Goal: Information Seeking & Learning: Understand process/instructions

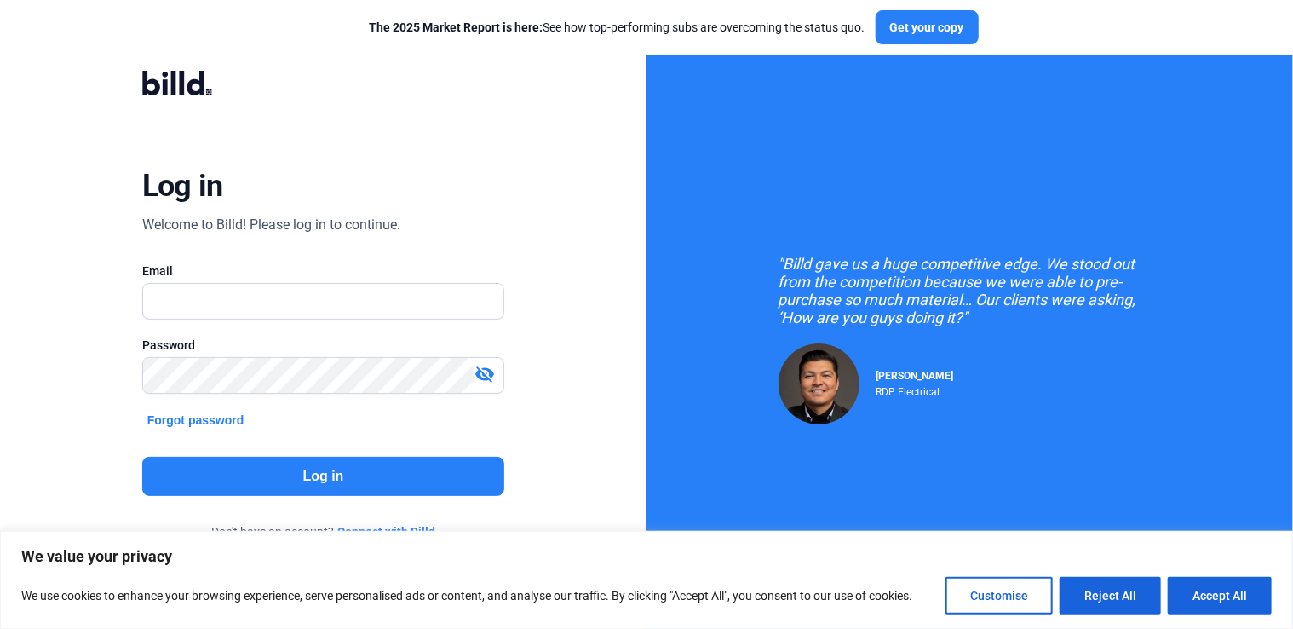
type input "[PERSON_NAME][EMAIL_ADDRESS][DOMAIN_NAME]"
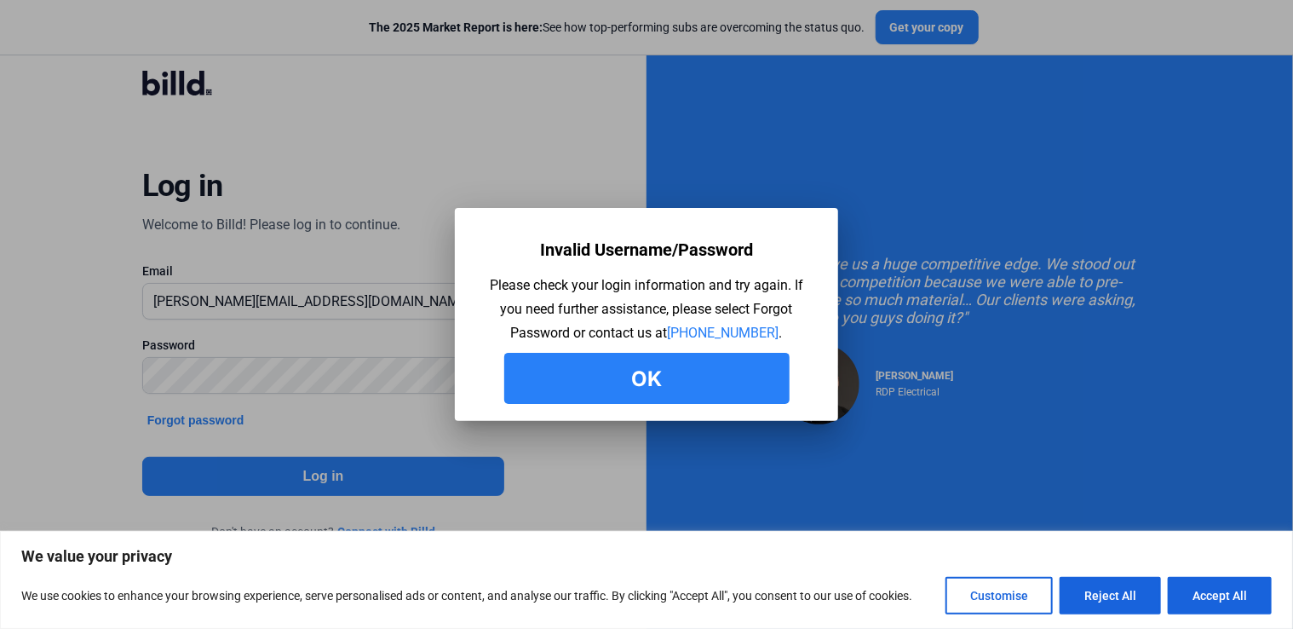
click at [721, 383] on button "Ok" at bounding box center [646, 378] width 285 height 51
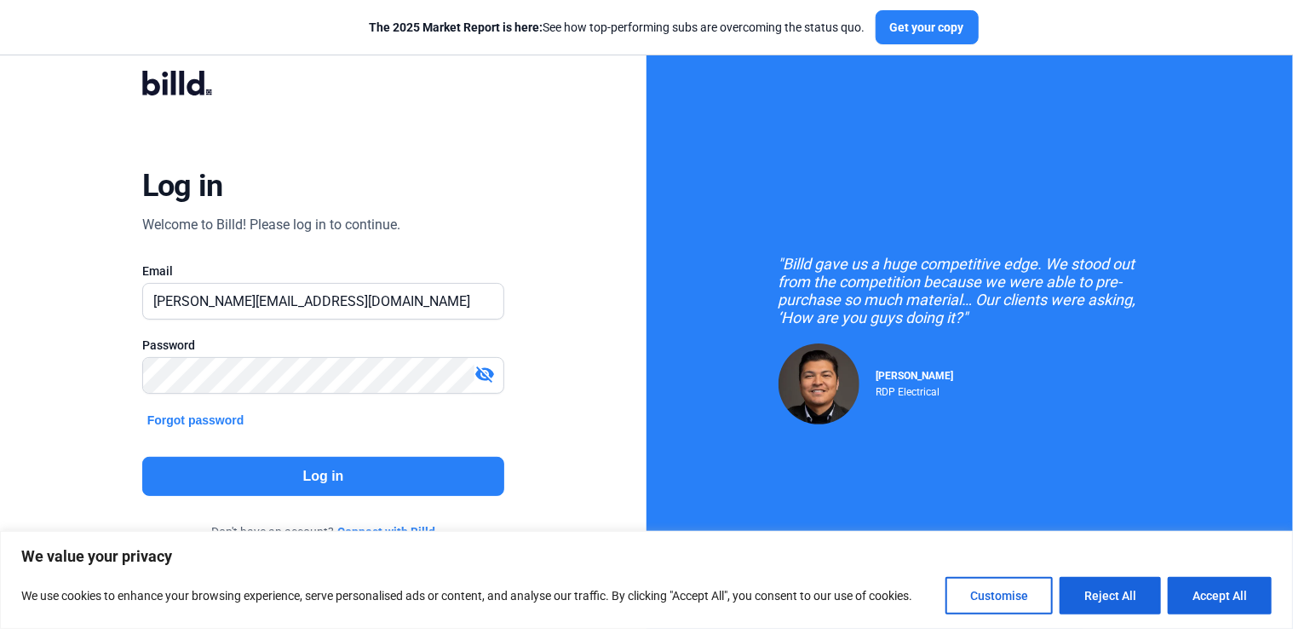
click at [324, 394] on div at bounding box center [323, 402] width 363 height 17
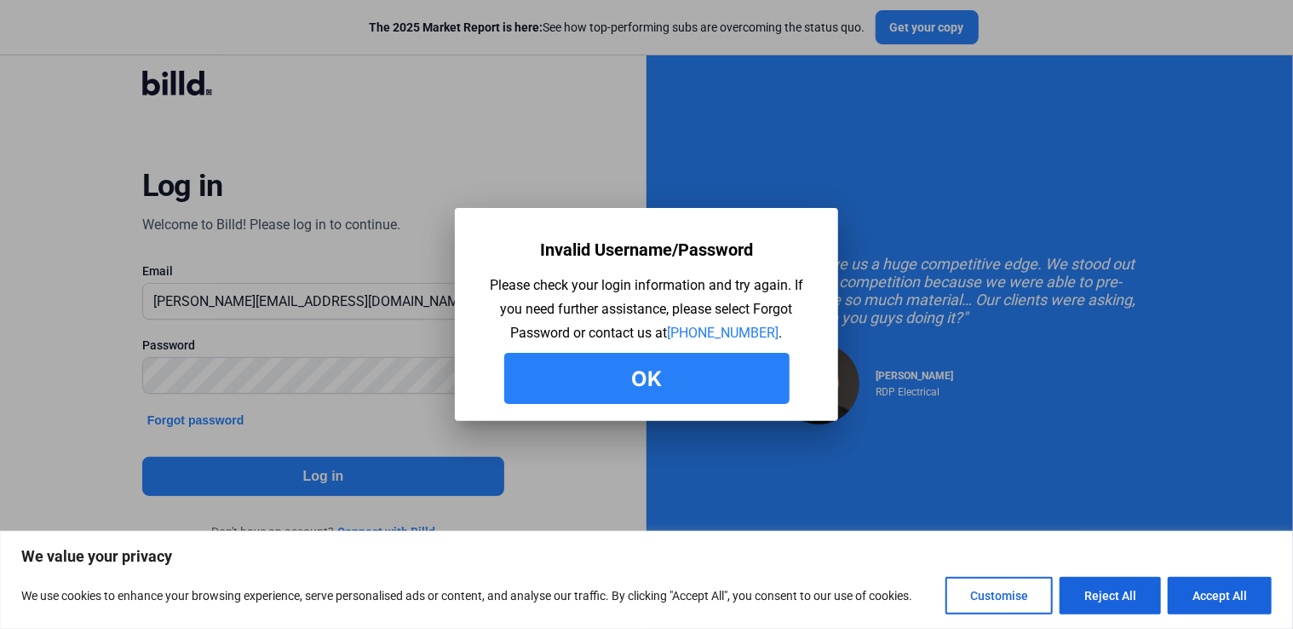
click at [563, 380] on button "Ok" at bounding box center [646, 378] width 285 height 51
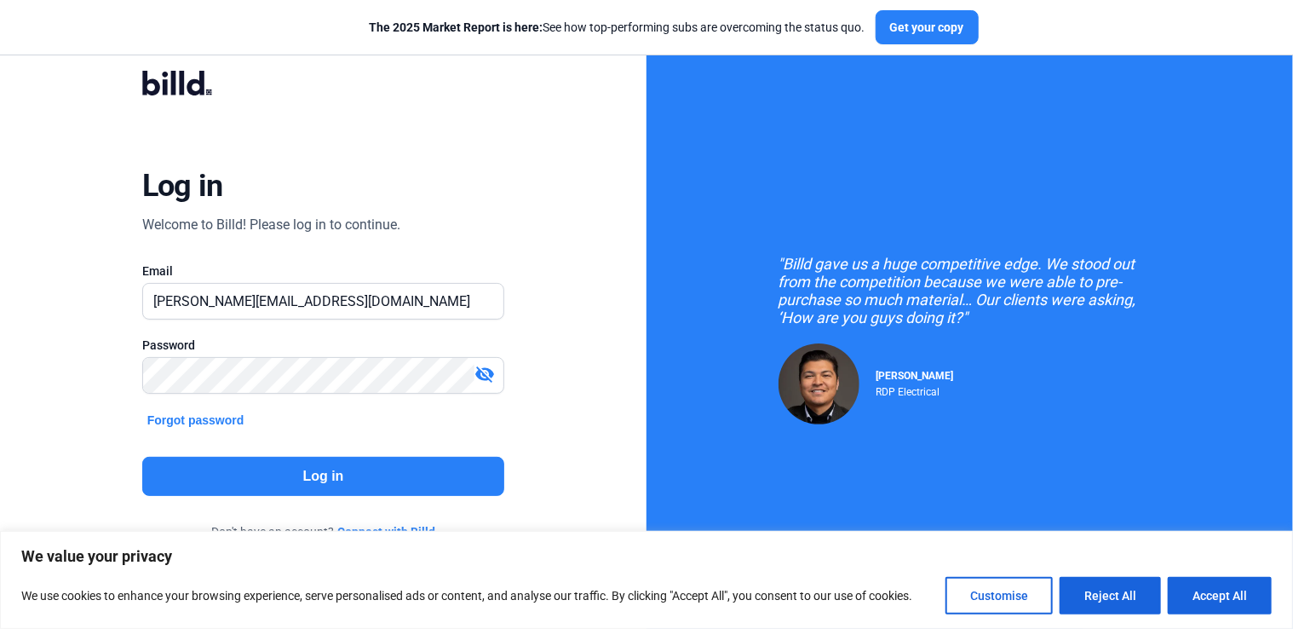
click at [232, 424] on button "Forgot password" at bounding box center [195, 420] width 107 height 19
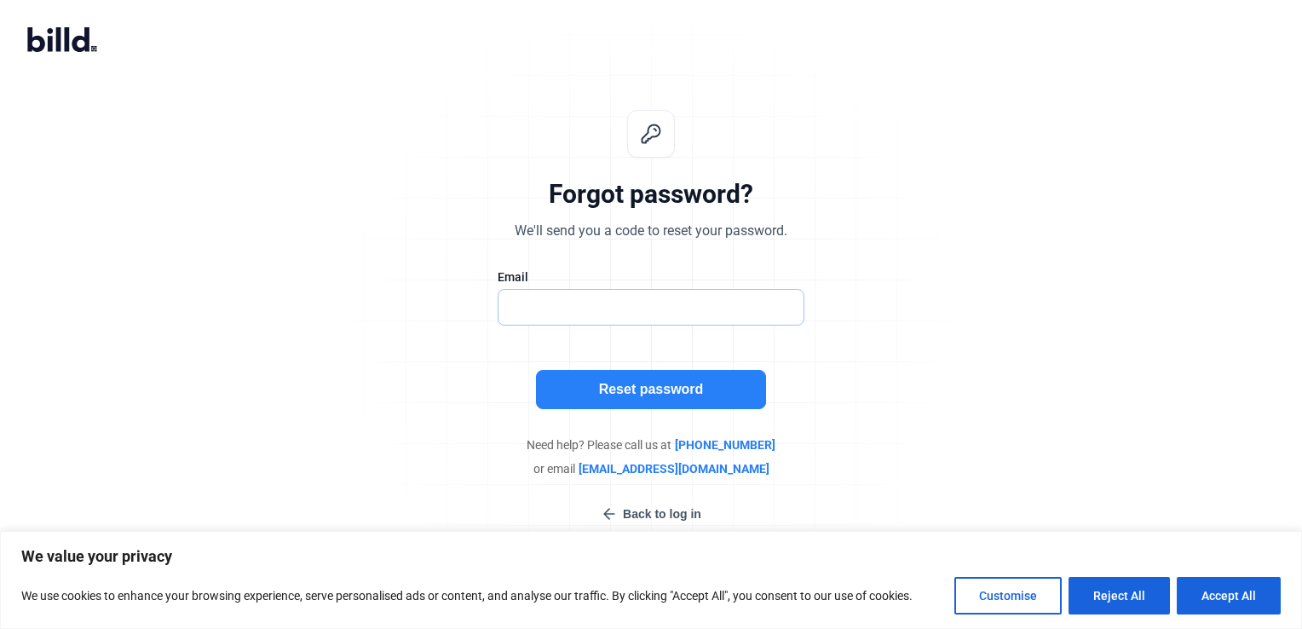
click at [550, 302] on input "text" at bounding box center [641, 307] width 287 height 35
type input "[PERSON_NAME][EMAIL_ADDRESS][DOMAIN_NAME]"
click at [574, 378] on button "Reset password" at bounding box center [651, 389] width 230 height 39
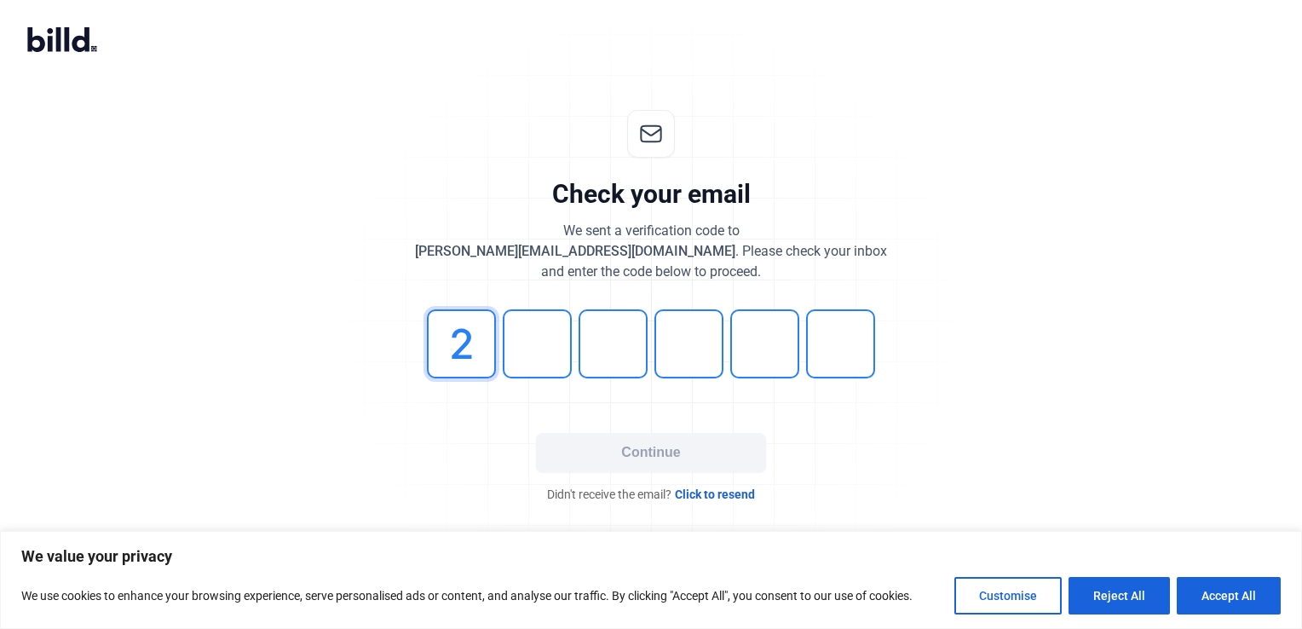
type input "2"
type input "1"
type input "5"
type input "6"
type input "3"
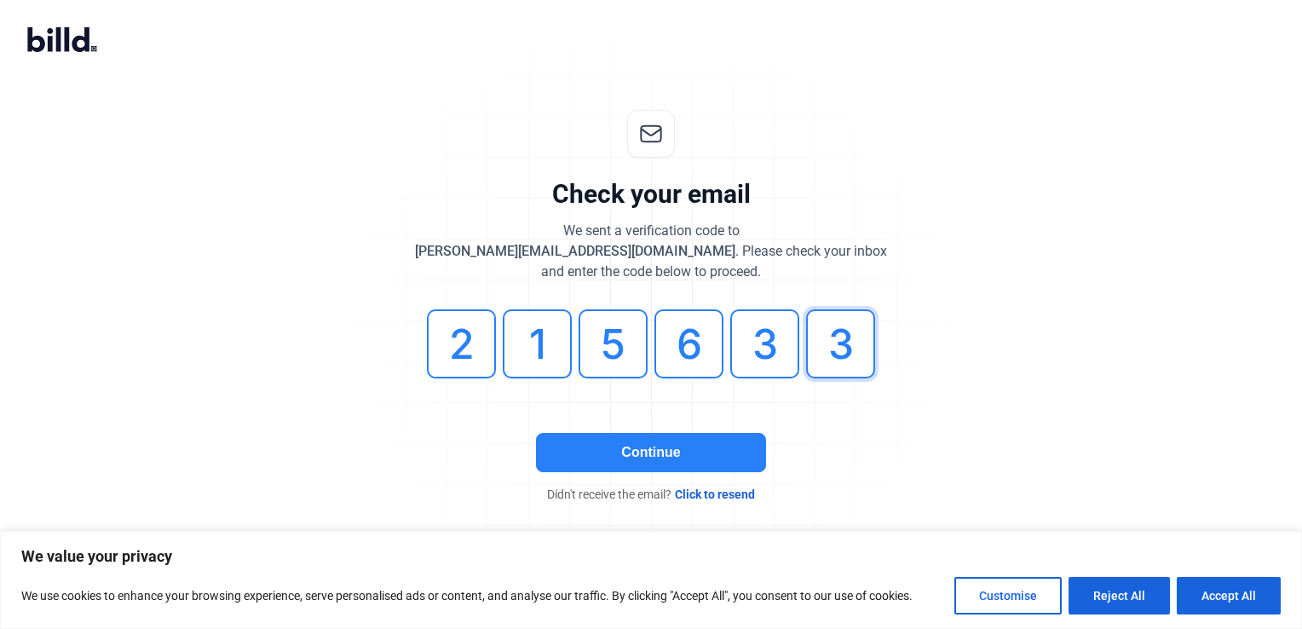
type input "3"
click at [624, 446] on button "Continue" at bounding box center [651, 452] width 230 height 39
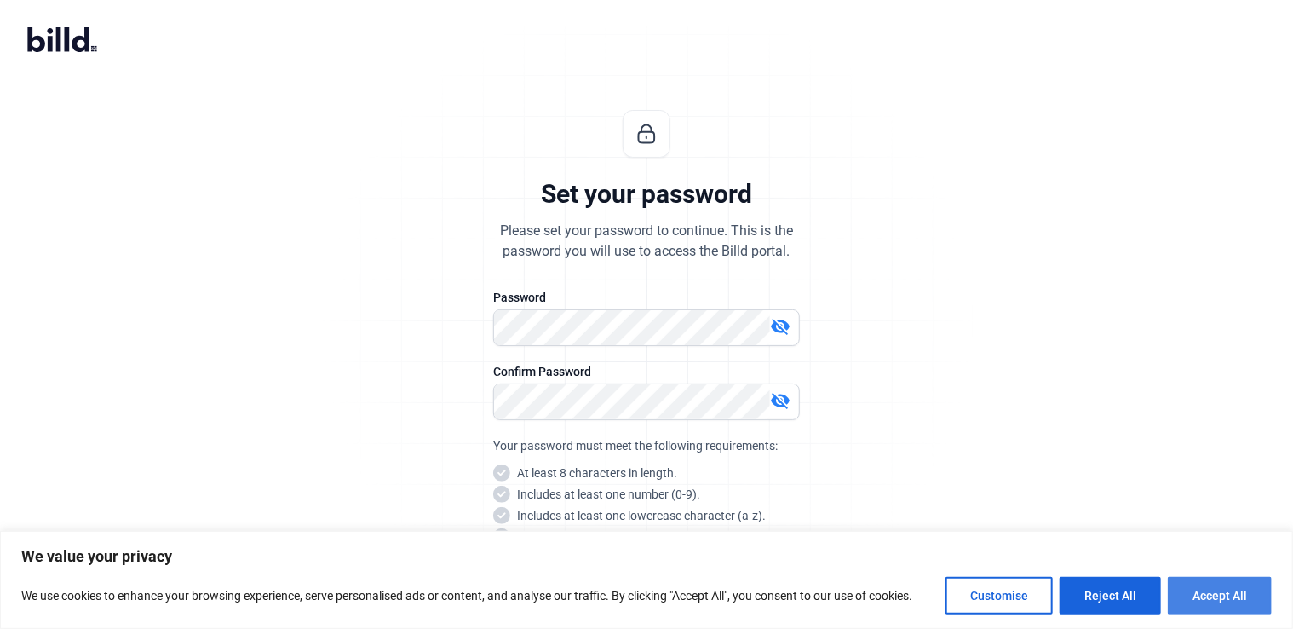
click at [1220, 602] on button "Accept All" at bounding box center [1220, 595] width 104 height 37
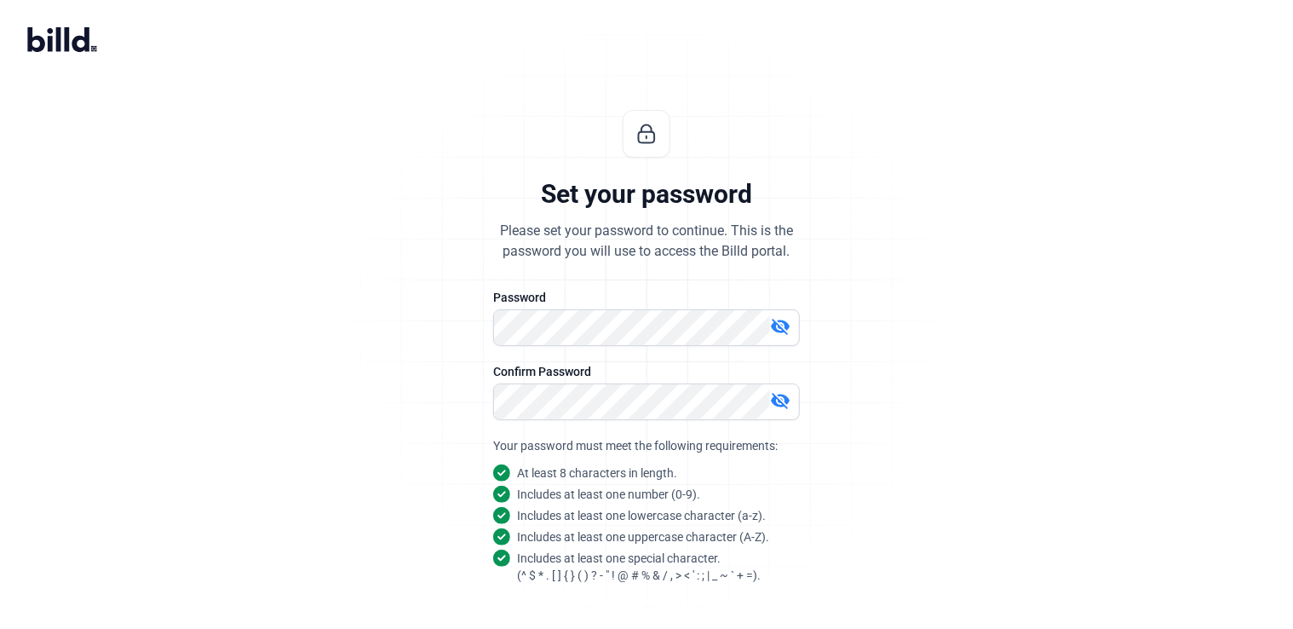
click at [786, 396] on mat-icon "visibility_off" at bounding box center [780, 400] width 20 height 20
click at [776, 322] on mat-icon "visibility_off" at bounding box center [780, 326] width 20 height 20
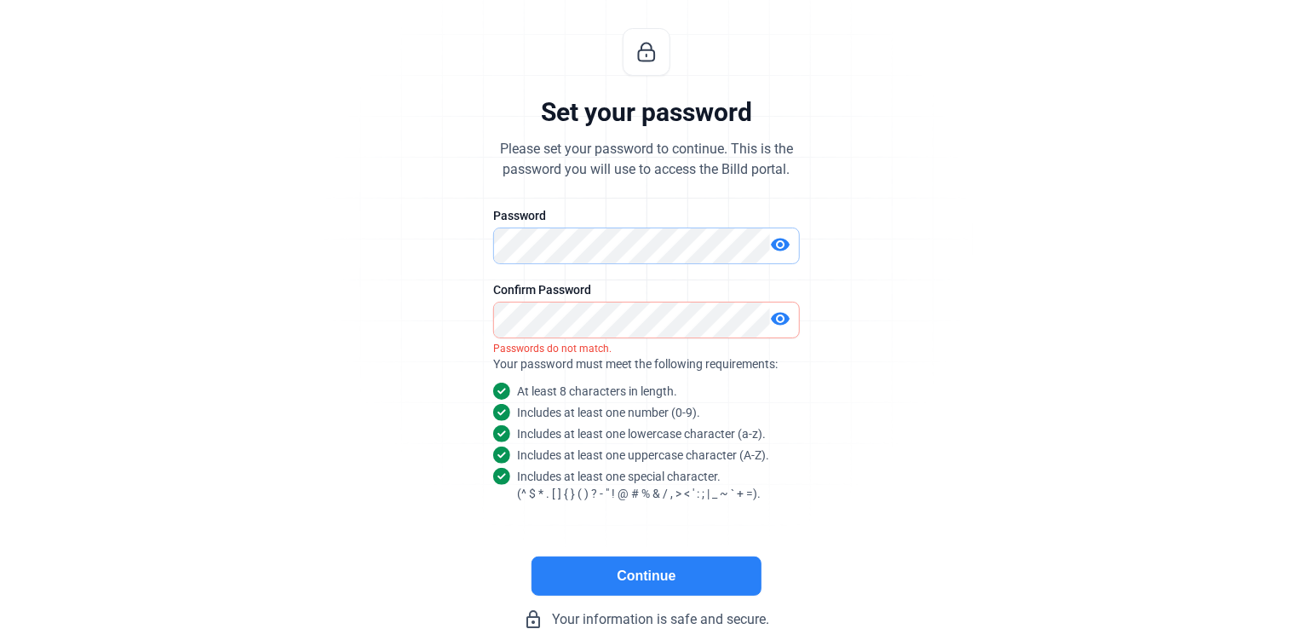
scroll to position [83, 0]
click at [720, 581] on button "Continue" at bounding box center [647, 574] width 230 height 39
click at [653, 575] on button "Continue" at bounding box center [647, 574] width 230 height 39
click at [665, 593] on div "Continue lock_outline Your information is safe and secure." at bounding box center [646, 591] width 511 height 73
click at [641, 573] on button "Continue" at bounding box center [647, 574] width 230 height 39
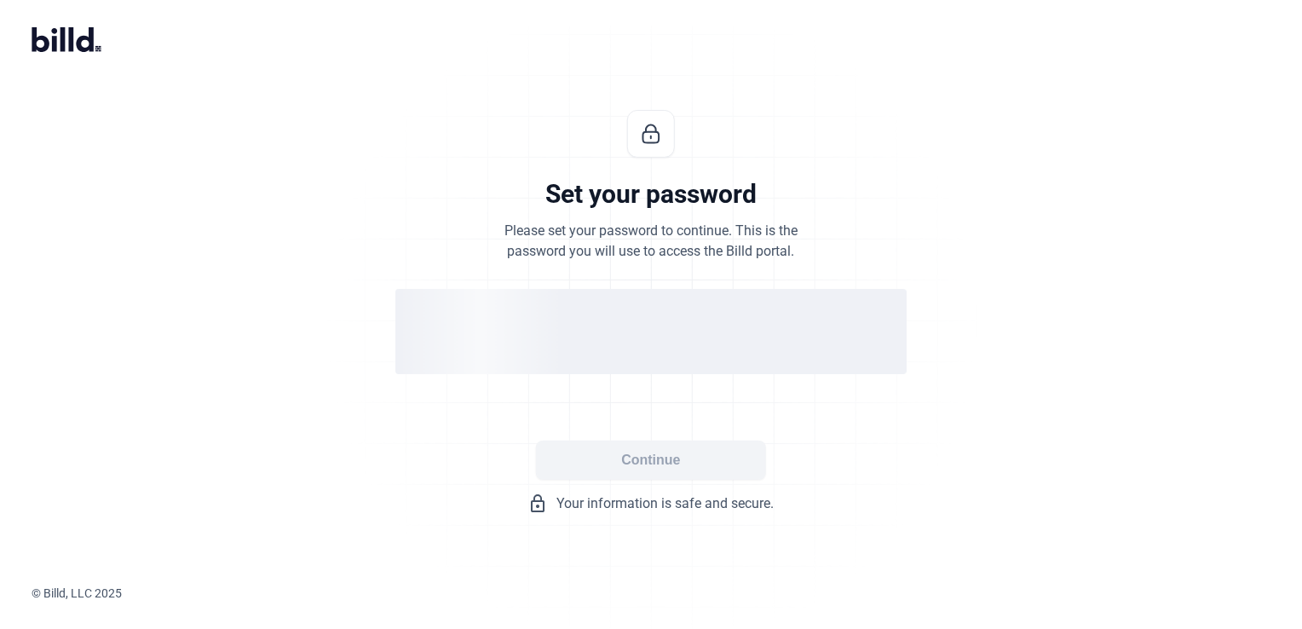
scroll to position [0, 0]
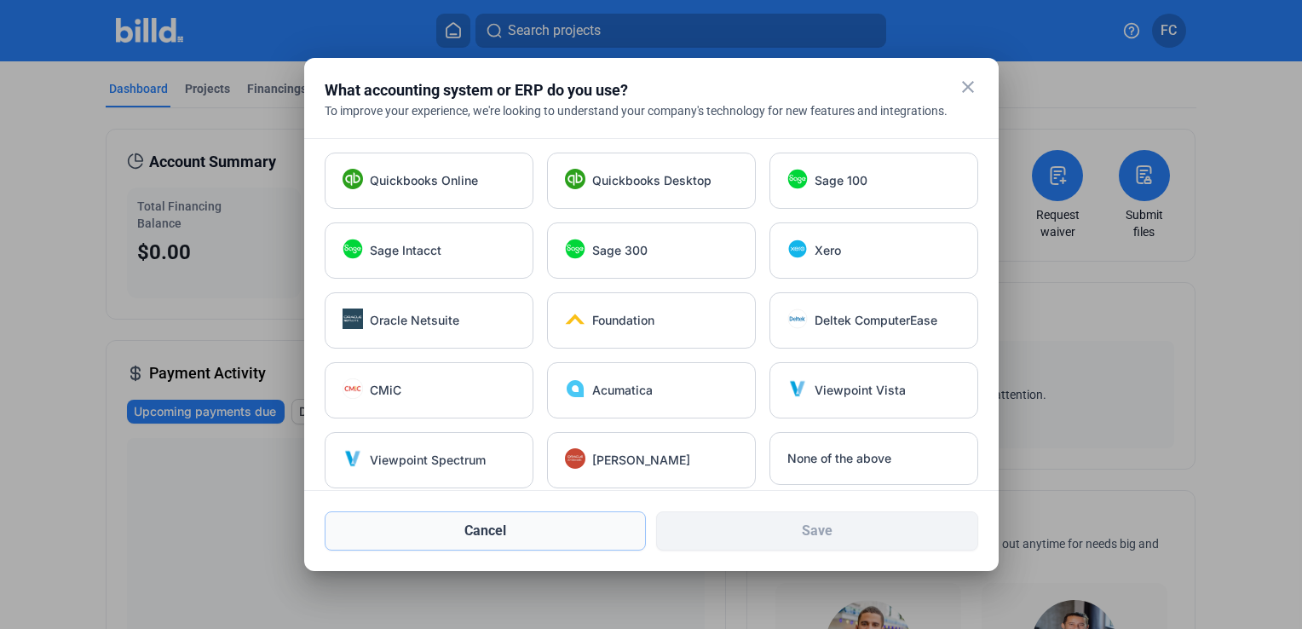
click at [532, 527] on button "Cancel" at bounding box center [486, 530] width 322 height 39
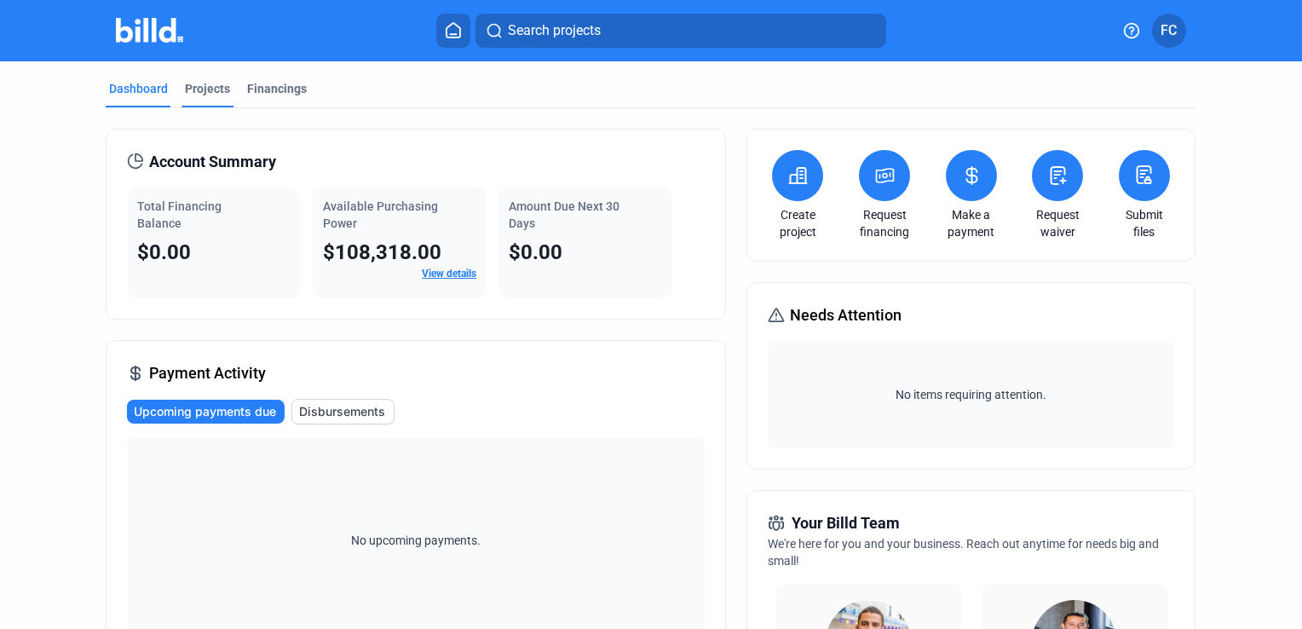
click at [205, 105] on div "Projects" at bounding box center [207, 93] width 52 height 27
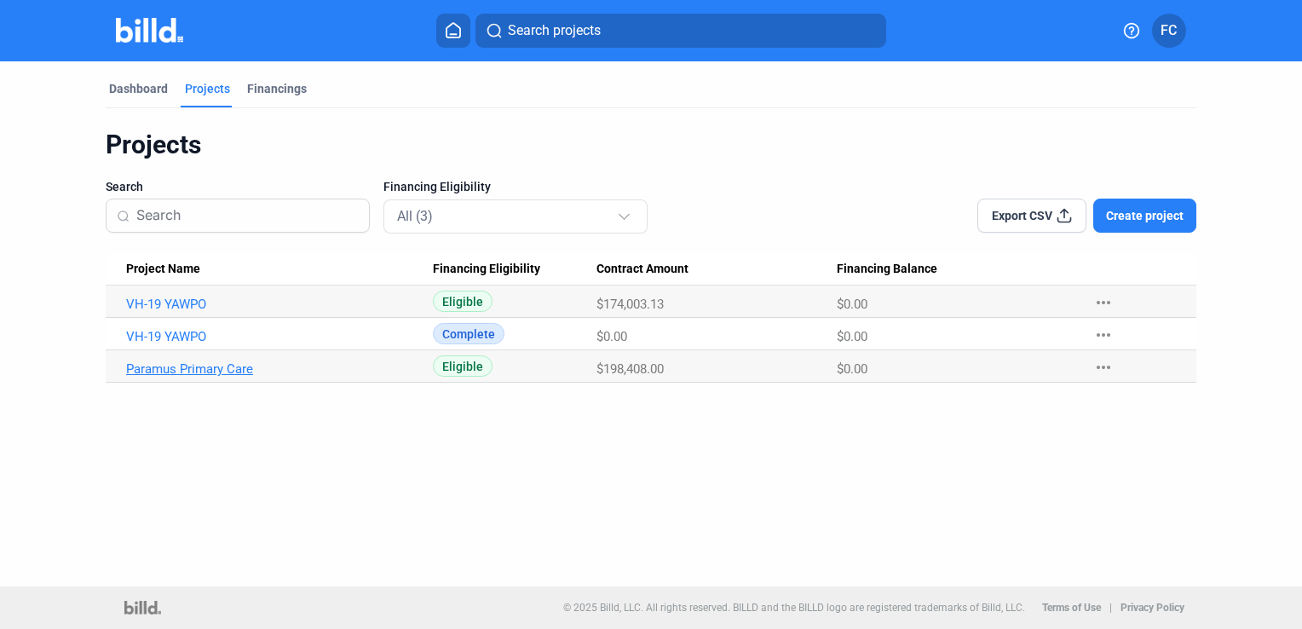
click at [194, 372] on link "Paramus Primary Care" at bounding box center [273, 368] width 294 height 15
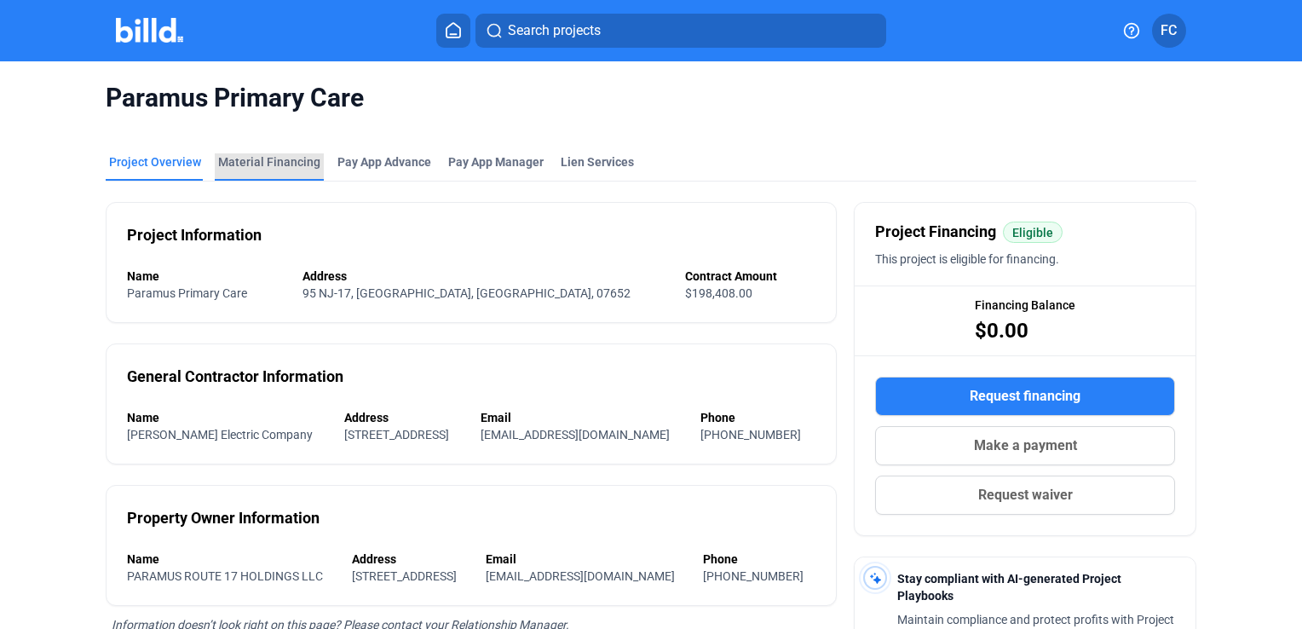
click at [291, 165] on div "Material Financing" at bounding box center [269, 161] width 102 height 17
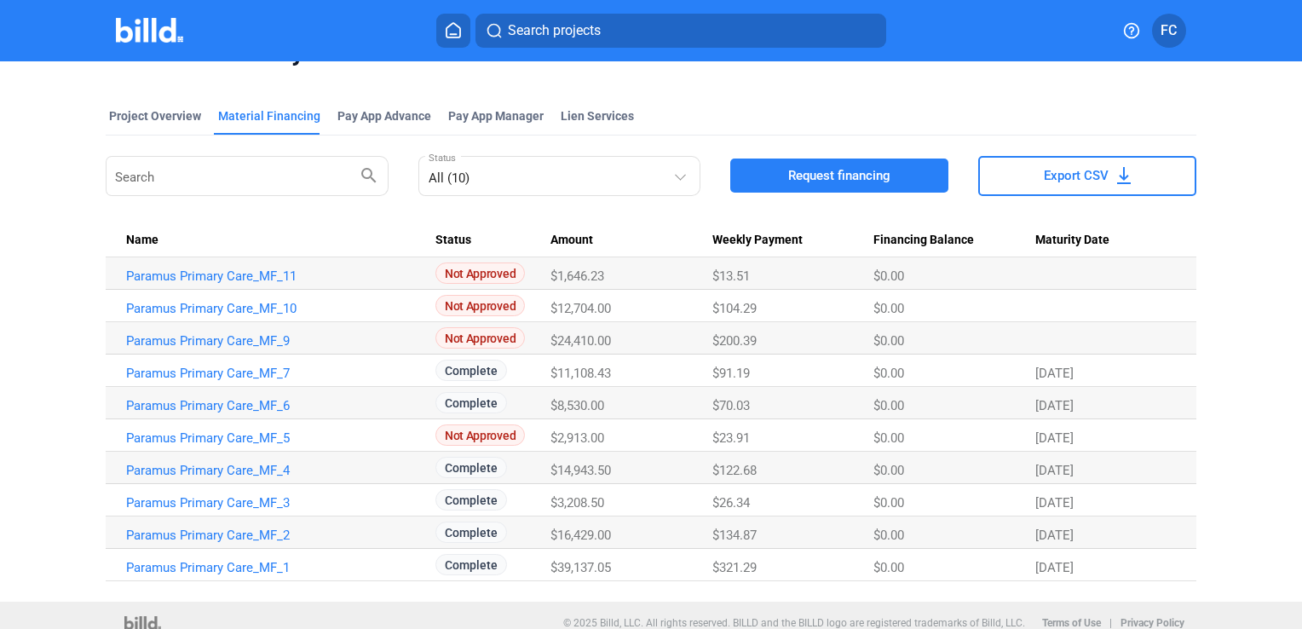
scroll to position [60, 0]
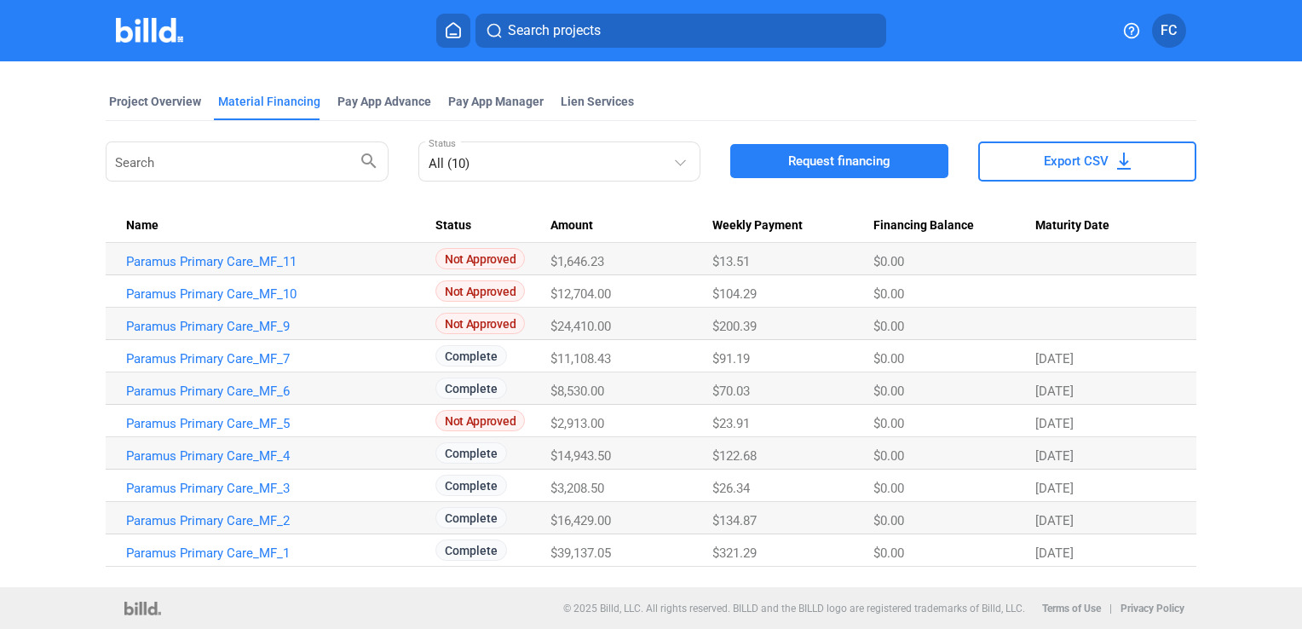
click at [248, 564] on td "Paramus Primary Care_MF_1" at bounding box center [271, 550] width 330 height 32
click at [243, 557] on link "Paramus Primary Care_MF_1" at bounding box center [273, 552] width 294 height 15
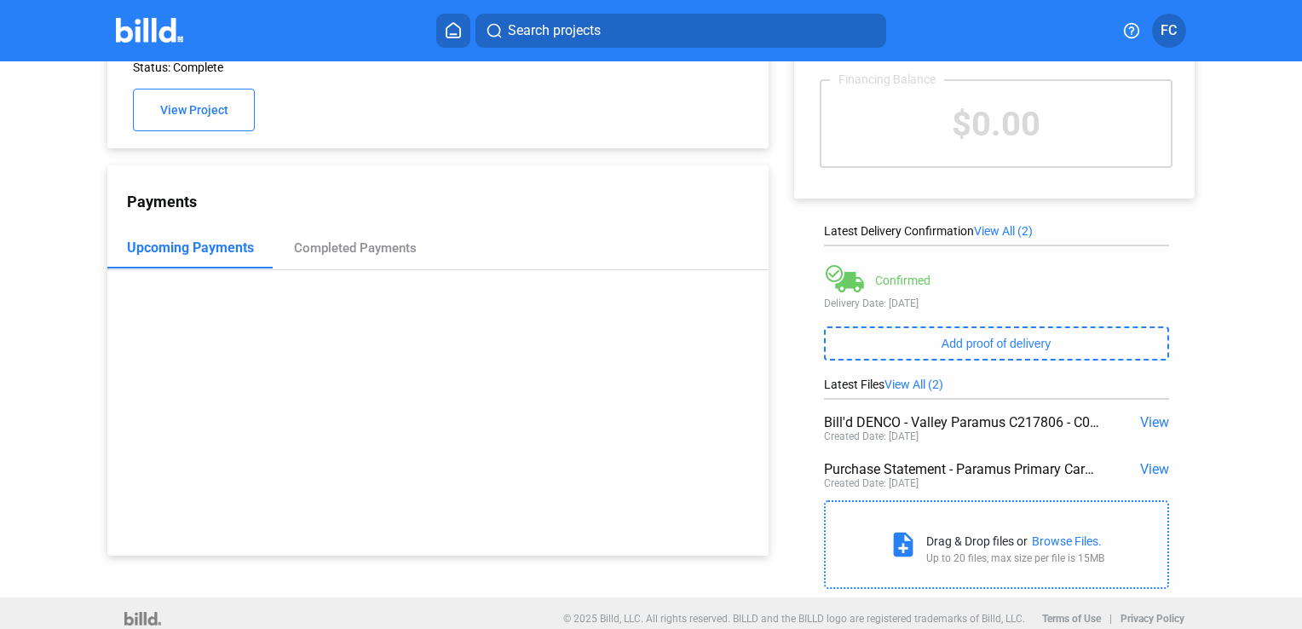
scroll to position [104, 0]
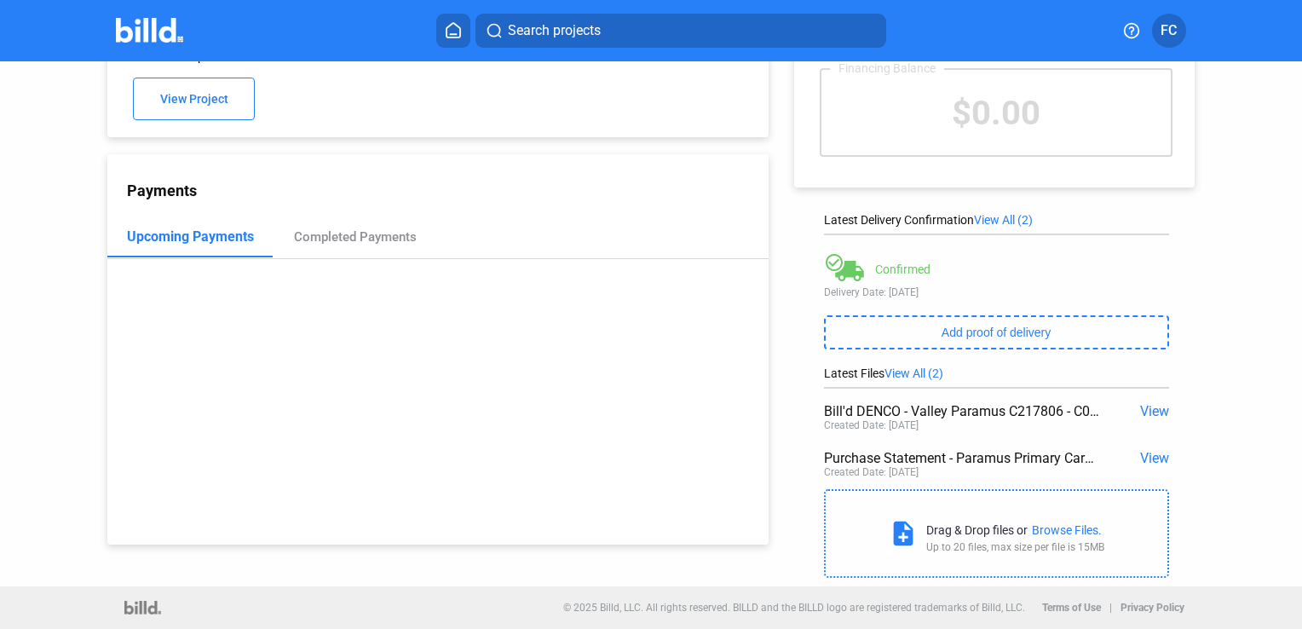
click at [1142, 404] on span "View" at bounding box center [1154, 411] width 29 height 16
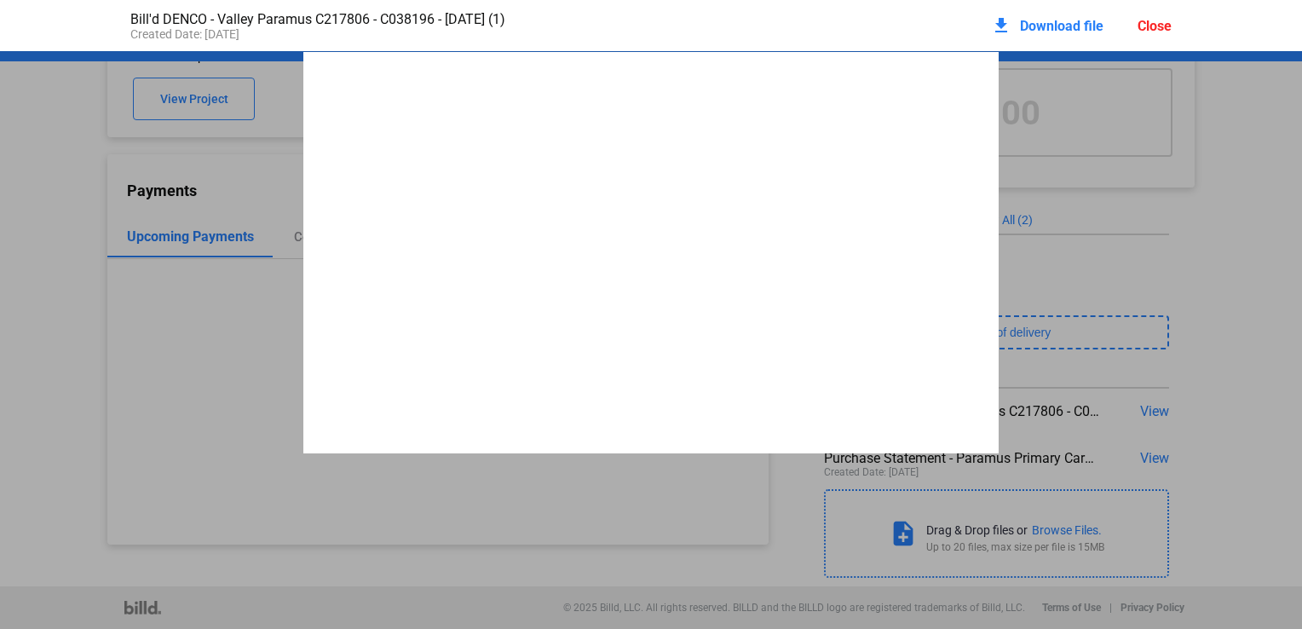
scroll to position [9, 0]
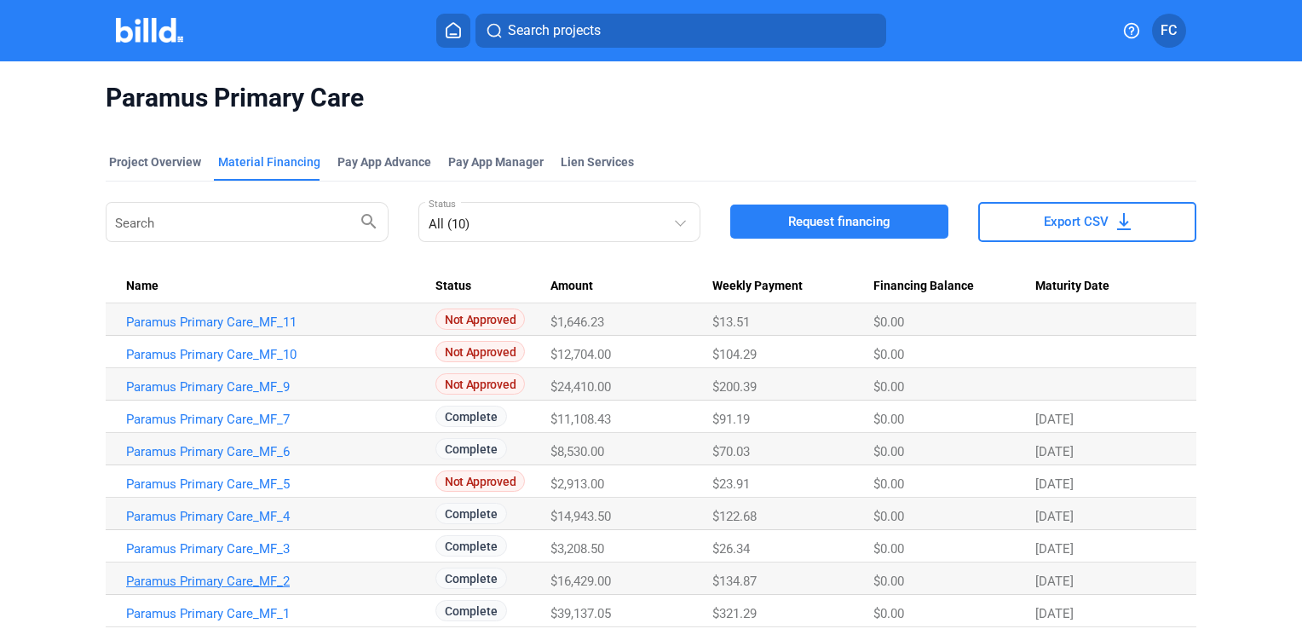
click at [233, 581] on link "Paramus Primary Care_MF_2" at bounding box center [273, 580] width 294 height 15
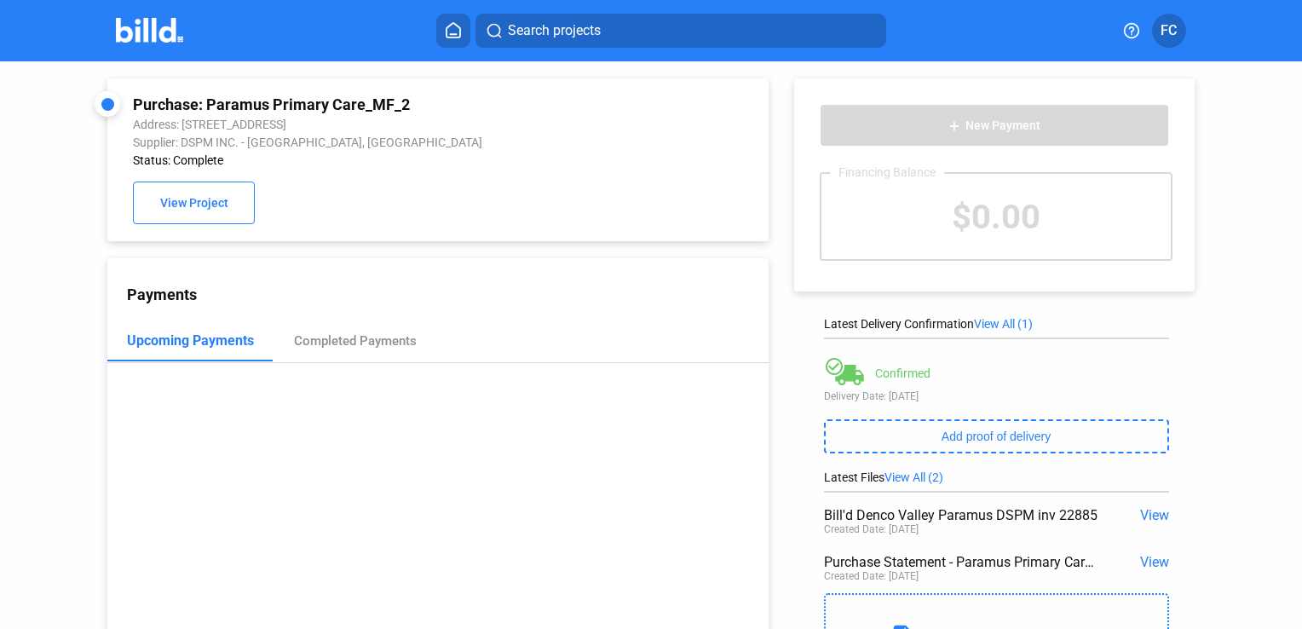
click at [1160, 521] on span "View" at bounding box center [1154, 515] width 29 height 16
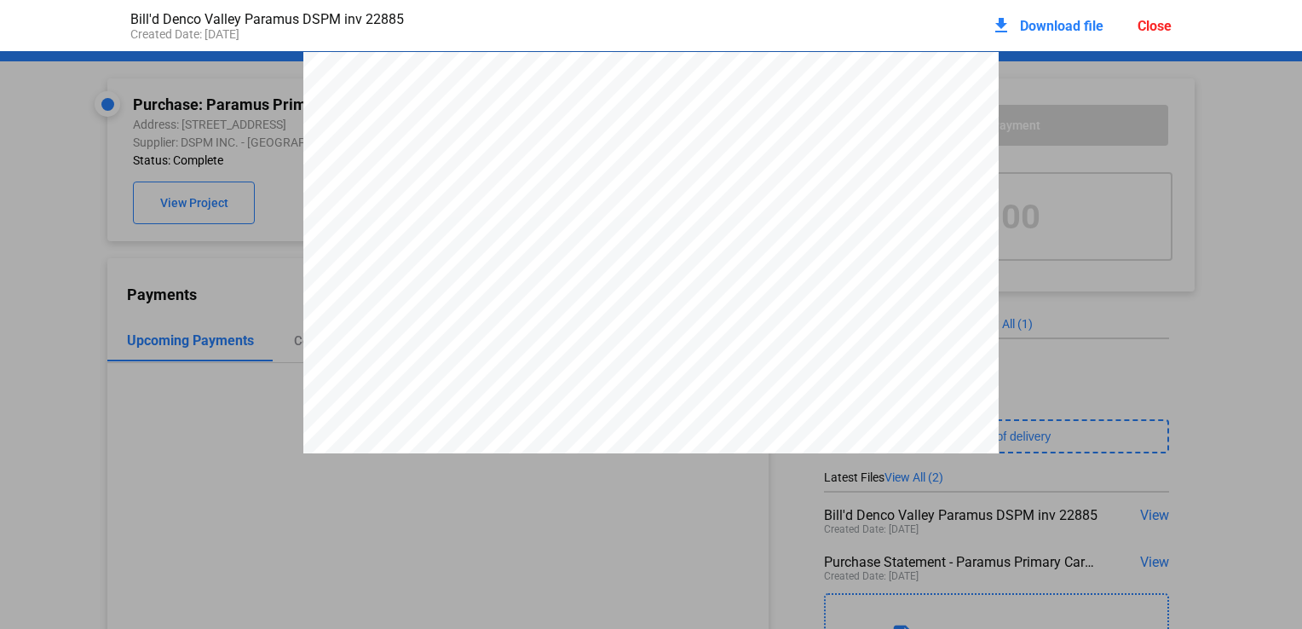
scroll to position [9, 0]
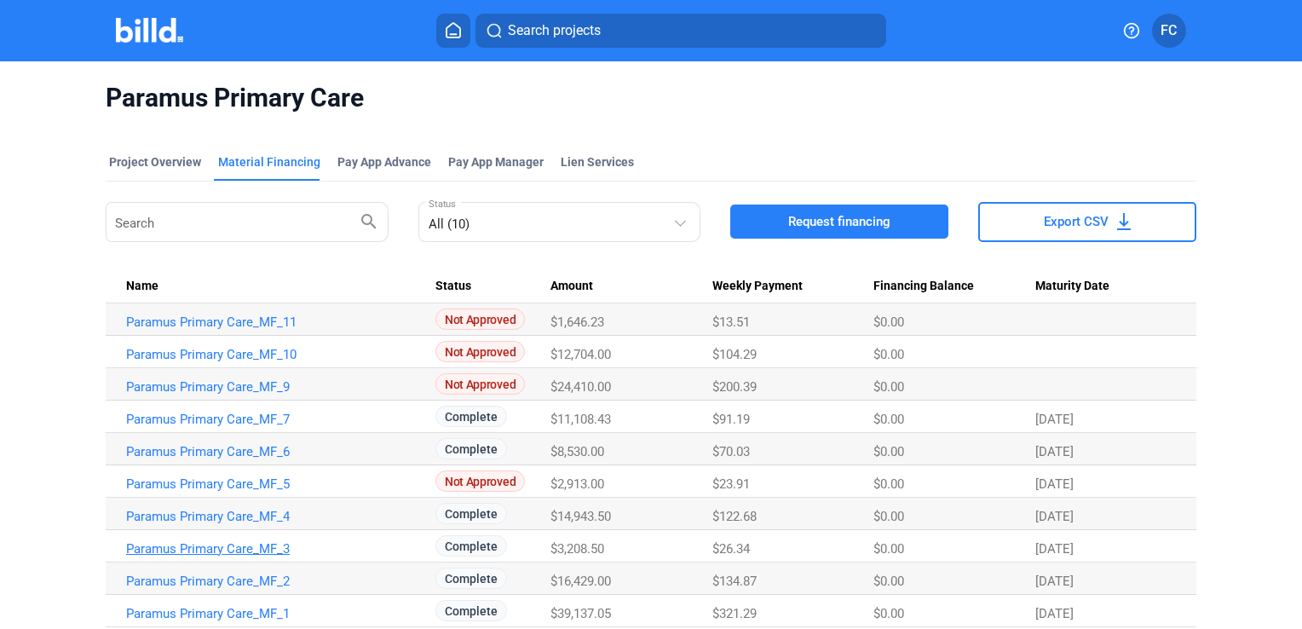
click at [194, 546] on link "Paramus Primary Care_MF_3" at bounding box center [273, 548] width 294 height 15
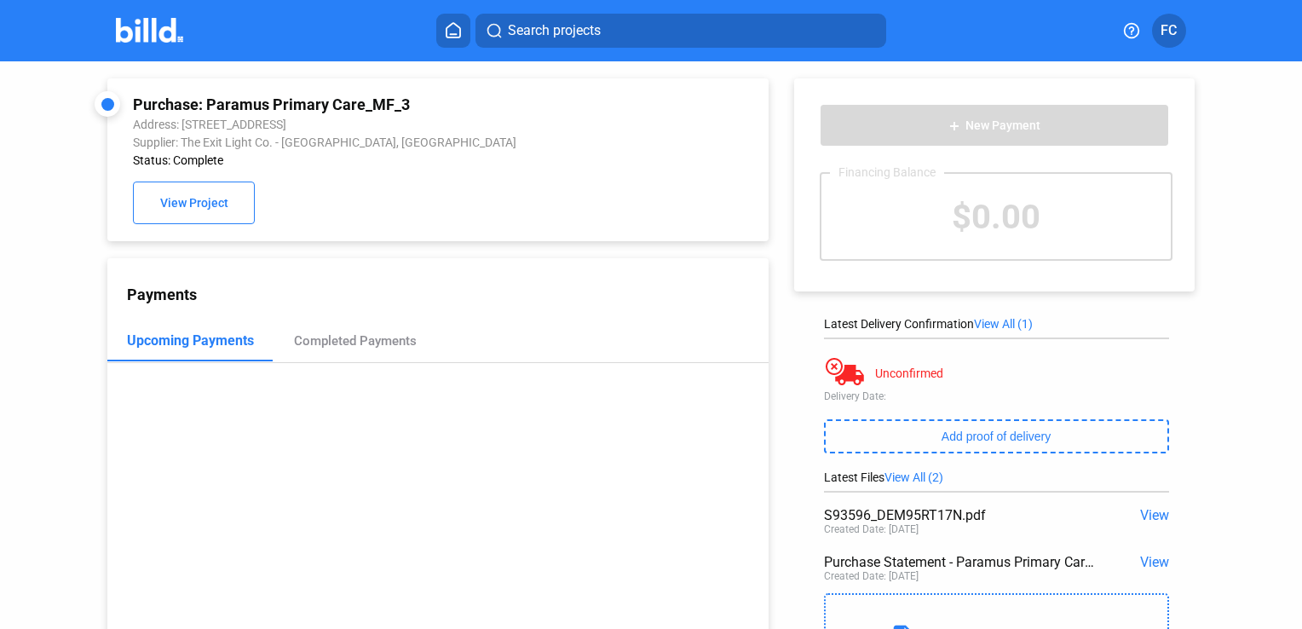
click at [1142, 512] on span "View" at bounding box center [1154, 515] width 29 height 16
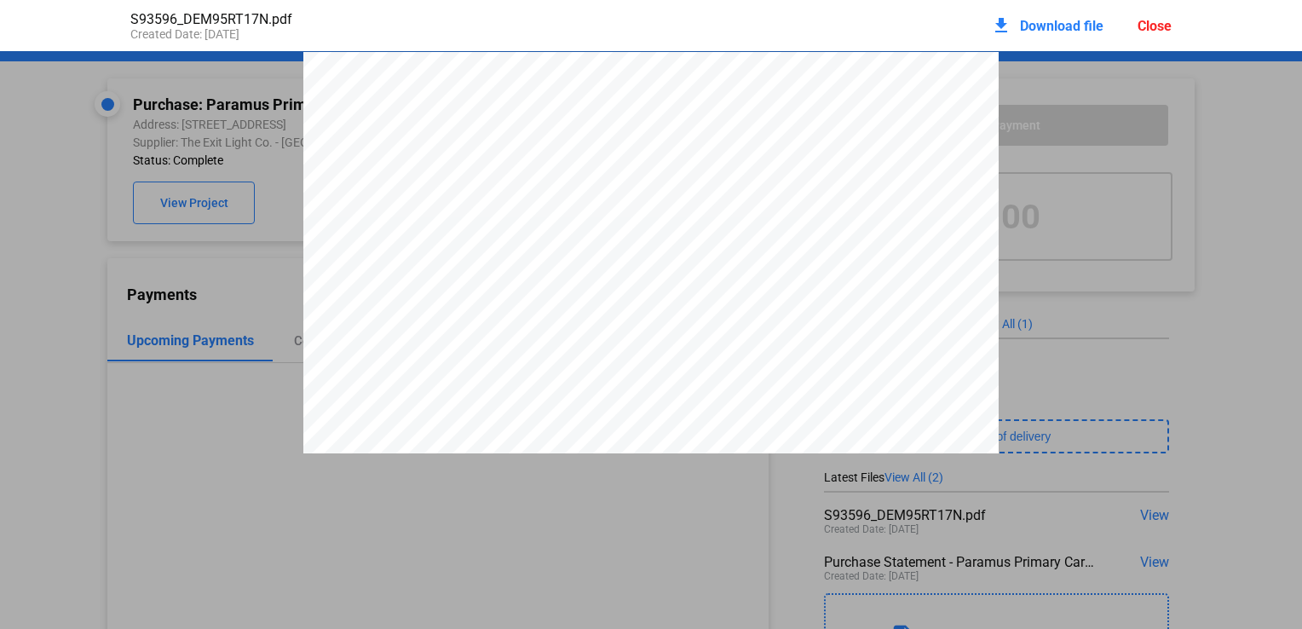
scroll to position [9, 0]
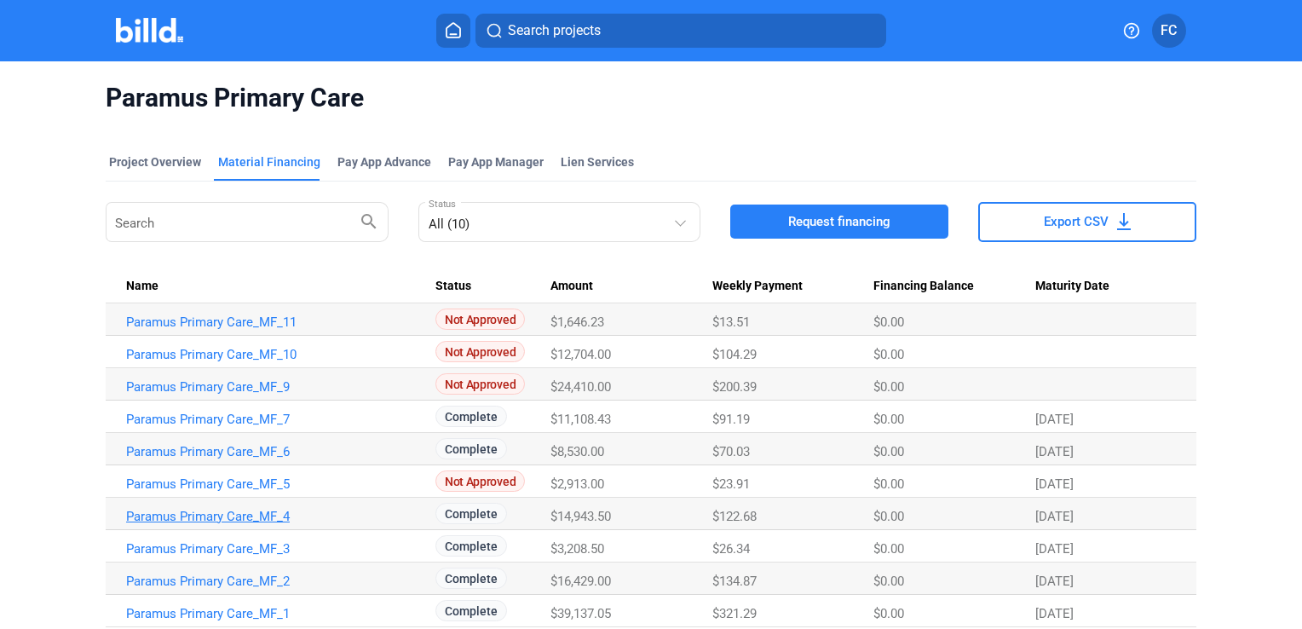
click at [231, 522] on link "Paramus Primary Care_MF_4" at bounding box center [273, 516] width 294 height 15
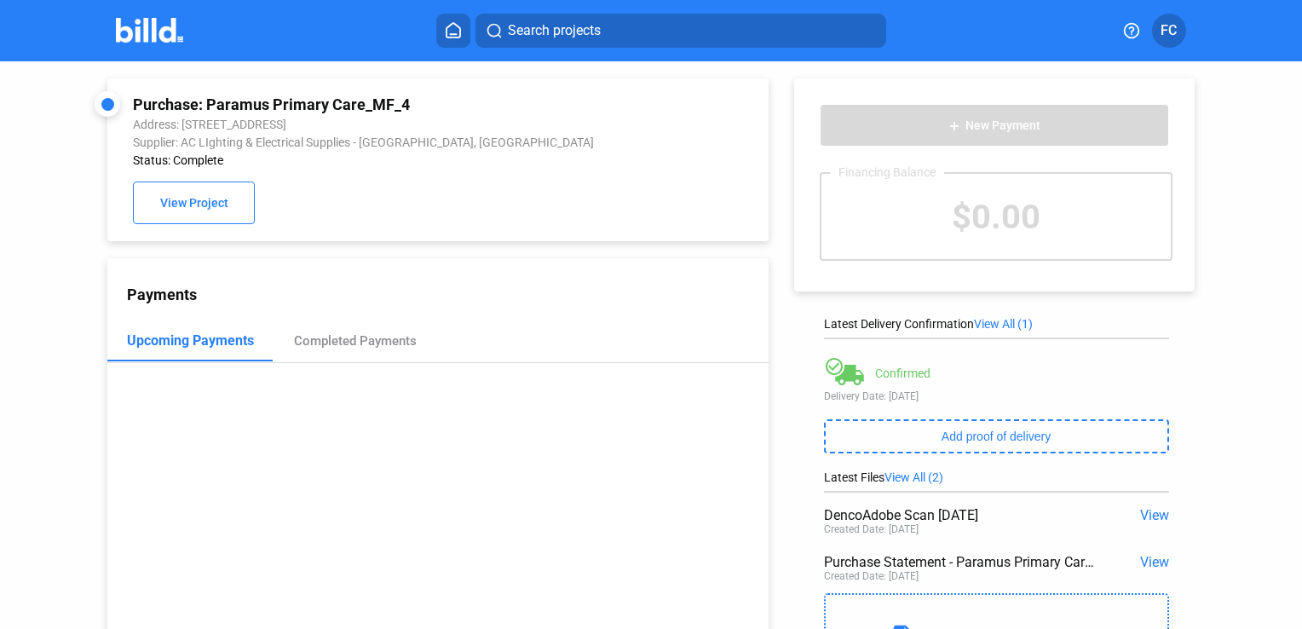
click at [1142, 513] on span "View" at bounding box center [1154, 515] width 29 height 16
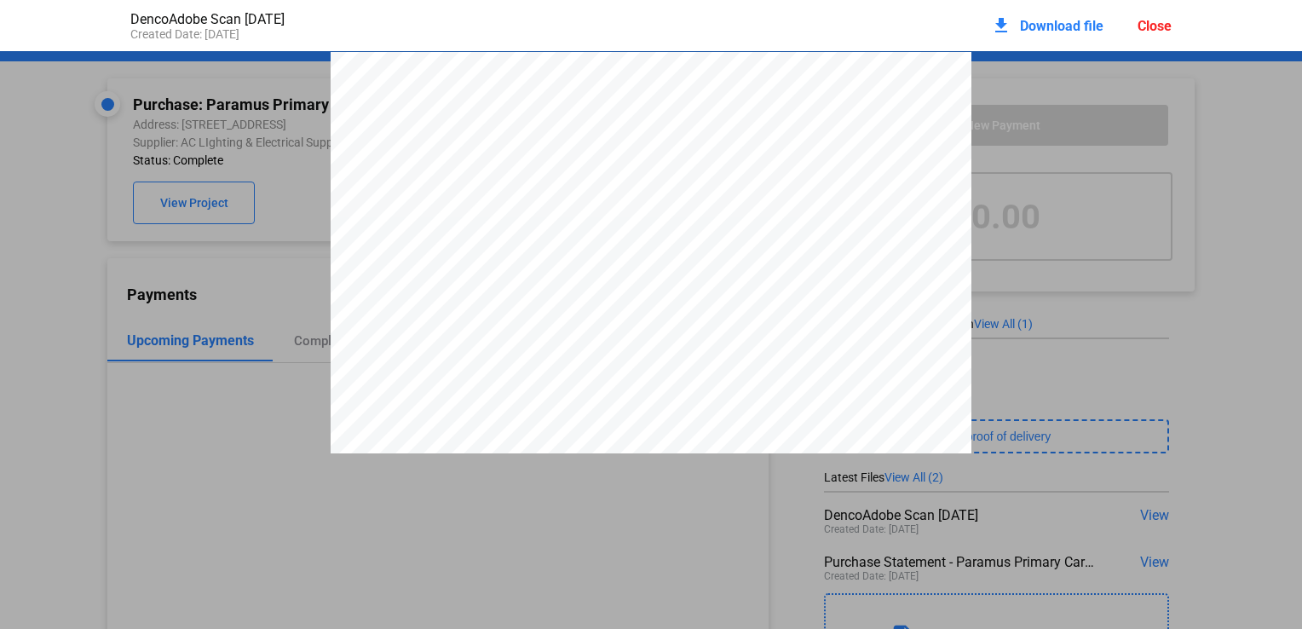
scroll to position [9, 0]
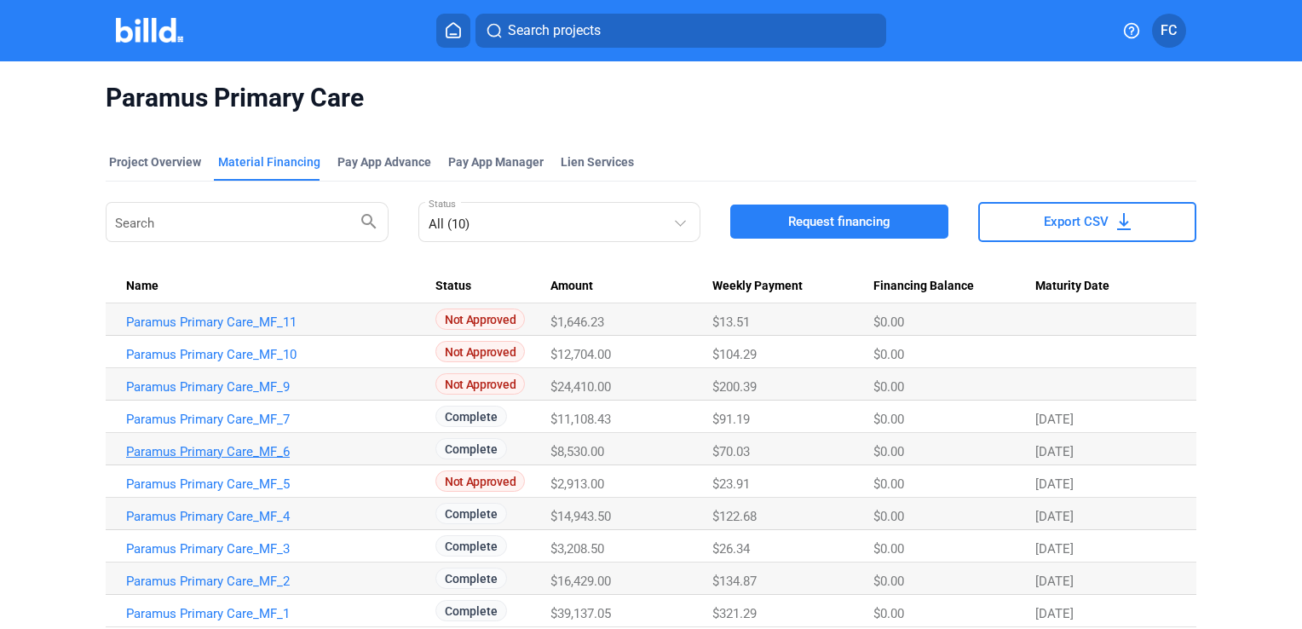
click at [239, 452] on link "Paramus Primary Care_MF_6" at bounding box center [273, 451] width 294 height 15
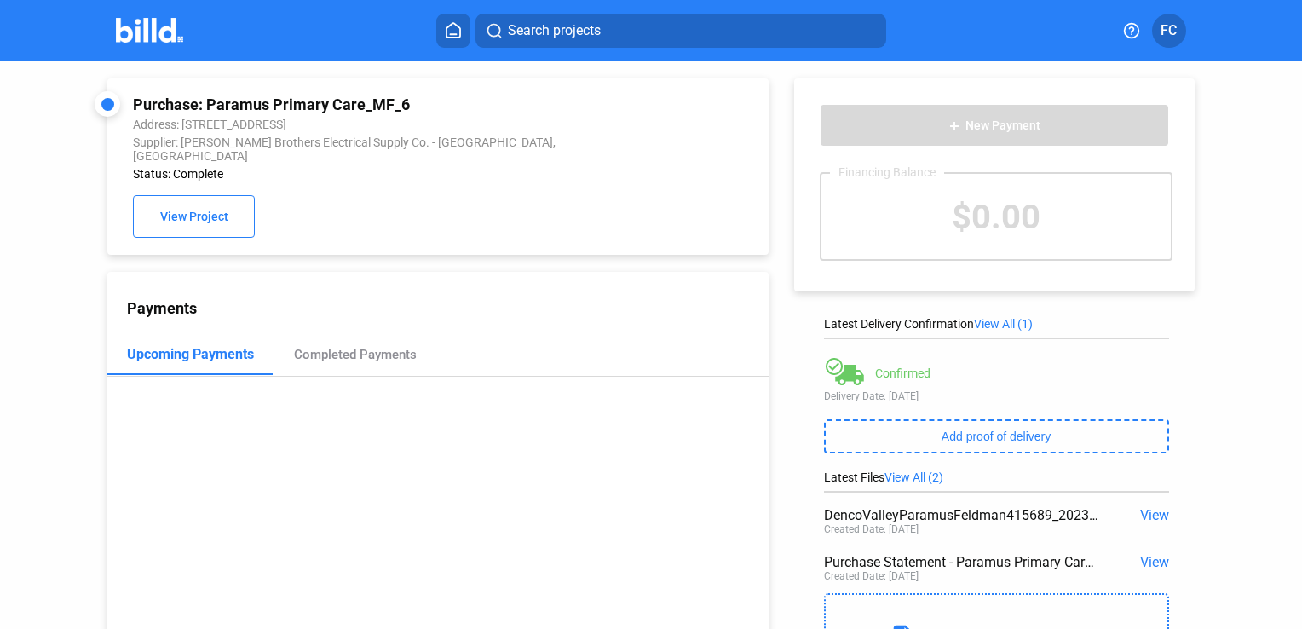
click at [1154, 513] on span "View" at bounding box center [1154, 515] width 29 height 16
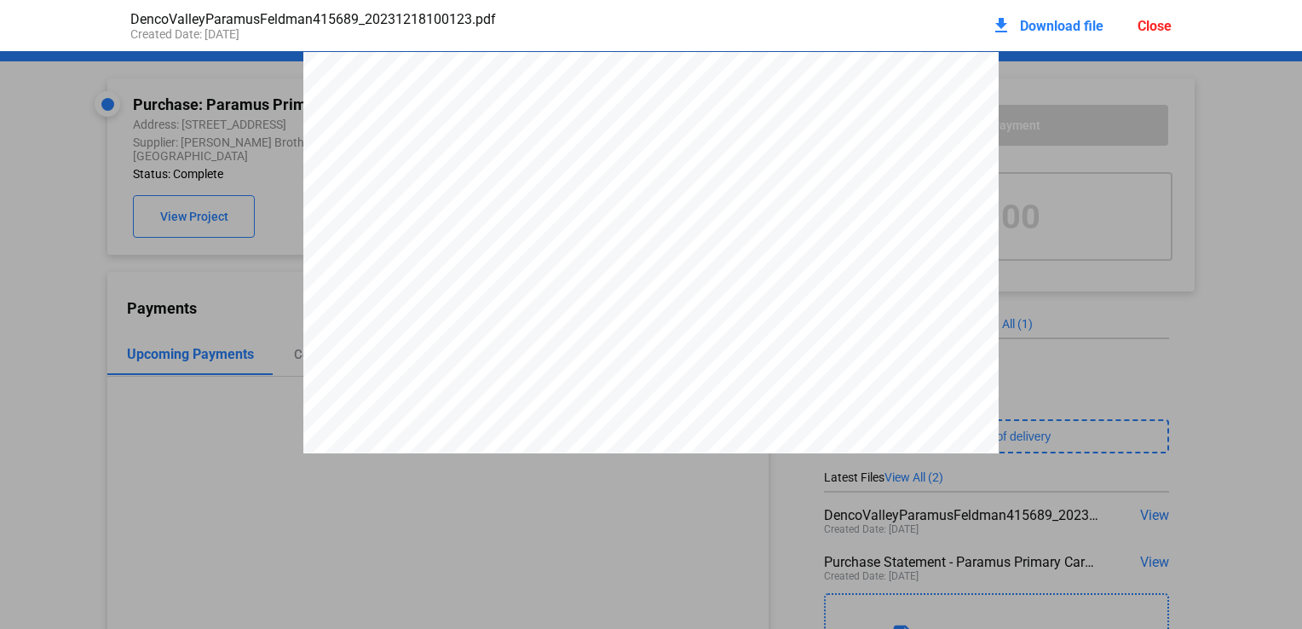
scroll to position [9, 0]
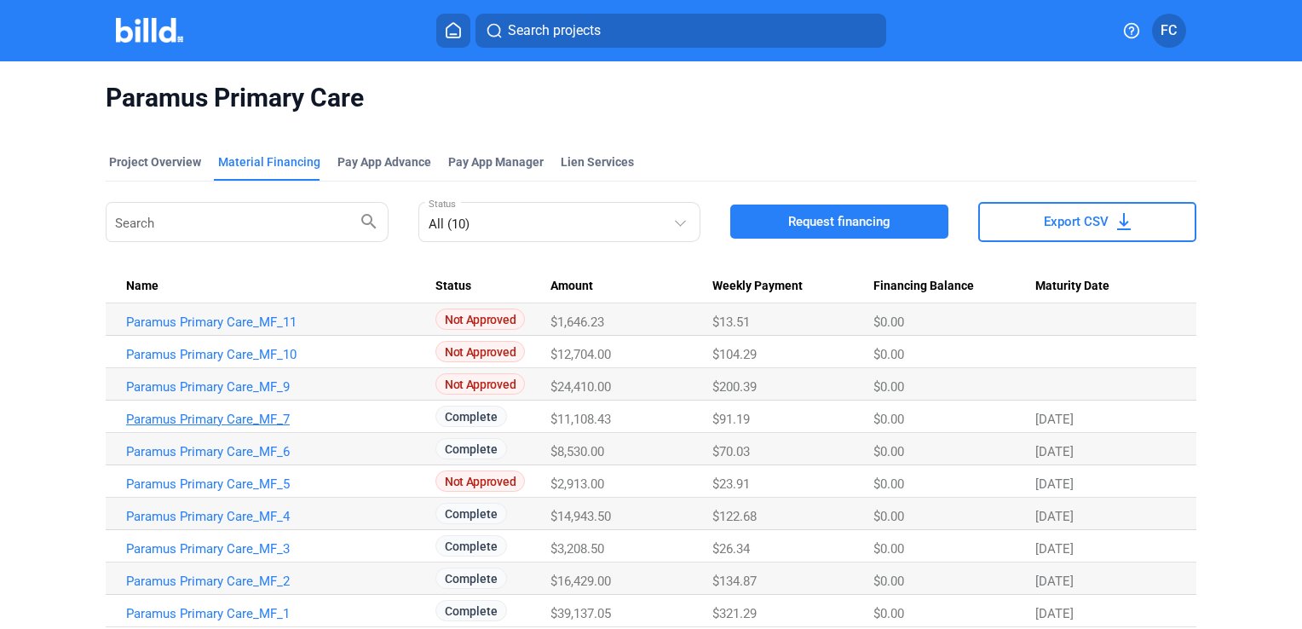
click at [249, 412] on link "Paramus Primary Care_MF_7" at bounding box center [273, 418] width 294 height 15
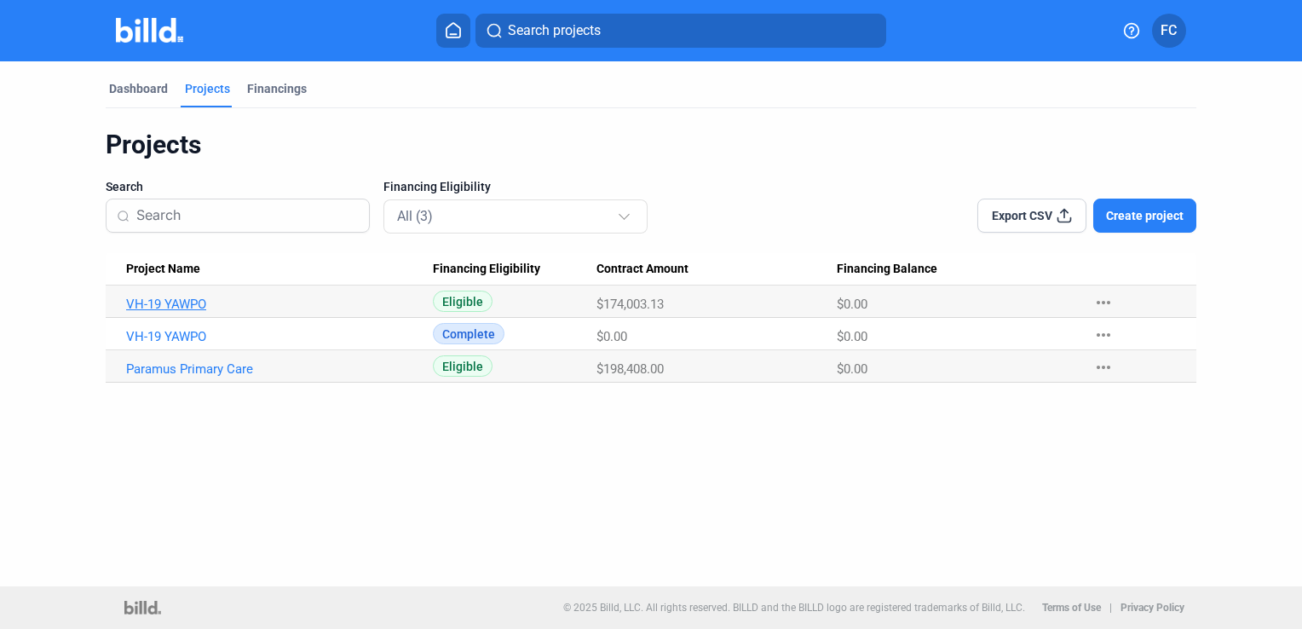
click at [168, 303] on link "VH-19 YAWPO" at bounding box center [273, 303] width 294 height 15
click at [173, 302] on link "VH-19 YAWPO" at bounding box center [273, 303] width 294 height 15
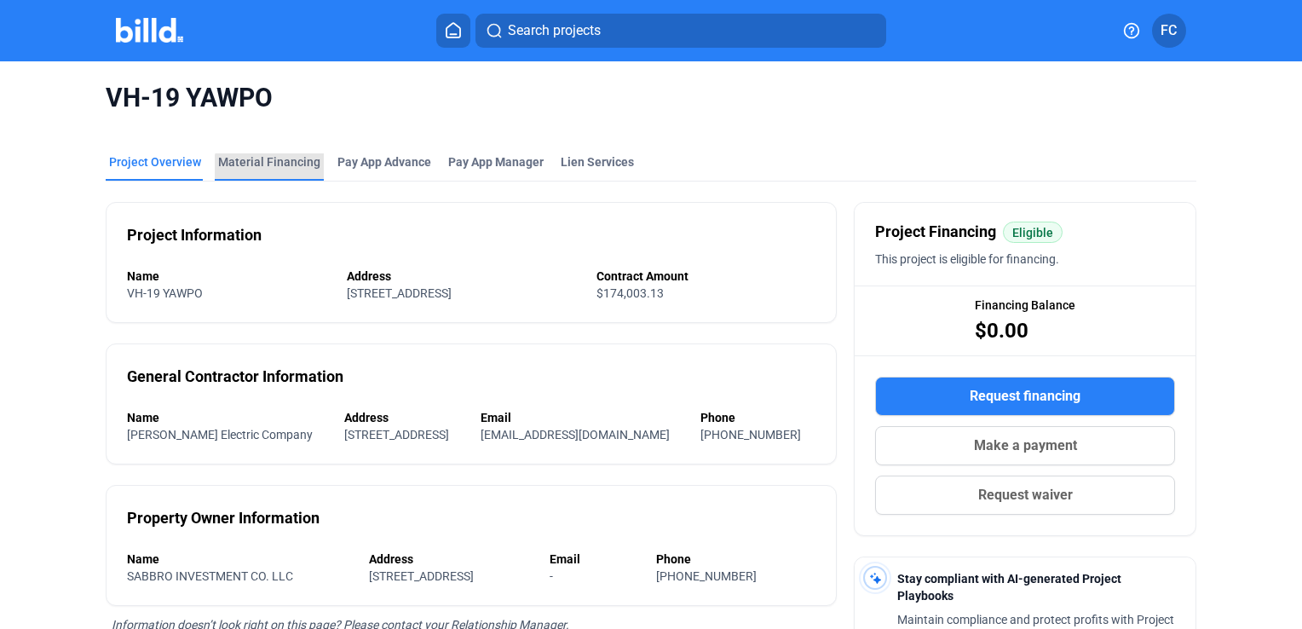
click at [286, 171] on div "Material Financing" at bounding box center [269, 166] width 109 height 27
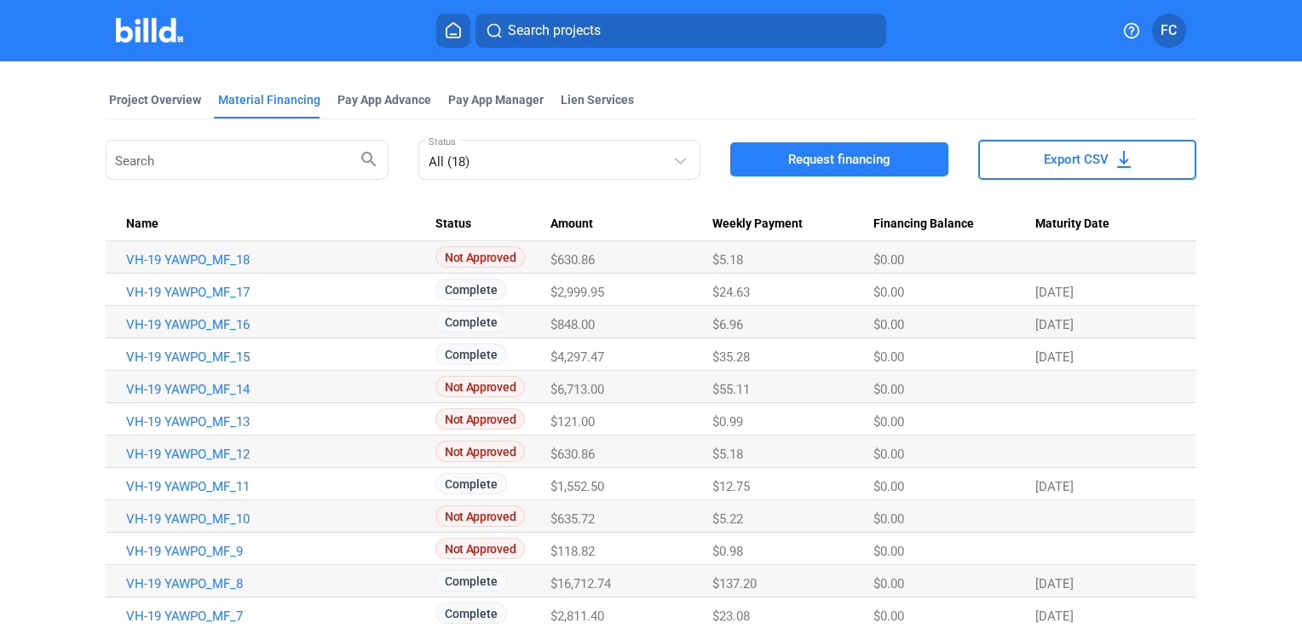
scroll to position [23, 0]
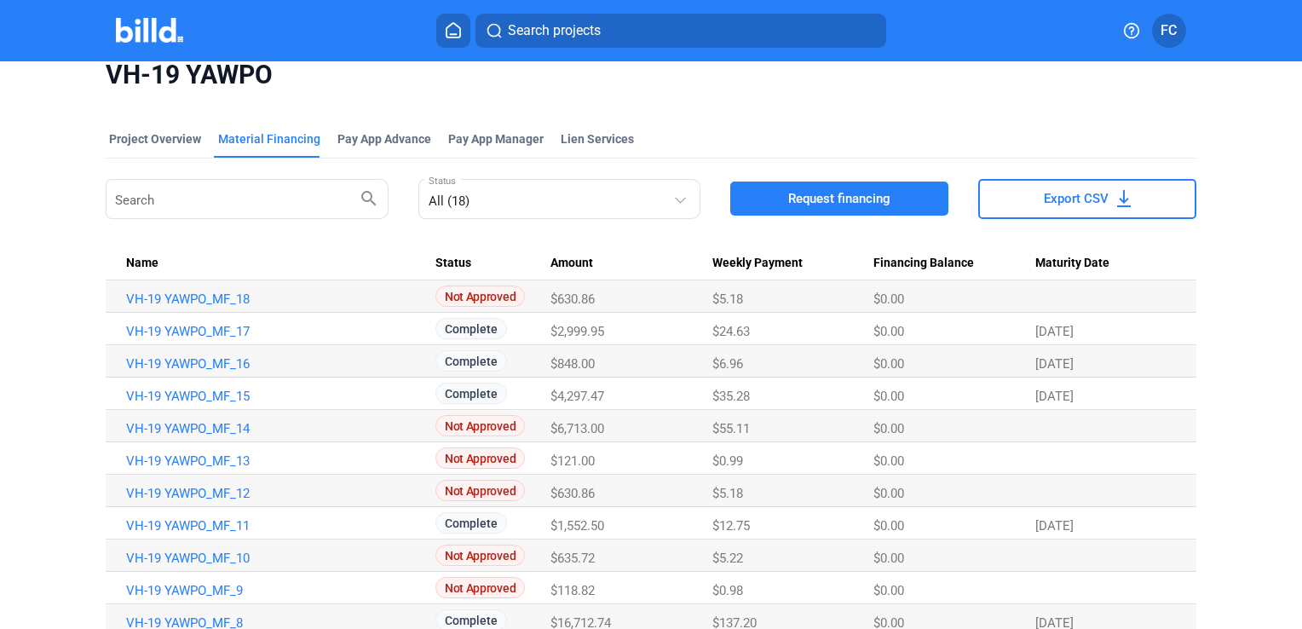
drag, startPoint x: 1292, startPoint y: 262, endPoint x: 1298, endPoint y: 400, distance: 137.3
click at [1298, 400] on mat-sidenav-content "VH-19 YAWPO Project Overview Material Financing Pay App Advance Pay App Manager…" at bounding box center [651, 344] width 1302 height 567
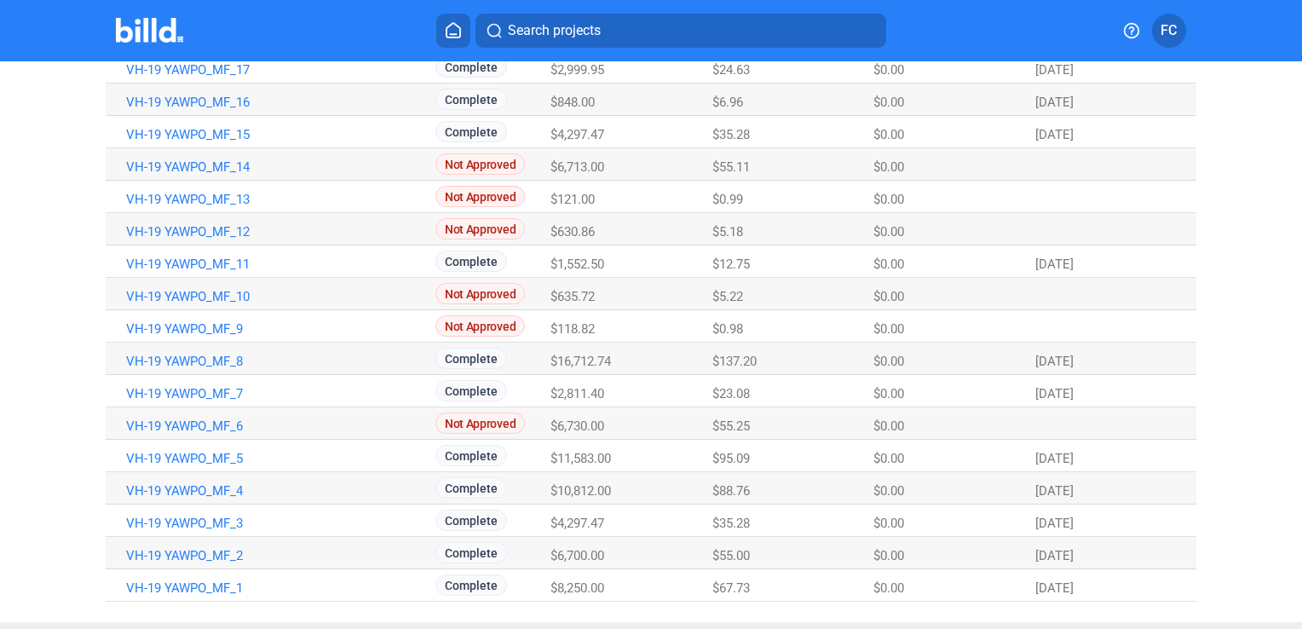
scroll to position [299, 0]
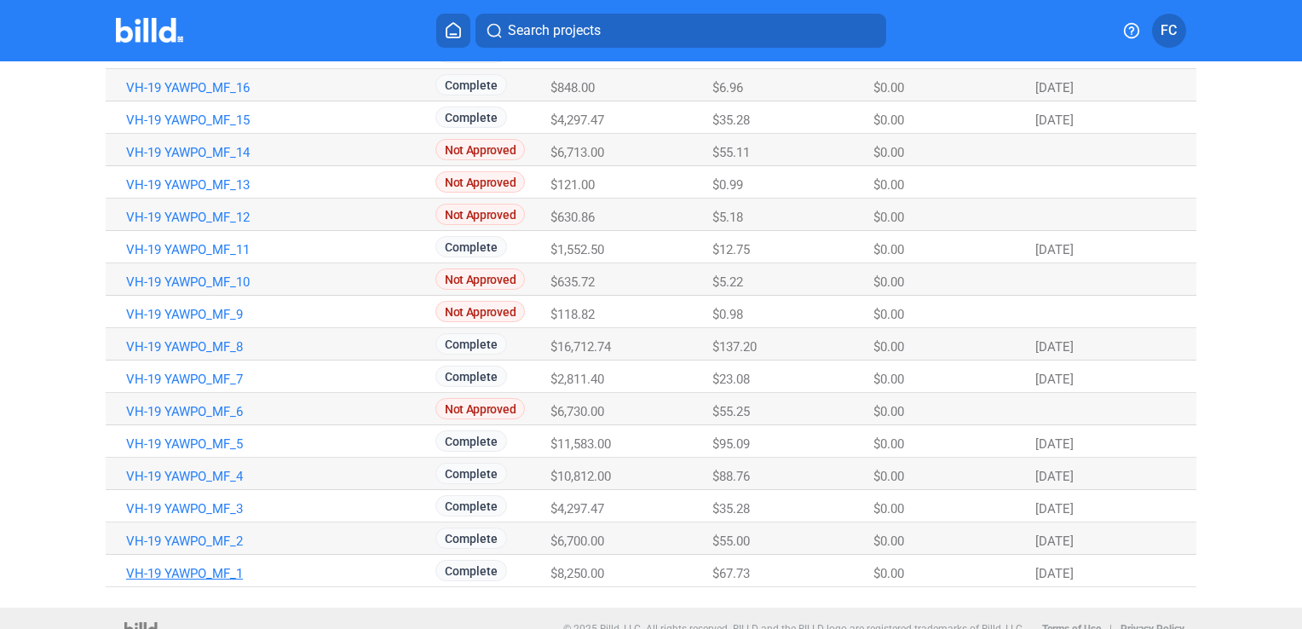
click at [215, 575] on link "VH-19 YAWPO_MF_1" at bounding box center [273, 573] width 294 height 15
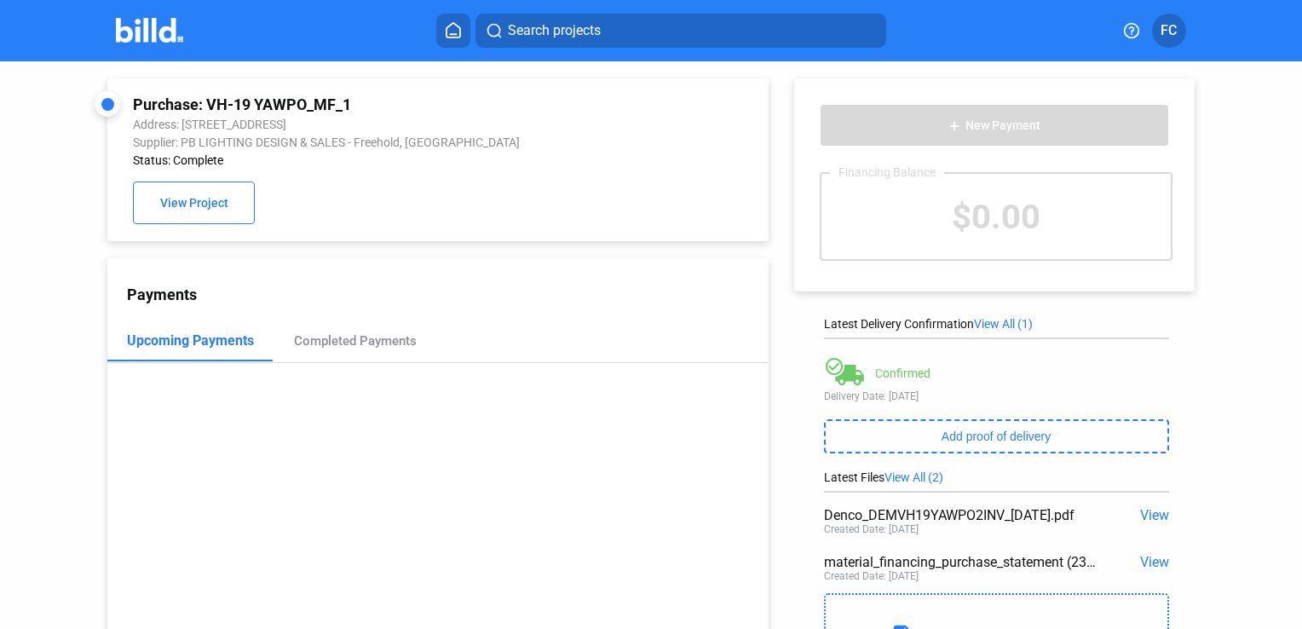
click at [1143, 514] on span "View" at bounding box center [1154, 515] width 29 height 16
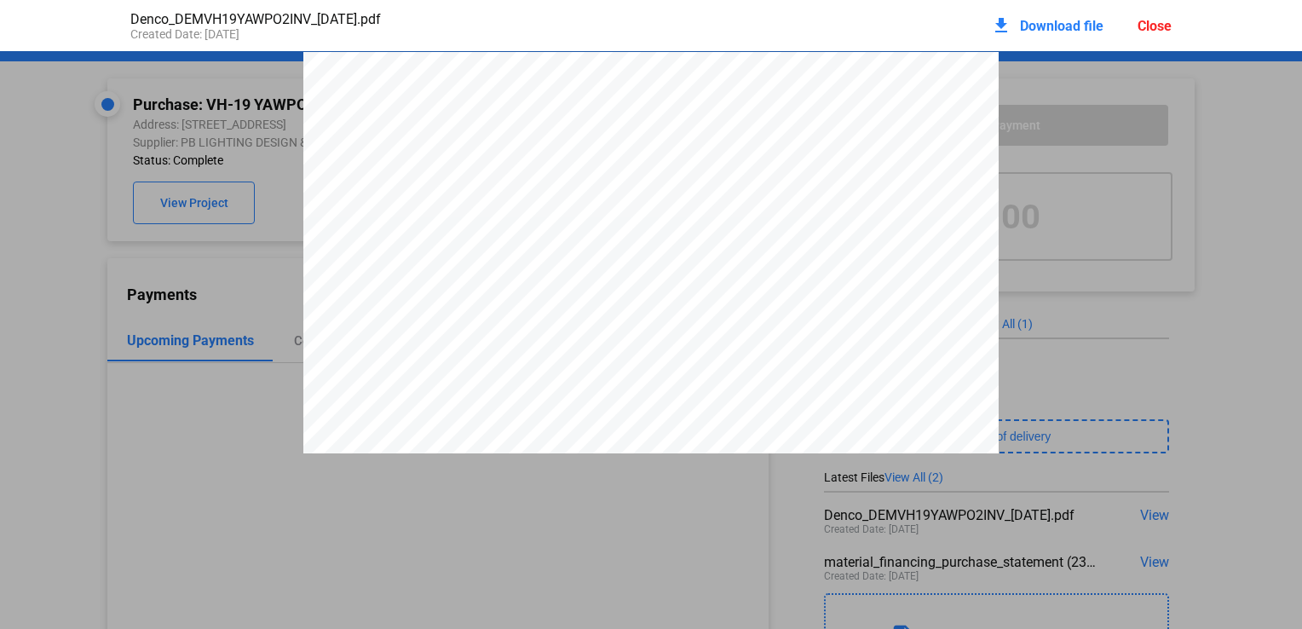
scroll to position [9, 0]
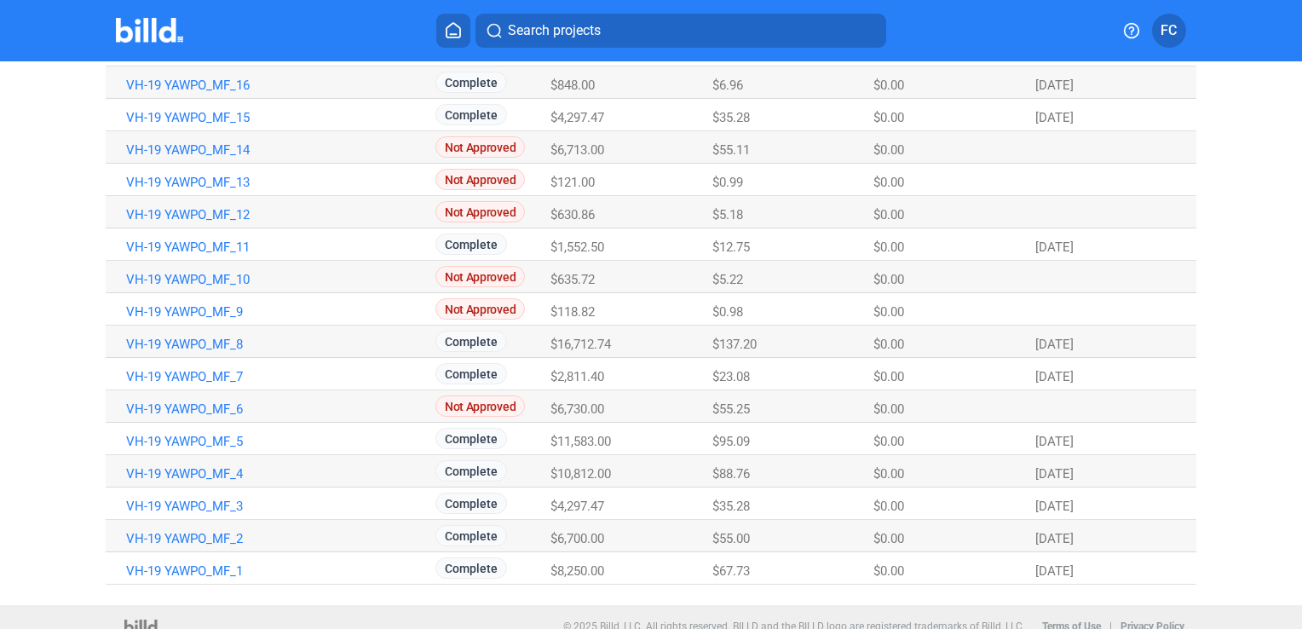
scroll to position [319, 0]
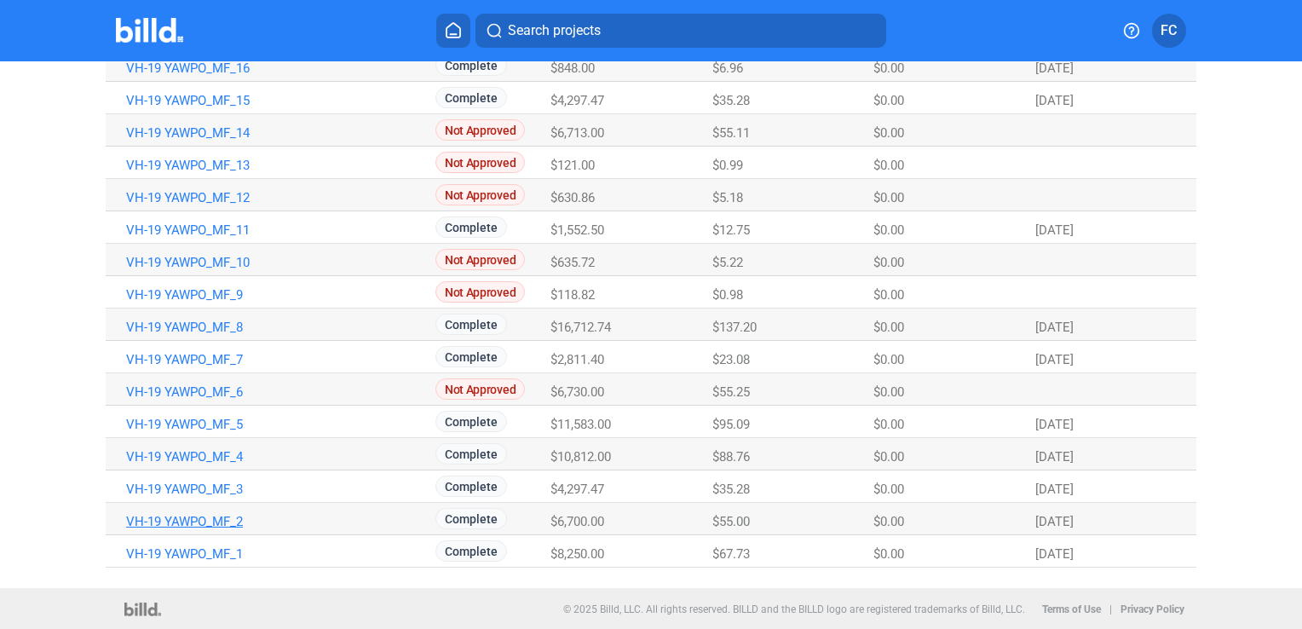
click at [208, 522] on link "VH-19 YAWPO_MF_2" at bounding box center [273, 521] width 294 height 15
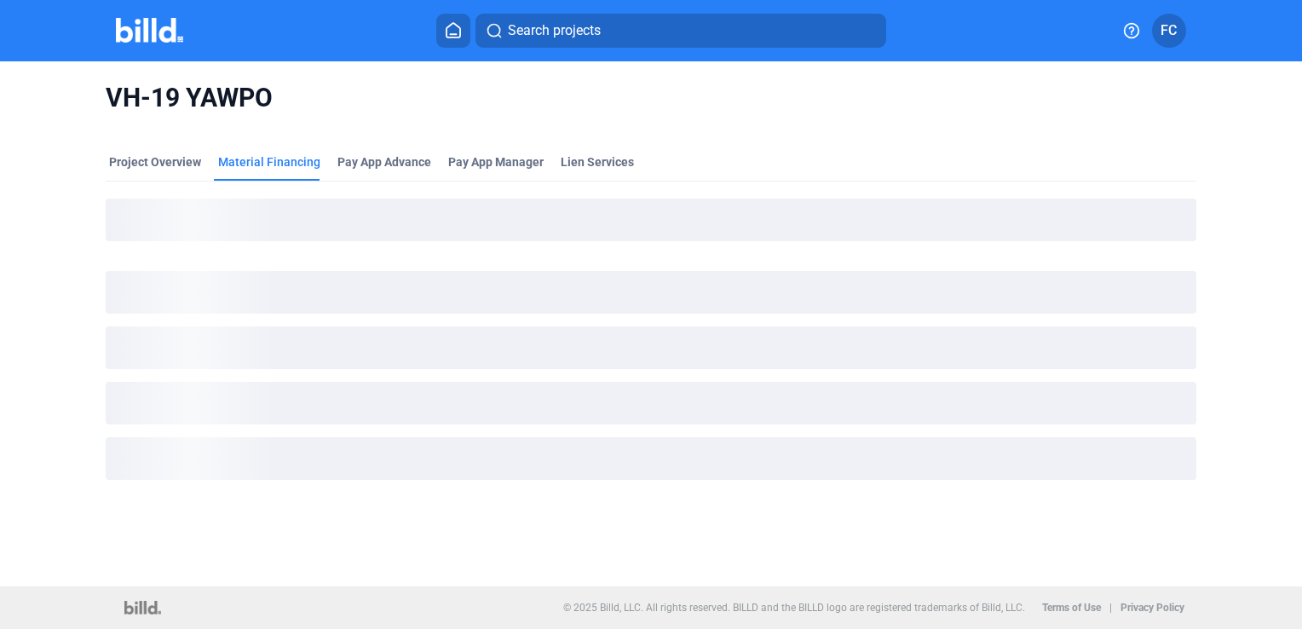
scroll to position [0, 0]
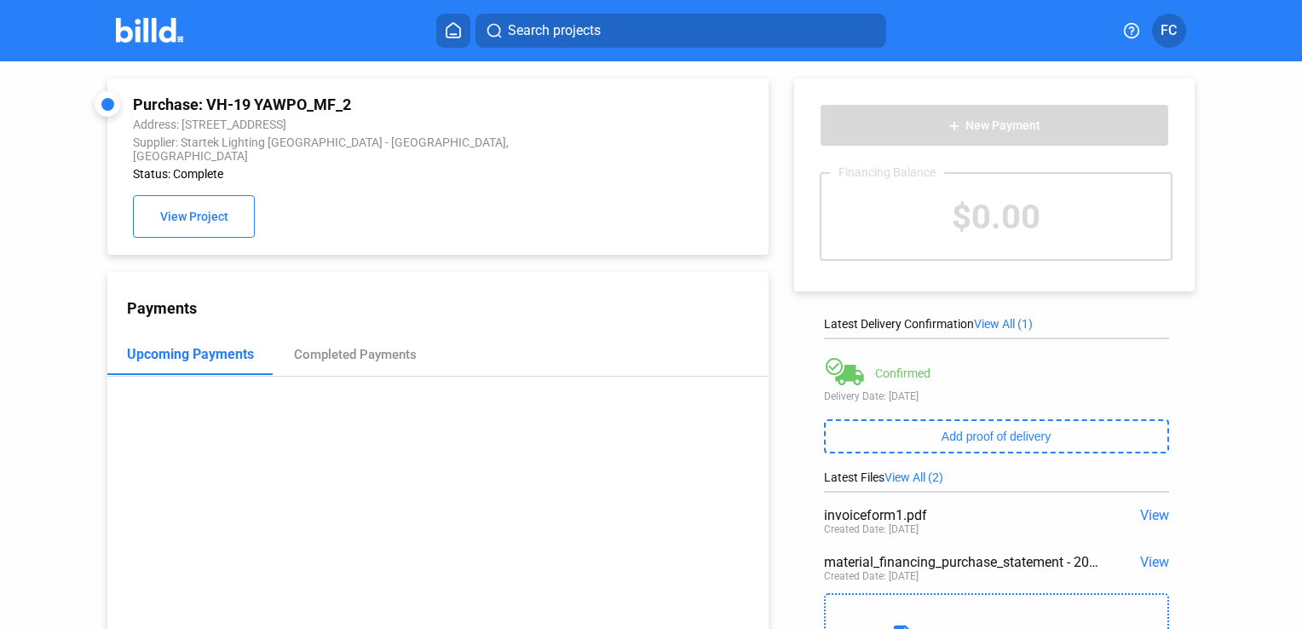
click at [1140, 513] on span "View" at bounding box center [1154, 515] width 29 height 16
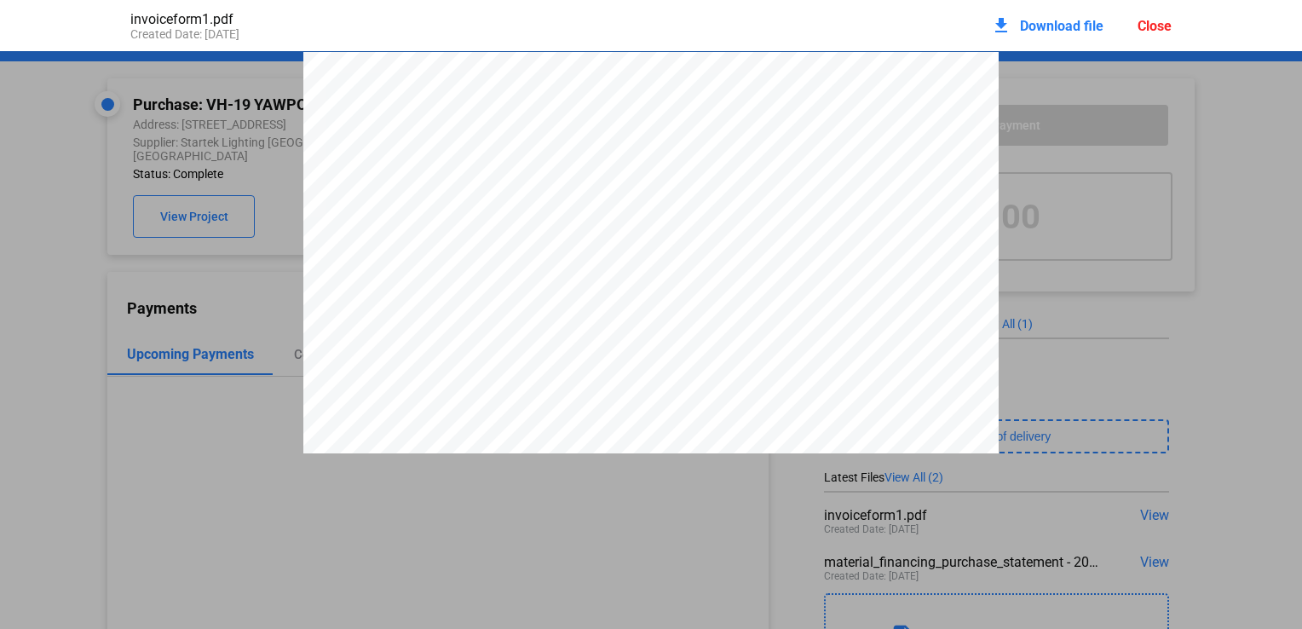
scroll to position [9, 0]
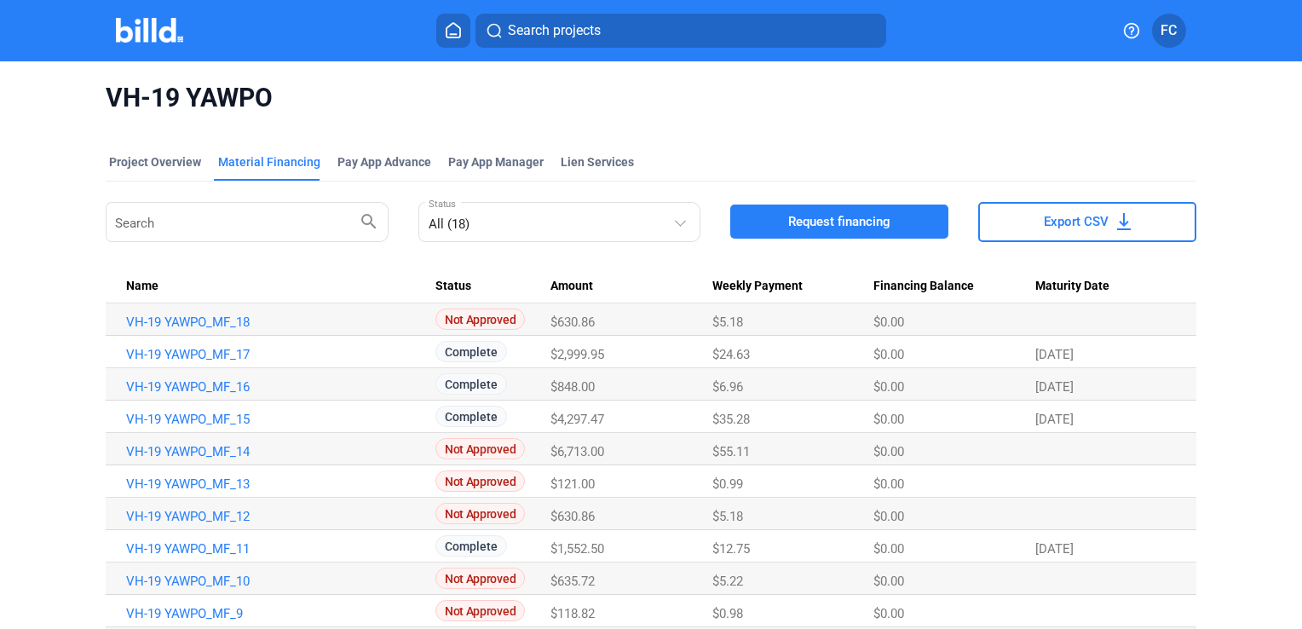
drag, startPoint x: 1292, startPoint y: 141, endPoint x: 1248, endPoint y: 305, distance: 169.5
click at [1248, 305] on div "VH-19 YAWPO Project Overview Material Financing Pay App Advance Pay App Manager…" at bounding box center [651, 483] width 1302 height 845
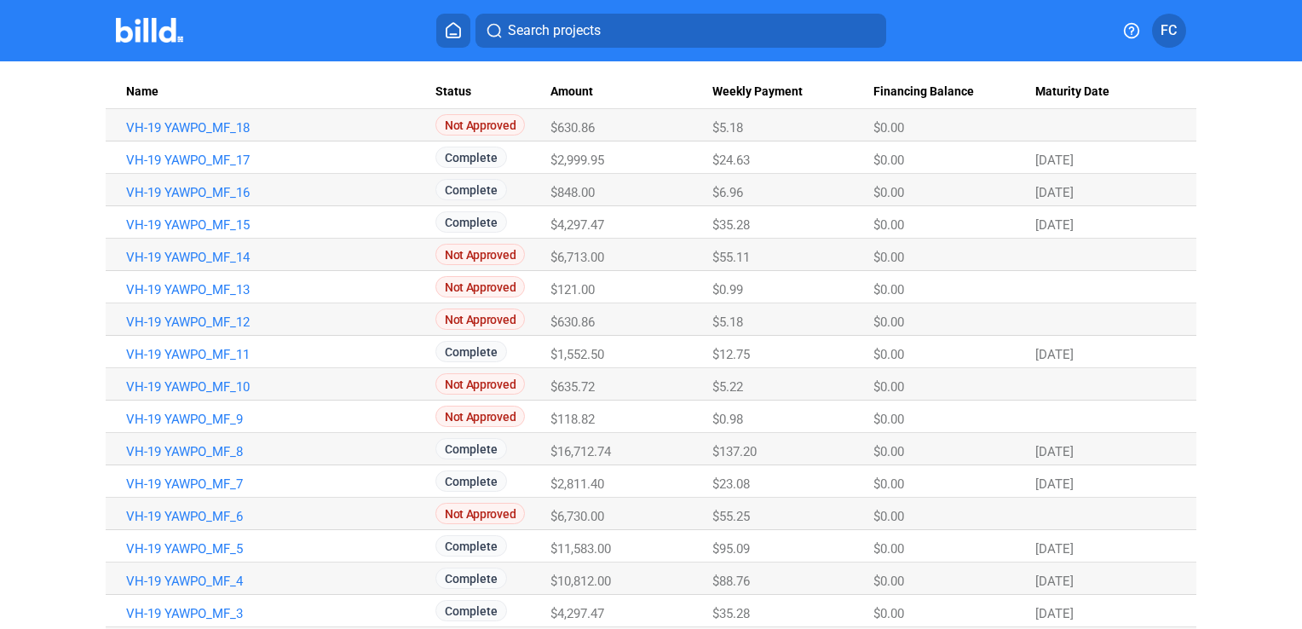
scroll to position [212, 0]
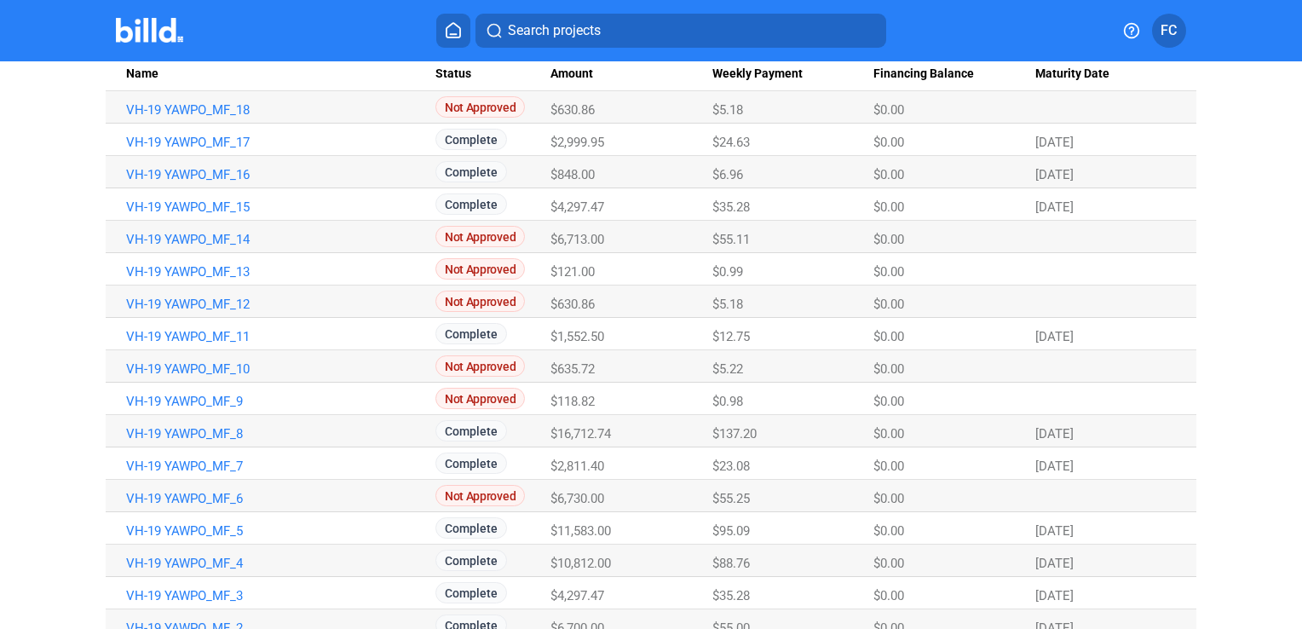
click at [1222, 446] on div "VH-19 YAWPO Project Overview Material Financing Pay App Advance Pay App Manager…" at bounding box center [651, 271] width 1302 height 845
click at [231, 590] on link "VH-19 YAWPO_MF_3" at bounding box center [273, 595] width 294 height 15
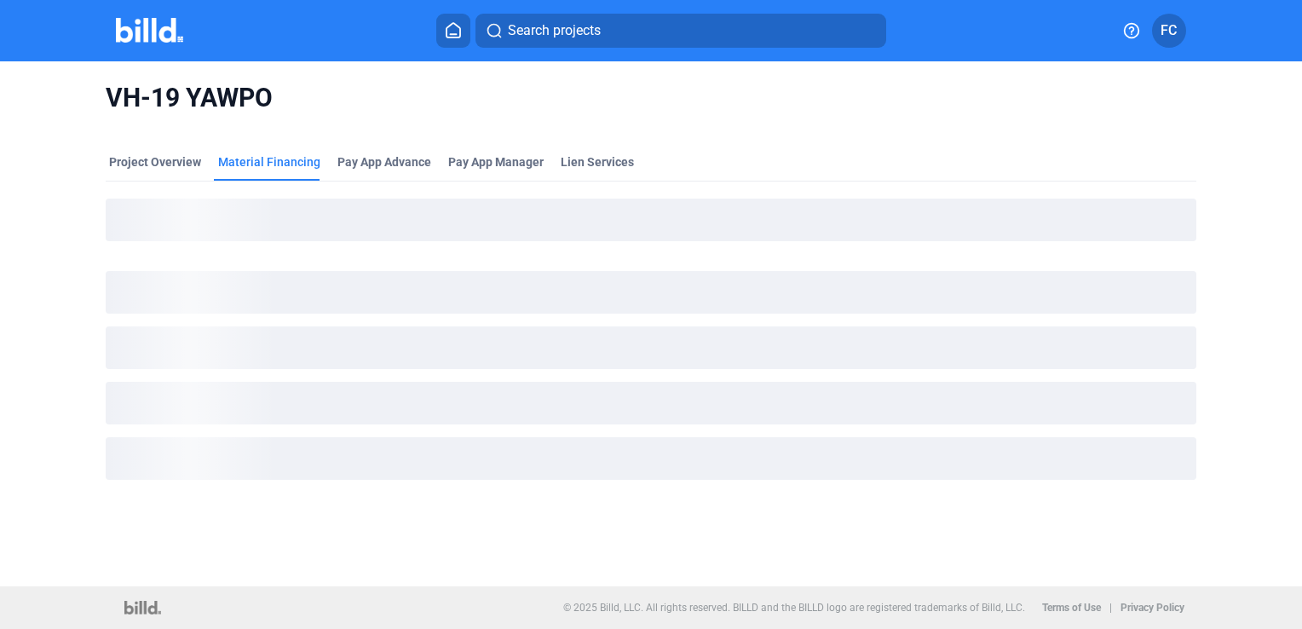
scroll to position [0, 0]
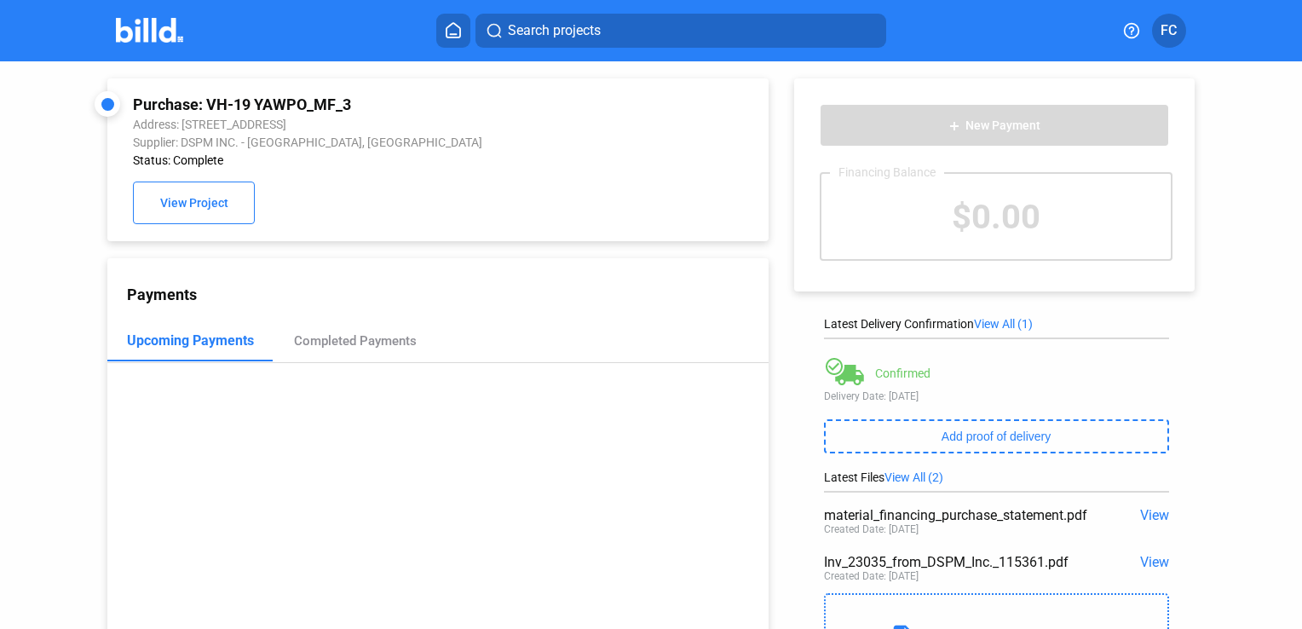
click at [1140, 512] on span "View" at bounding box center [1154, 515] width 29 height 16
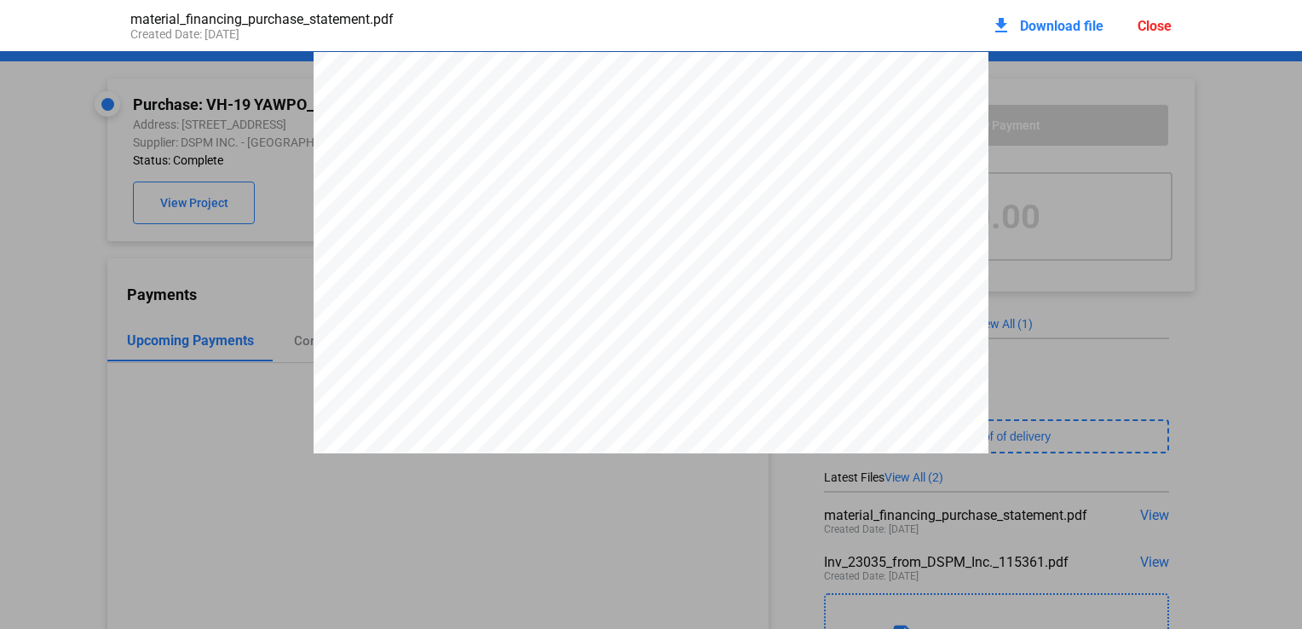
scroll to position [9, 0]
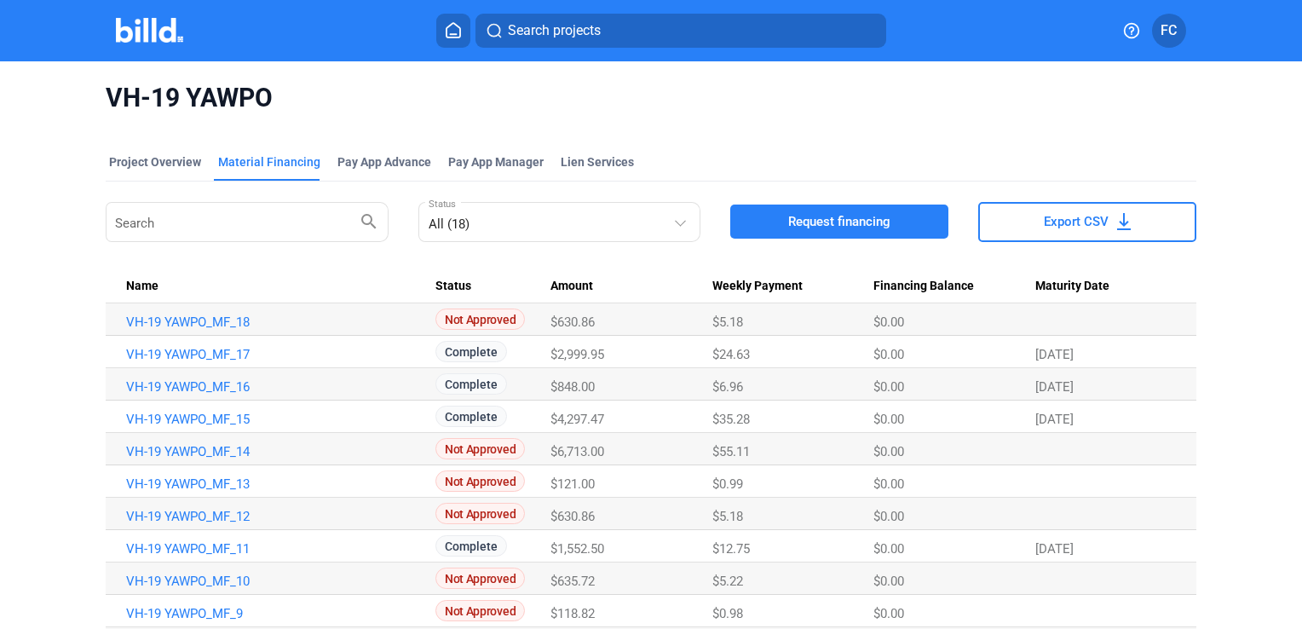
drag, startPoint x: 1292, startPoint y: 189, endPoint x: 1299, endPoint y: 265, distance: 76.2
click at [1299, 265] on mat-sidenav-content "VH-19 YAWPO Project Overview Material Financing Pay App Advance Pay App Manager…" at bounding box center [651, 344] width 1302 height 567
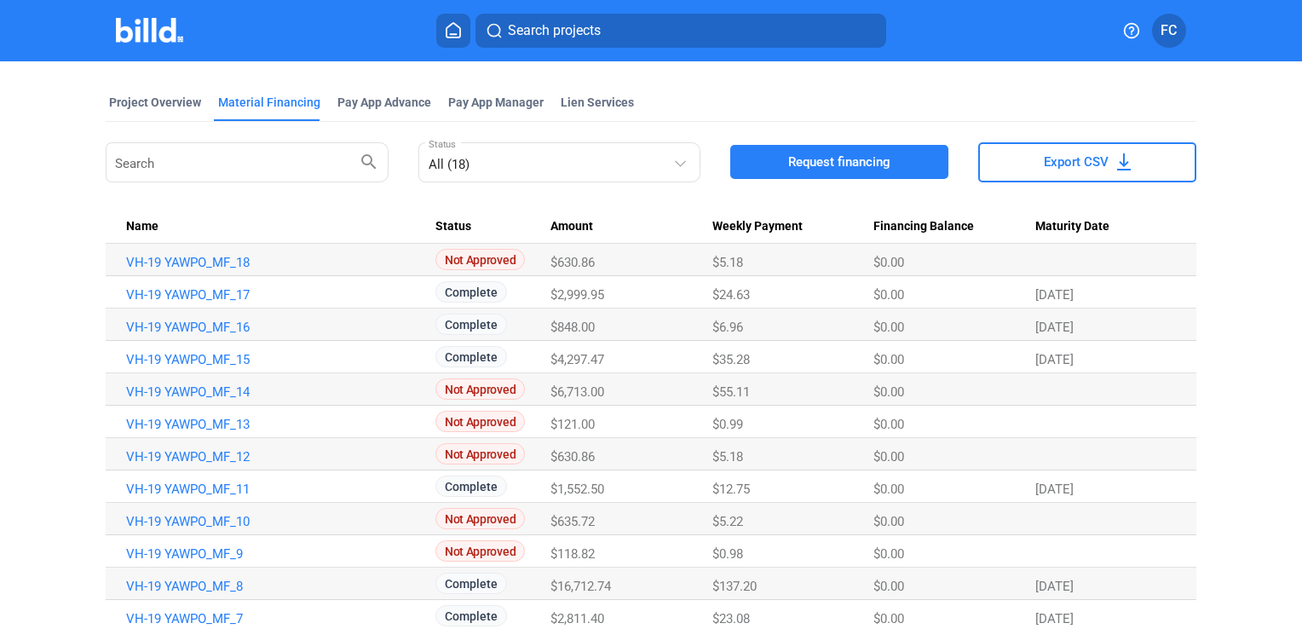
scroll to position [129, 0]
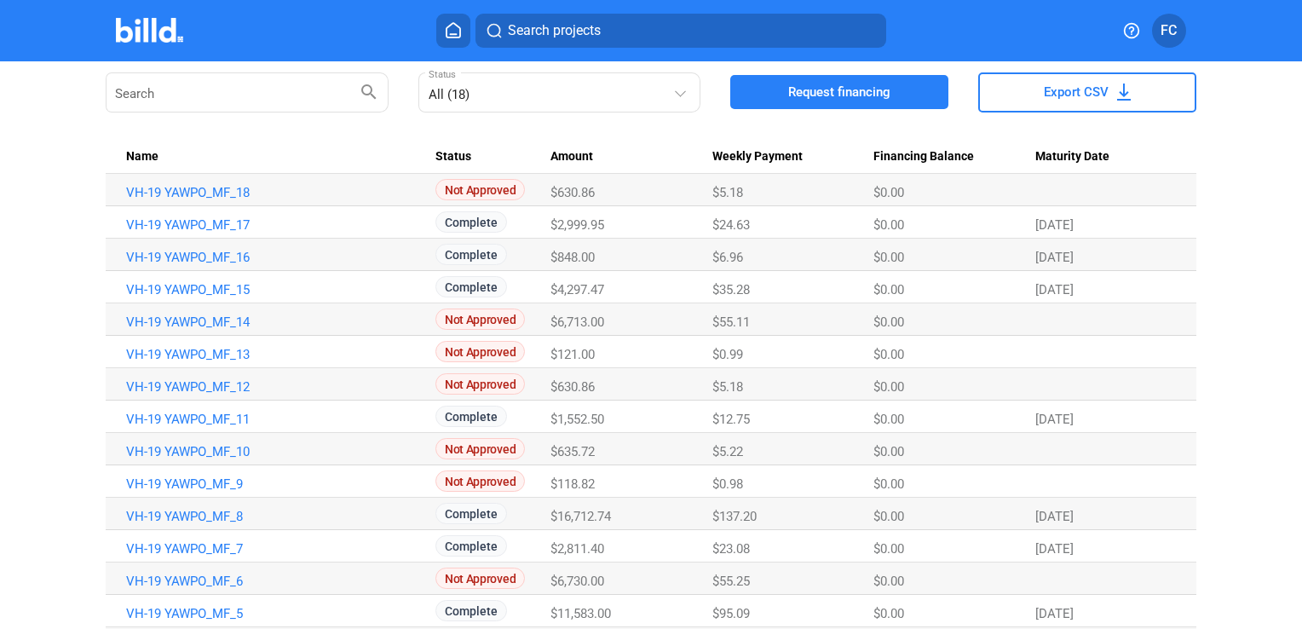
click at [1251, 356] on div "VH-19 YAWPO Project Overview Material Financing Pay App Advance Pay App Manager…" at bounding box center [651, 354] width 1302 height 845
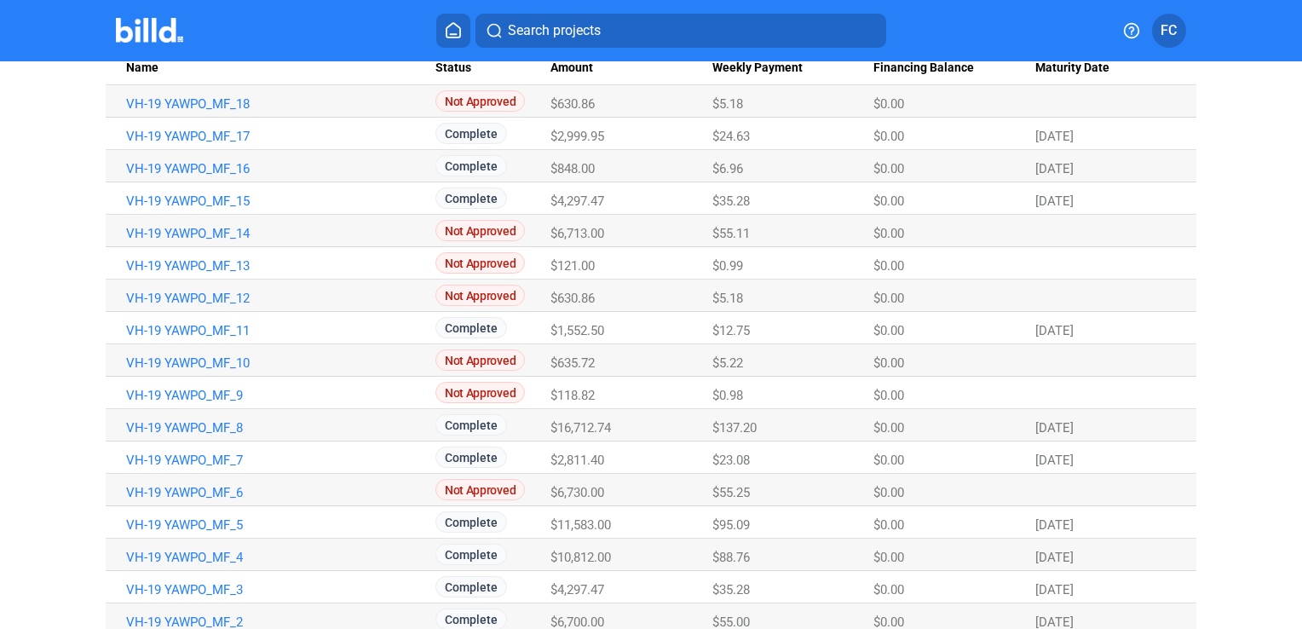
scroll to position [220, 0]
click at [228, 553] on link "VH-19 YAWPO_MF_4" at bounding box center [273, 555] width 294 height 15
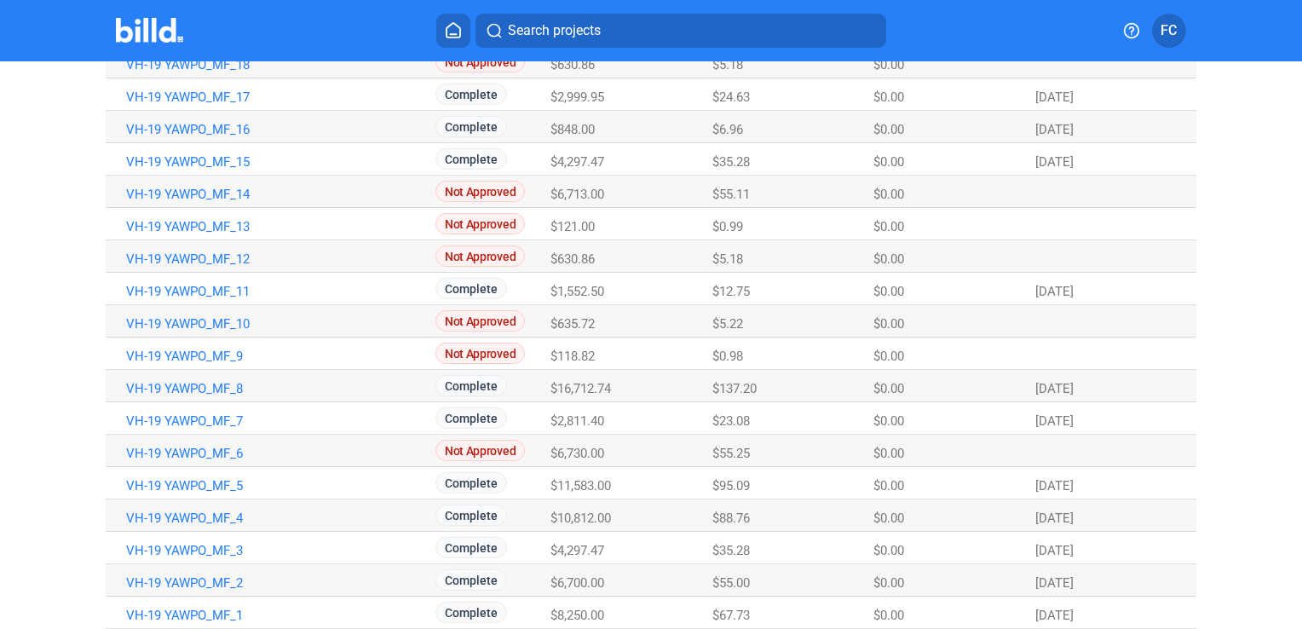
scroll to position [260, 0]
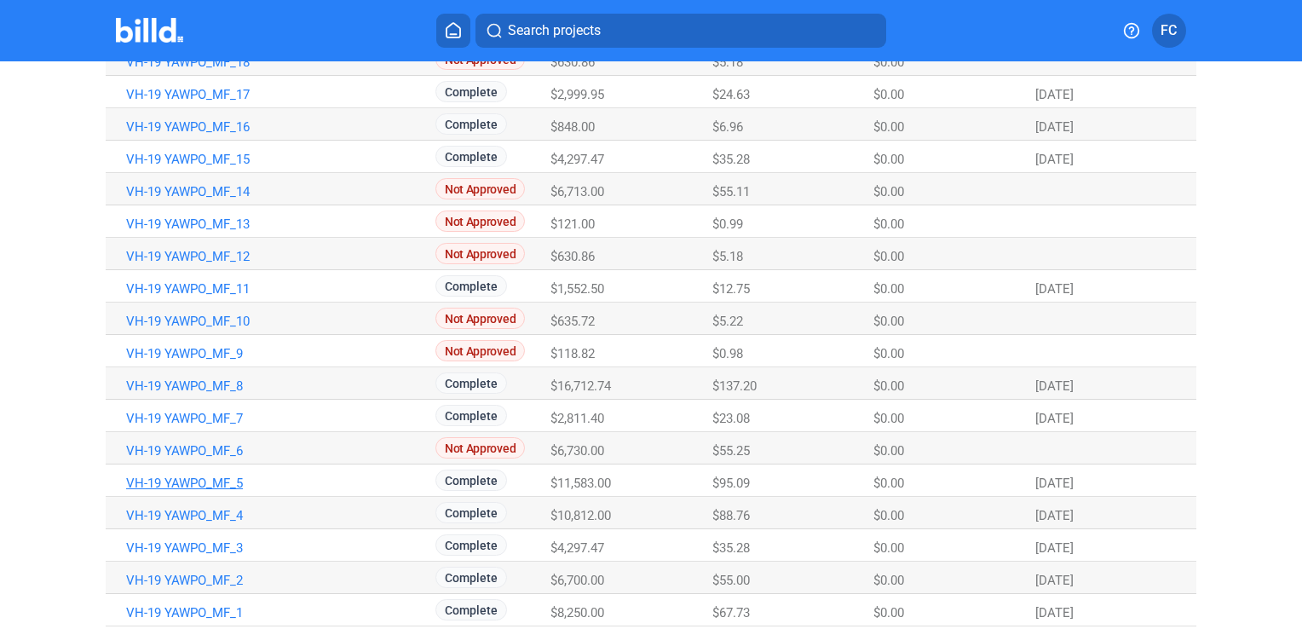
click at [219, 475] on link "VH-19 YAWPO_MF_5" at bounding box center [273, 482] width 294 height 15
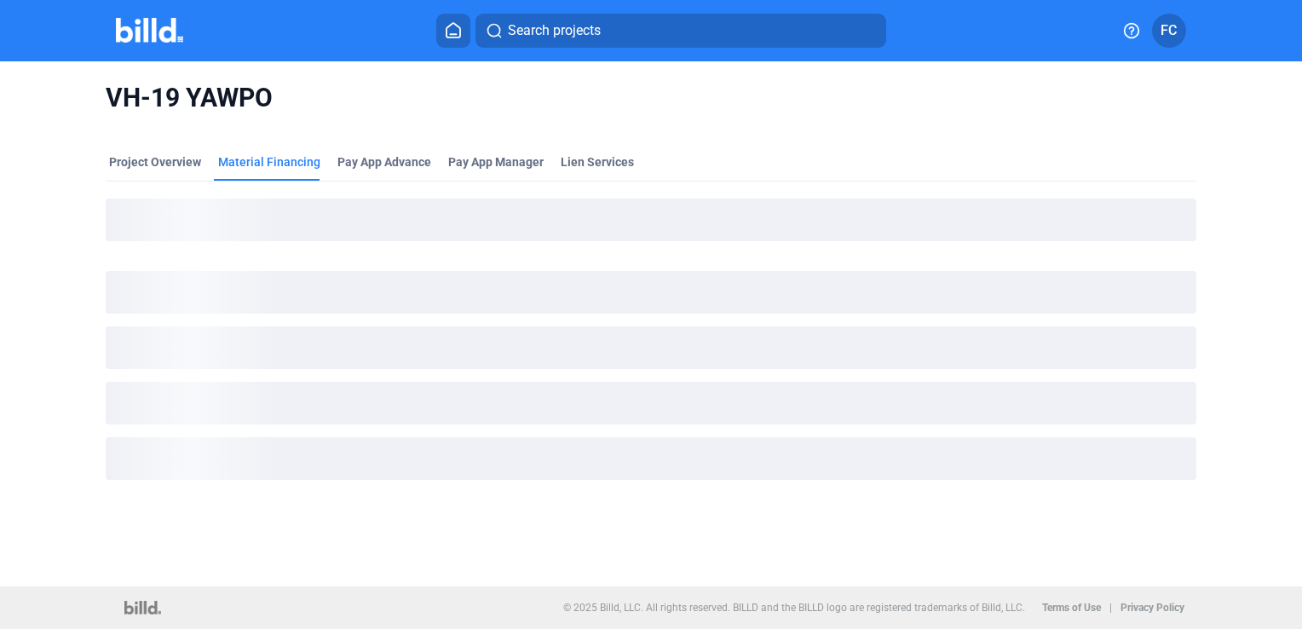
scroll to position [0, 0]
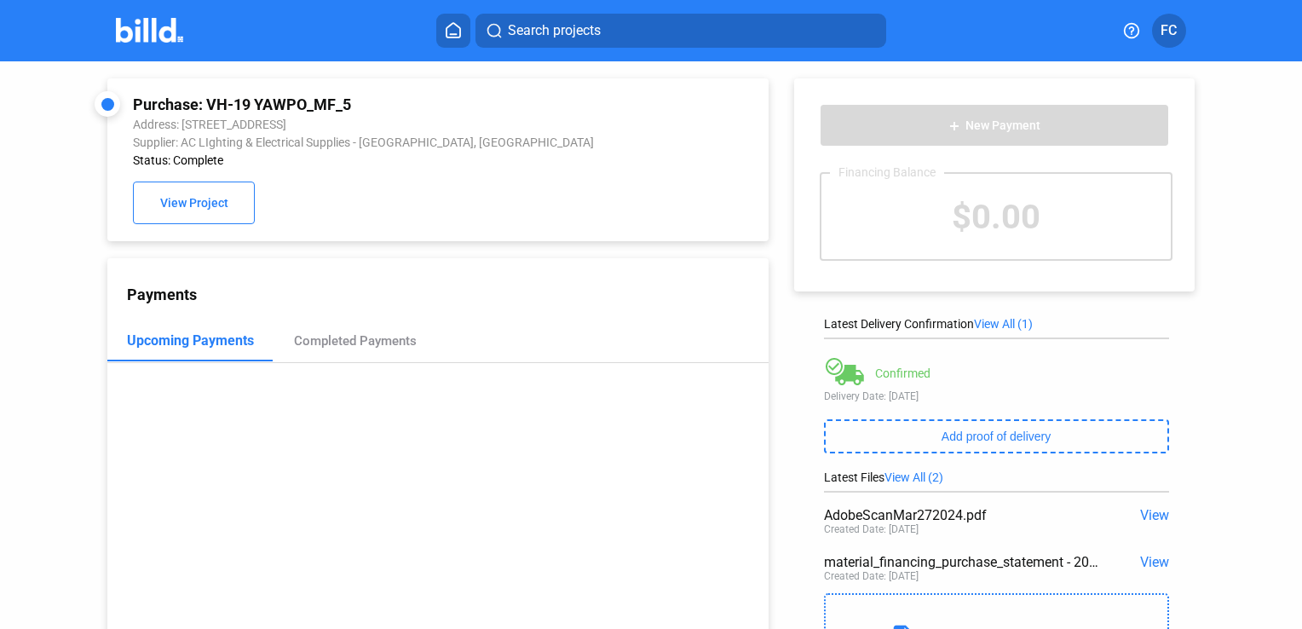
click at [1145, 514] on span "View" at bounding box center [1154, 515] width 29 height 16
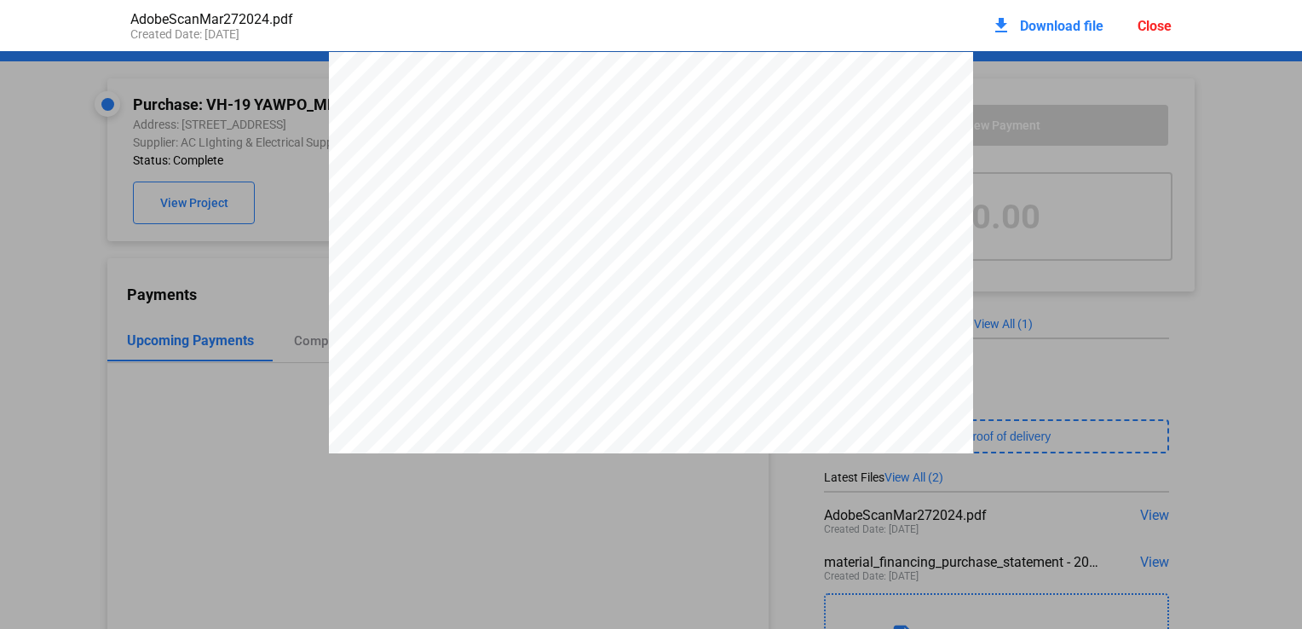
scroll to position [9, 0]
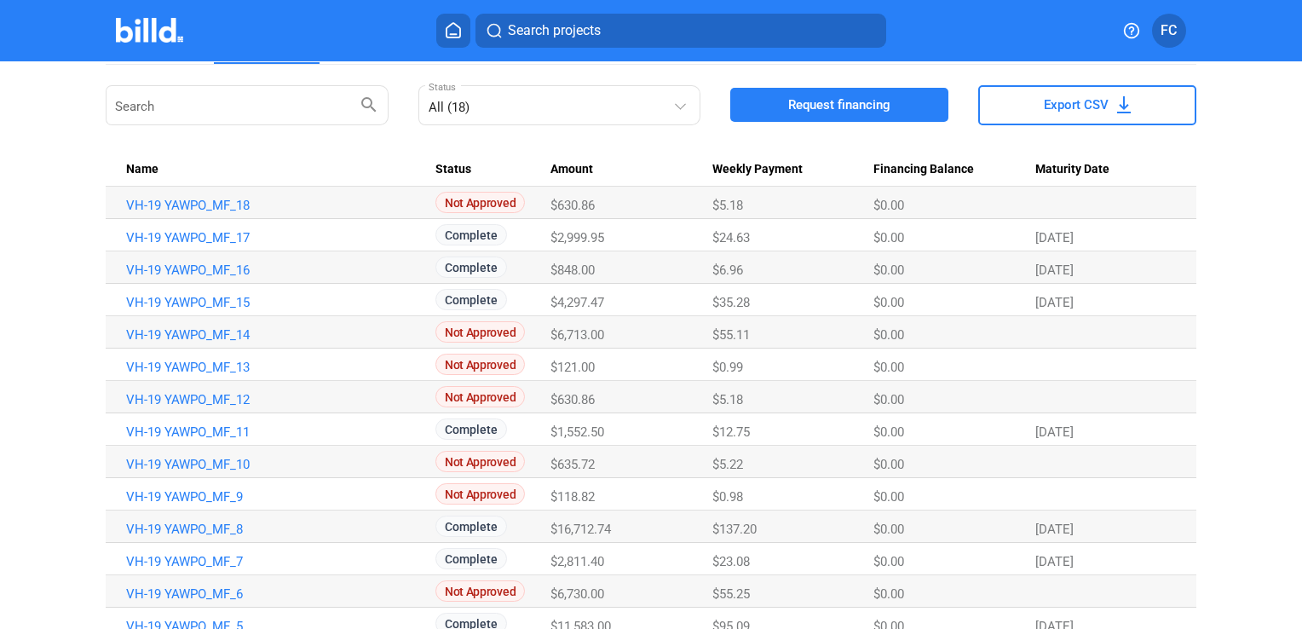
scroll to position [119, 0]
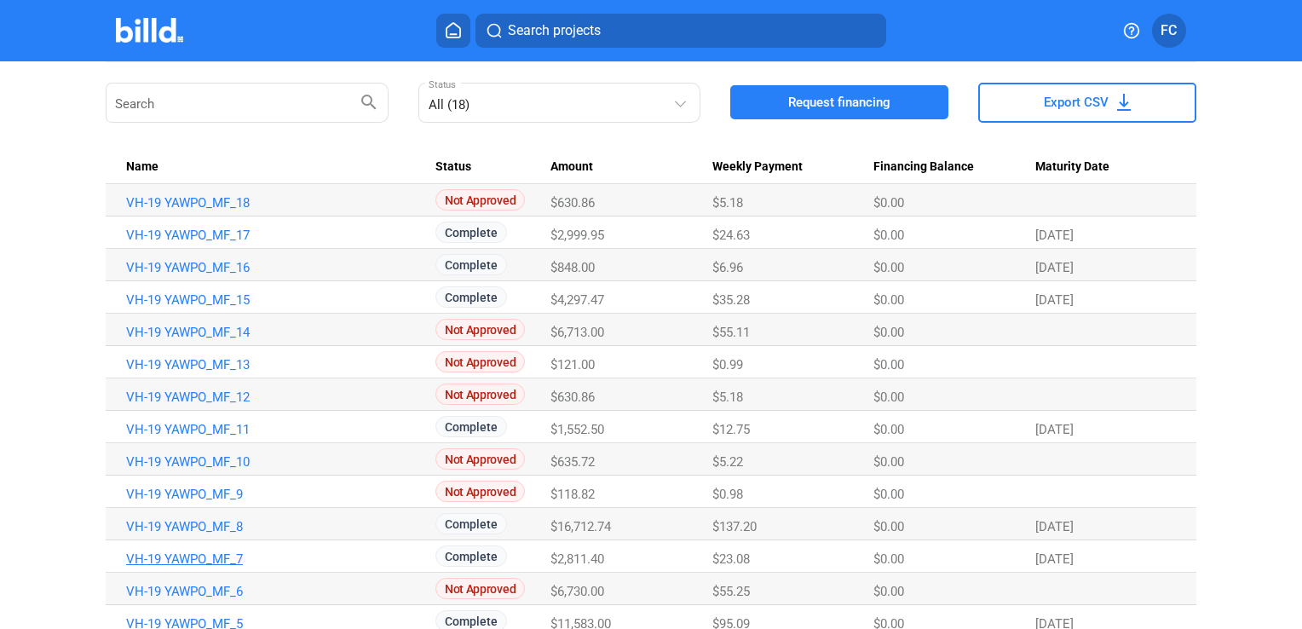
click at [205, 554] on link "VH-19 YAWPO_MF_7" at bounding box center [273, 558] width 294 height 15
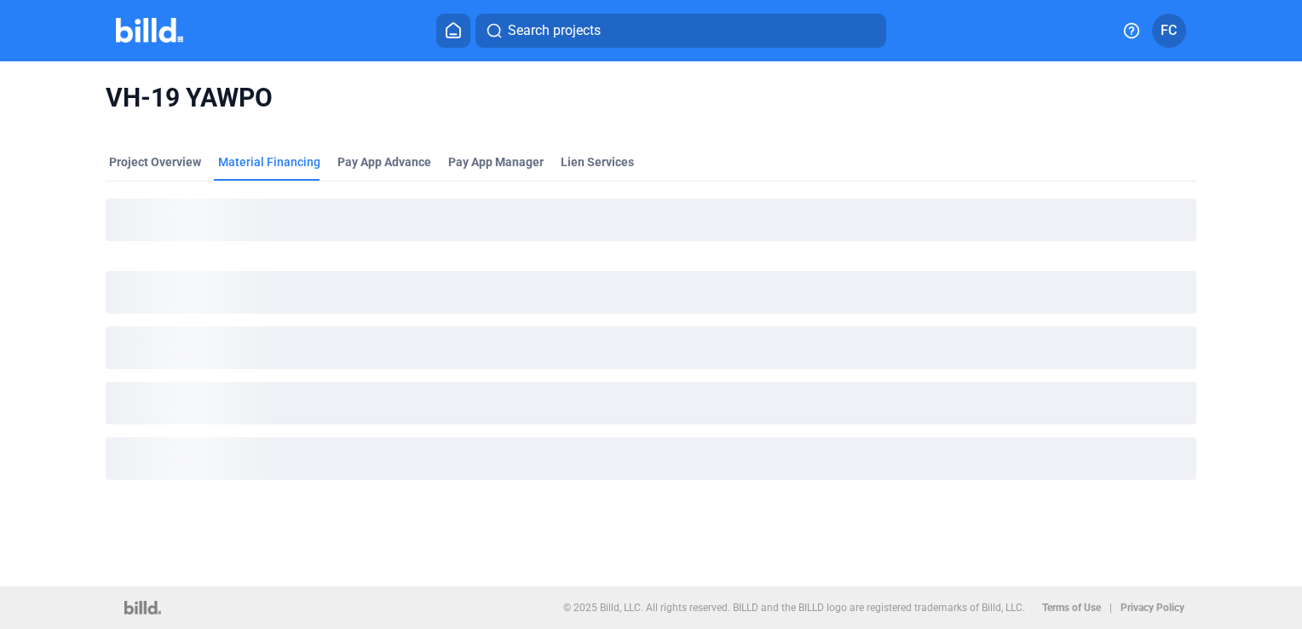
scroll to position [0, 0]
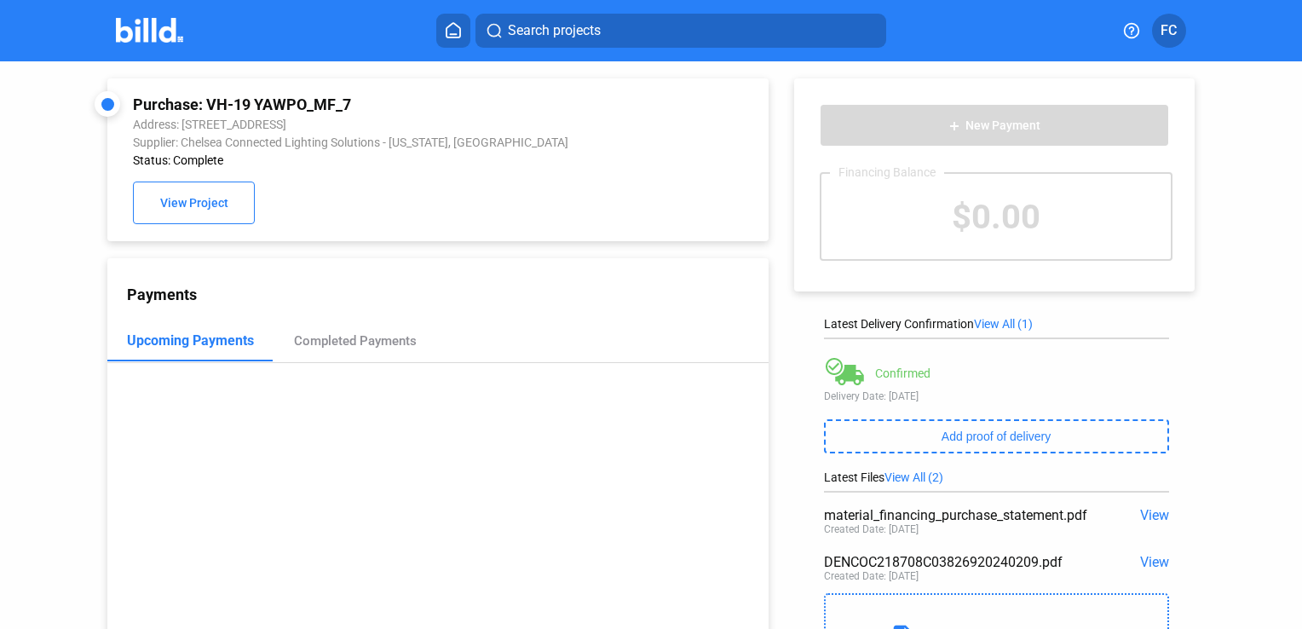
click at [1154, 513] on span "View" at bounding box center [1154, 515] width 29 height 16
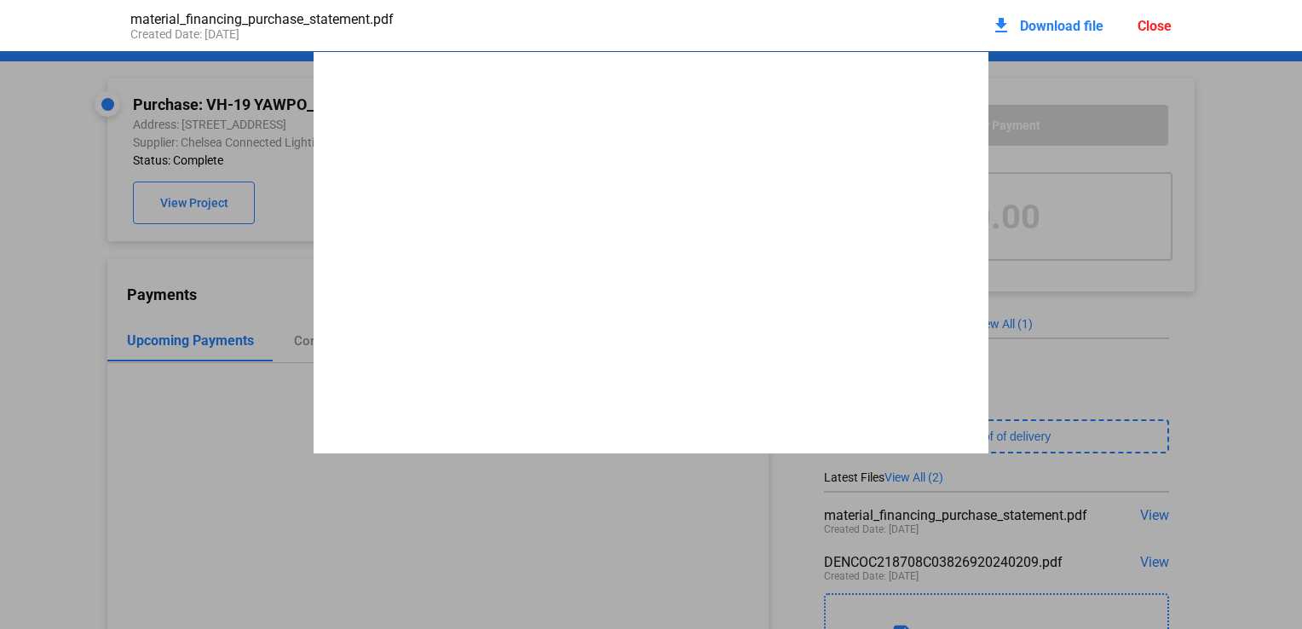
scroll to position [9, 0]
click at [1145, 563] on div "material_financing_purchase_statement.pdf Created Date: 04 / 10 / 2024 download…" at bounding box center [651, 314] width 1302 height 629
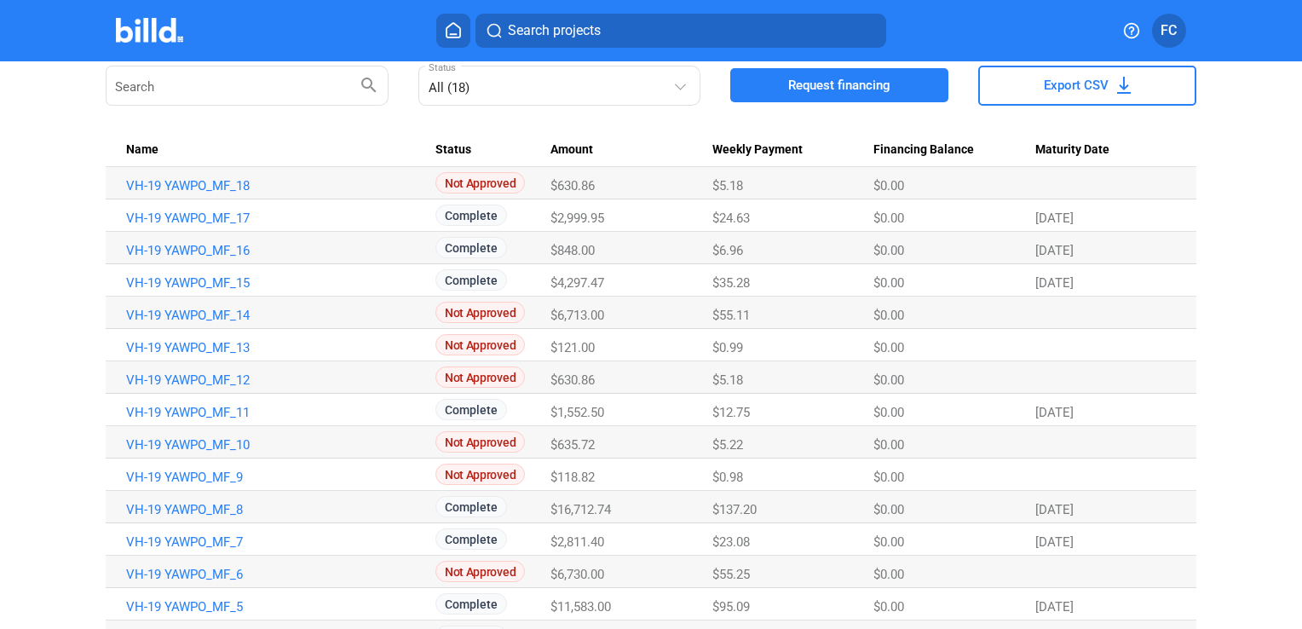
scroll to position [155, 0]
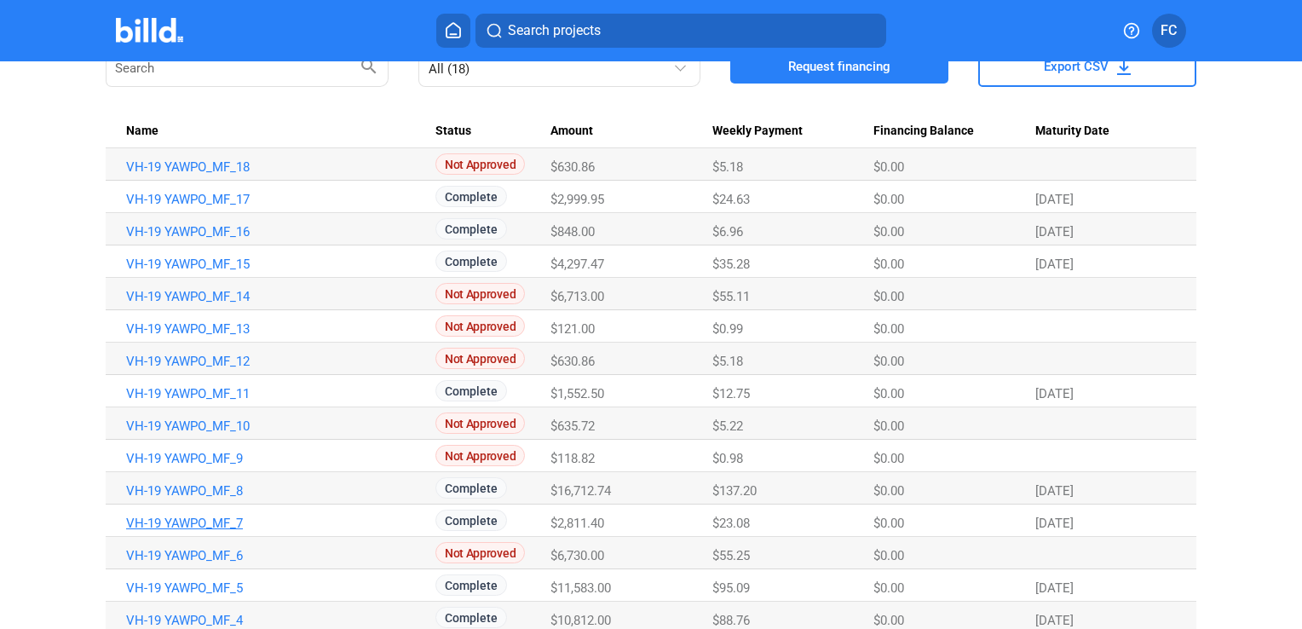
click at [177, 517] on link "VH-19 YAWPO_MF_7" at bounding box center [273, 522] width 294 height 15
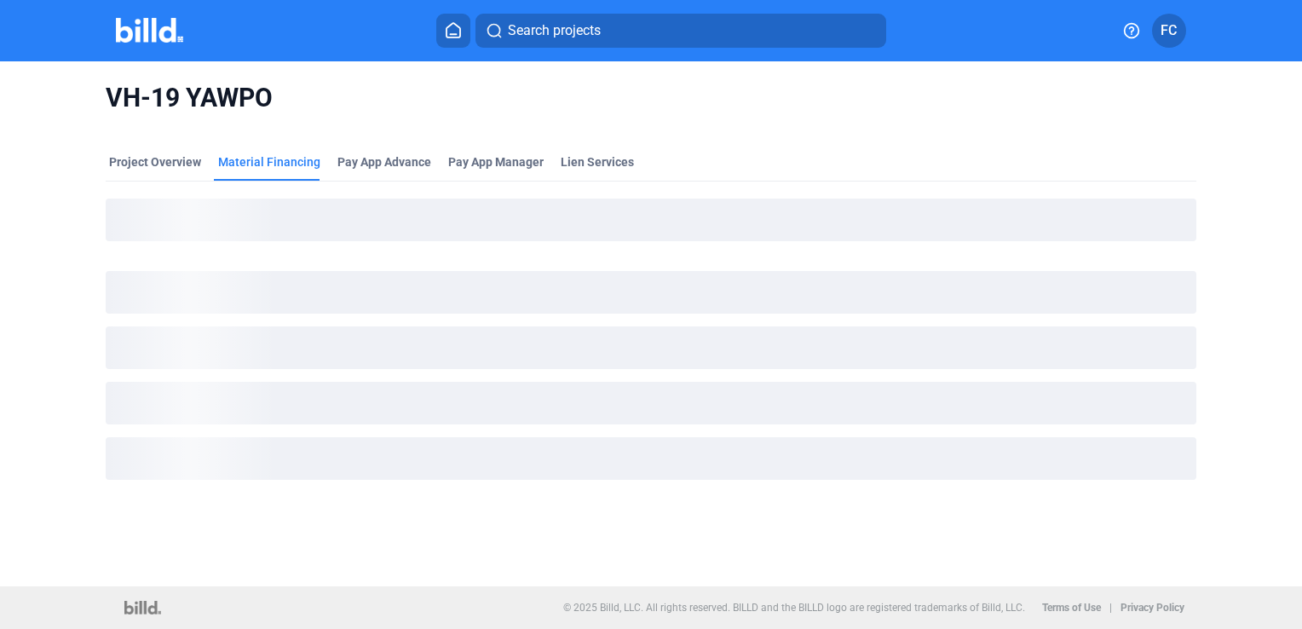
scroll to position [0, 0]
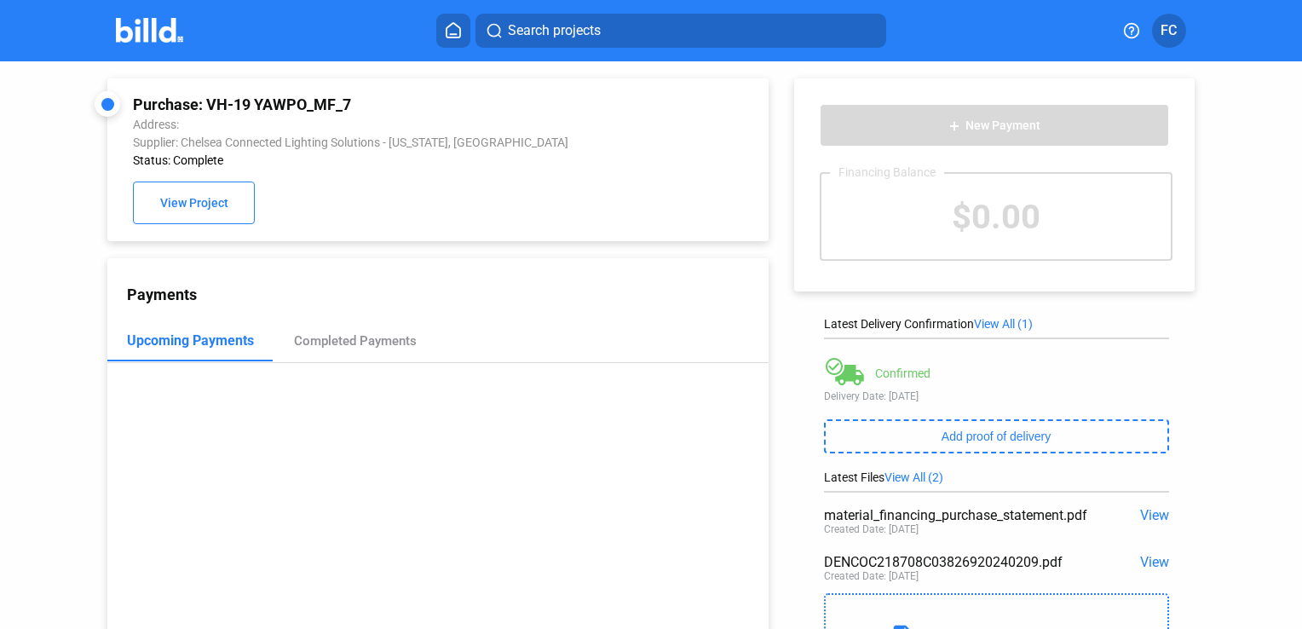
click at [1153, 561] on span "View" at bounding box center [1154, 562] width 29 height 16
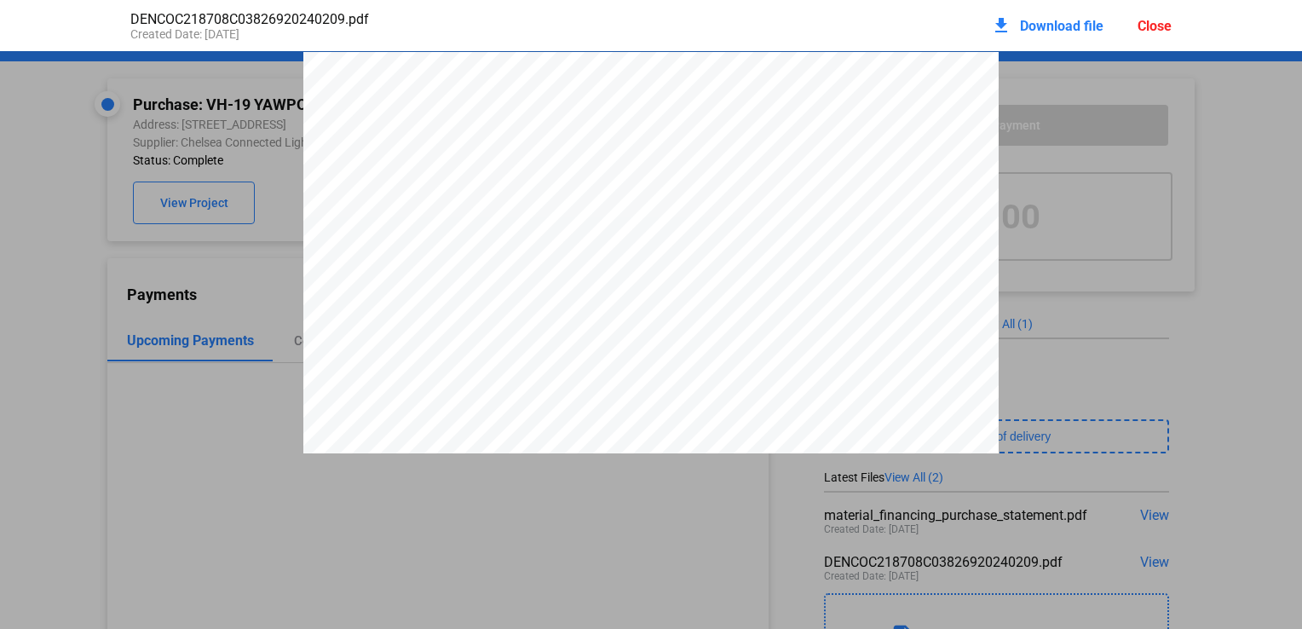
scroll to position [9, 0]
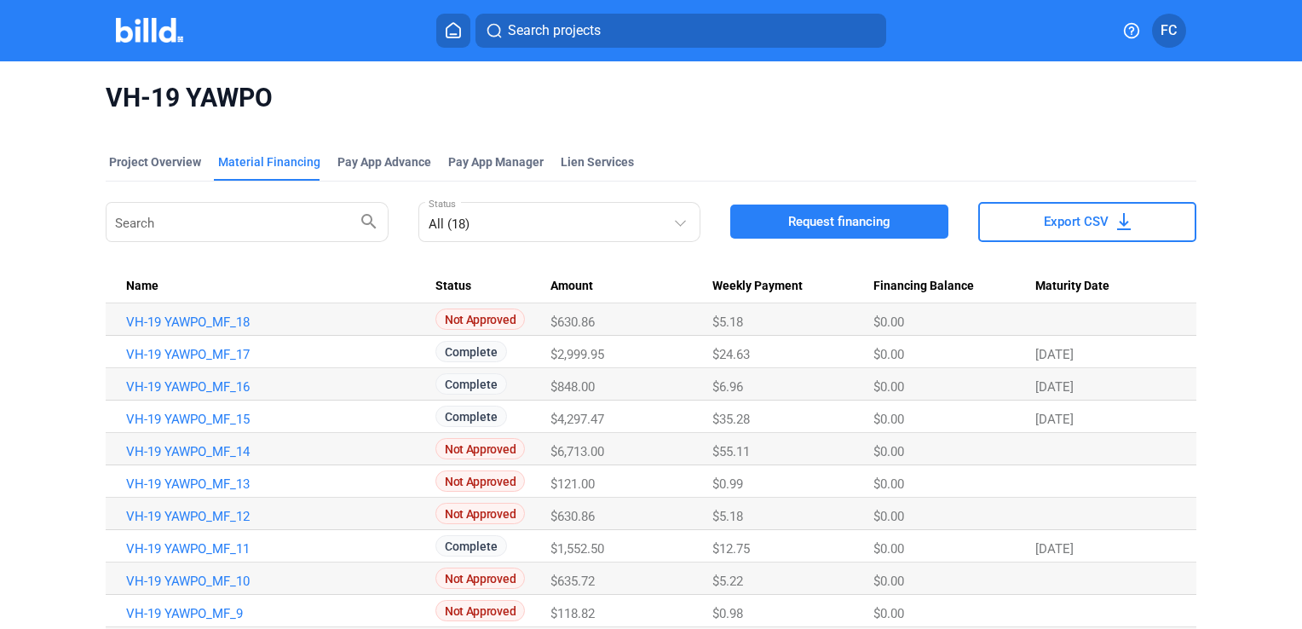
drag, startPoint x: 1292, startPoint y: 366, endPoint x: 1280, endPoint y: 443, distance: 77.7
click at [1280, 443] on div "VH-19 YAWPO Project Overview Material Financing Pay App Advance Pay App Manager…" at bounding box center [651, 483] width 1302 height 845
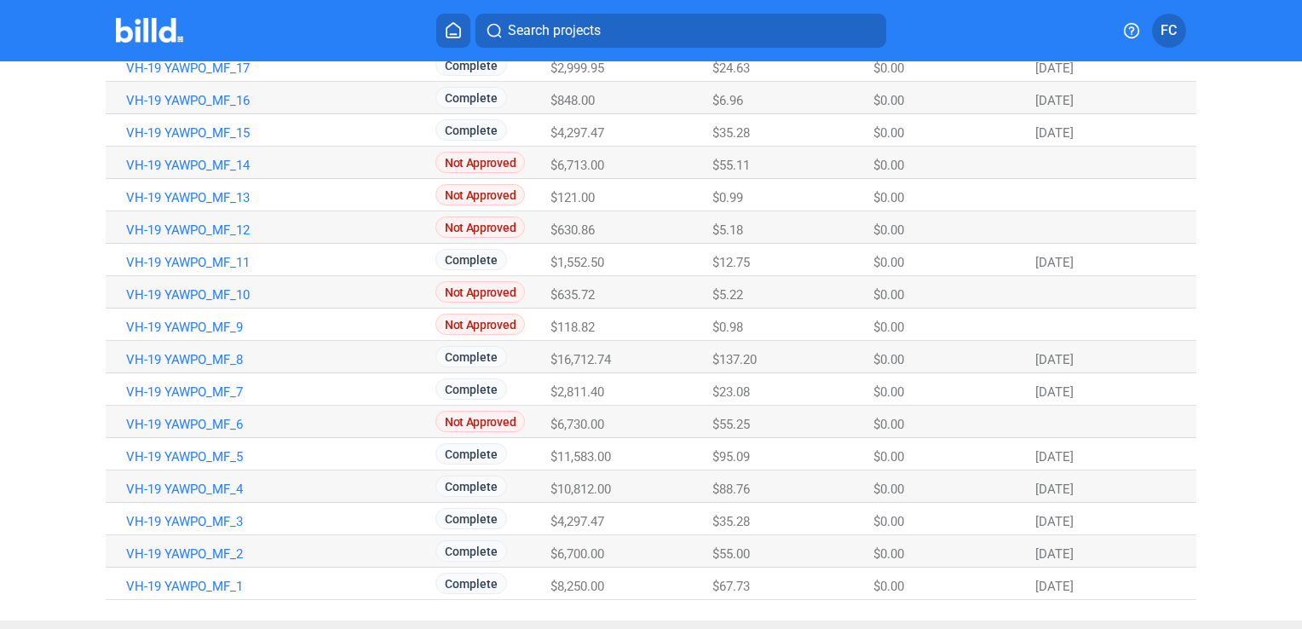
scroll to position [291, 0]
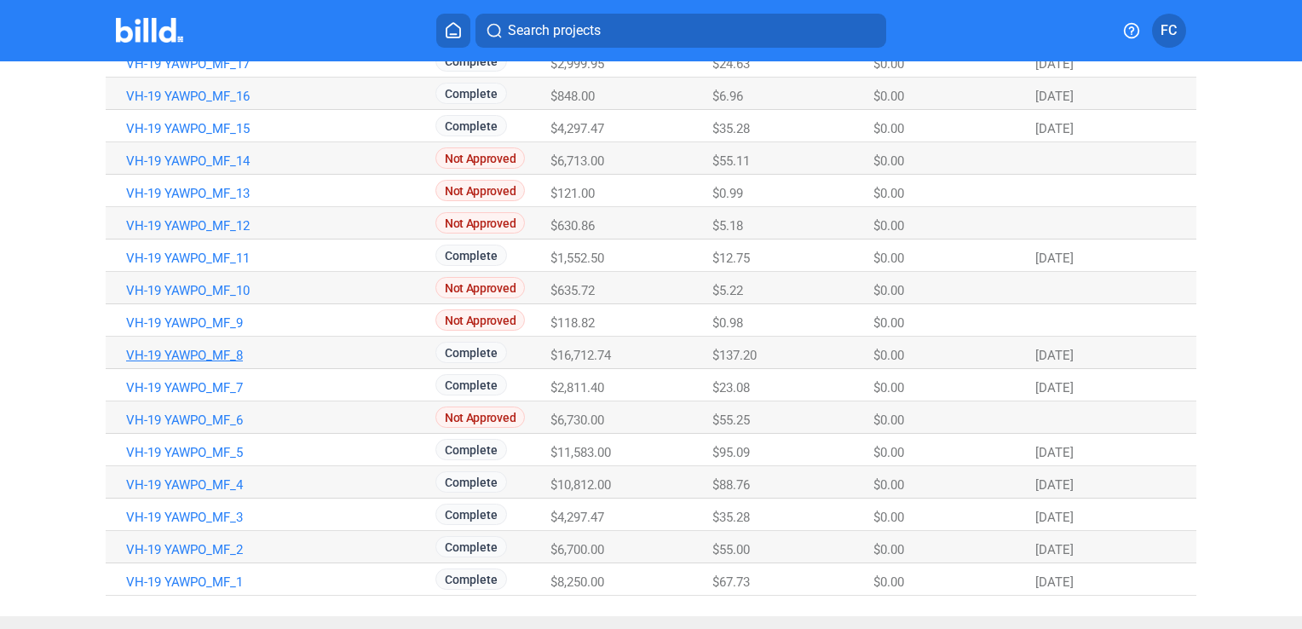
click at [198, 360] on link "VH-19 YAWPO_MF_8" at bounding box center [273, 355] width 294 height 15
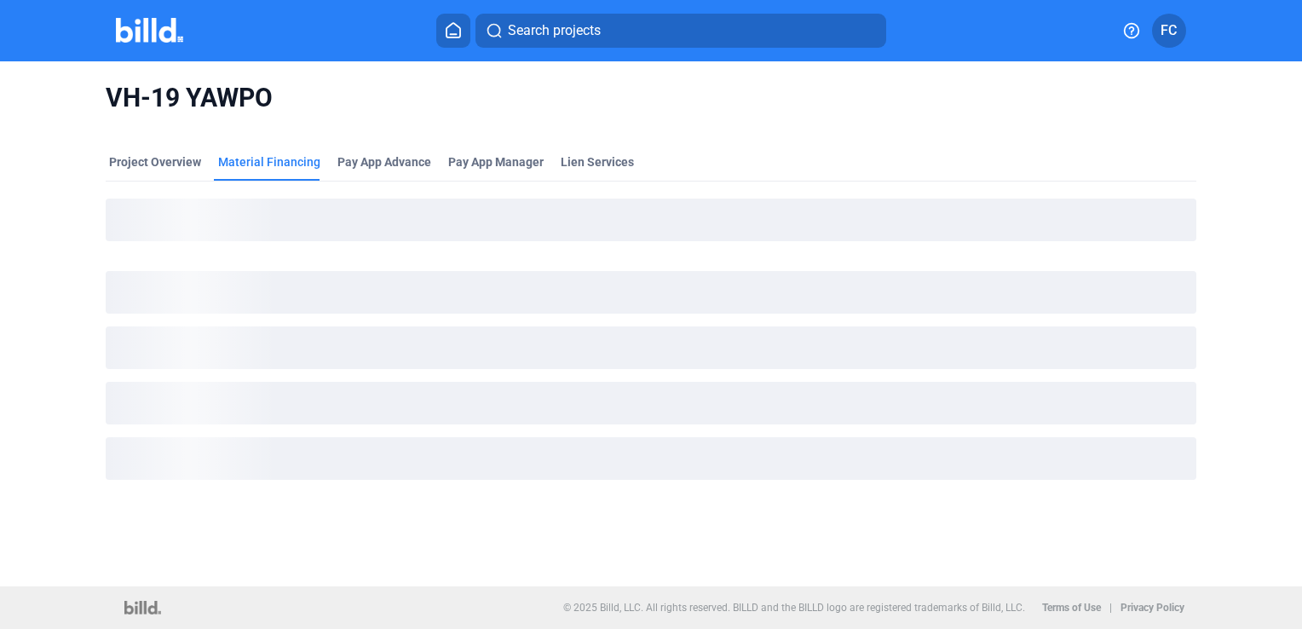
scroll to position [0, 0]
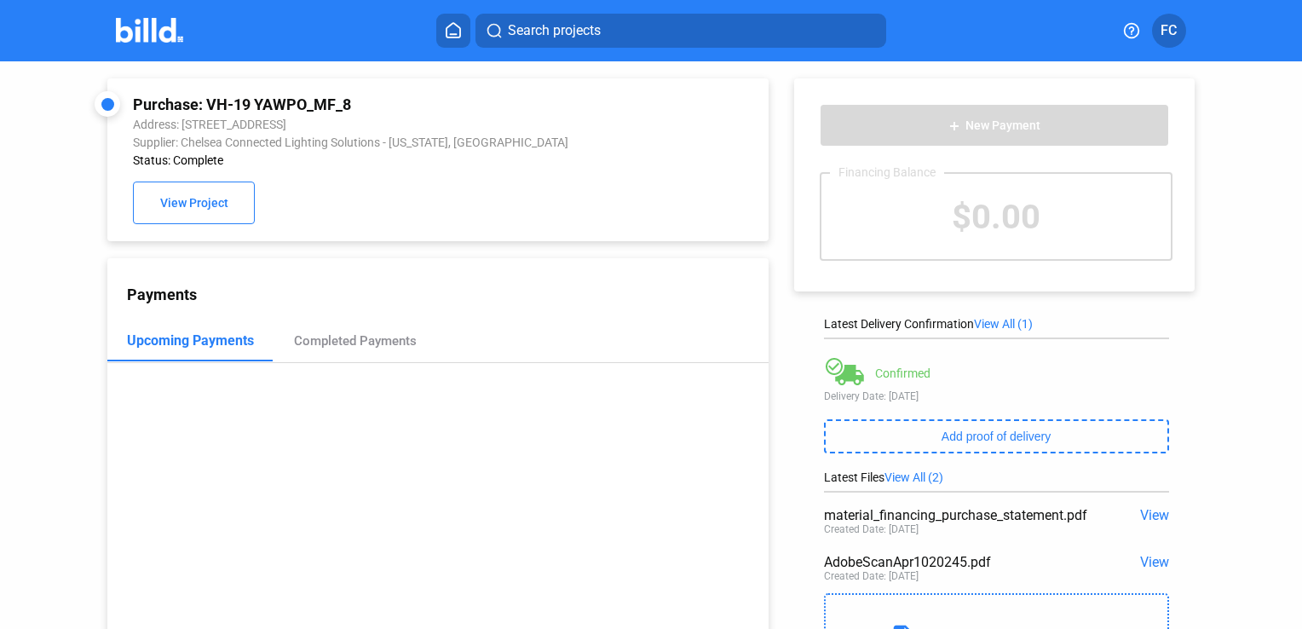
click at [1154, 558] on span "View" at bounding box center [1154, 562] width 29 height 16
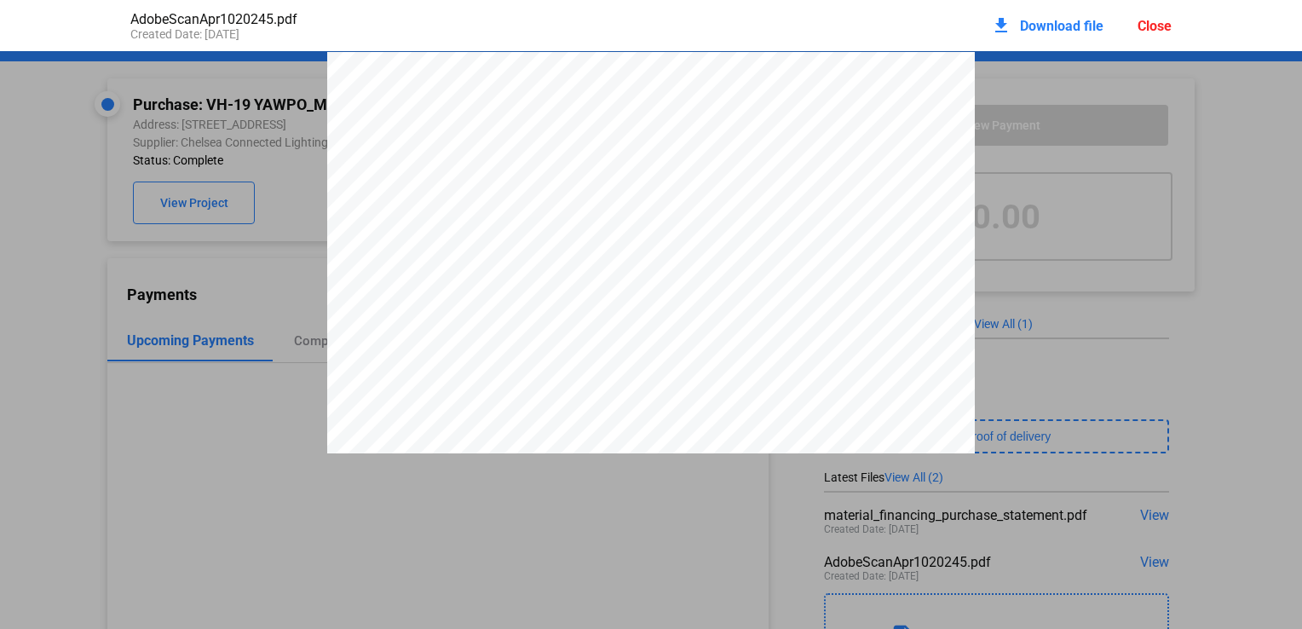
scroll to position [9, 0]
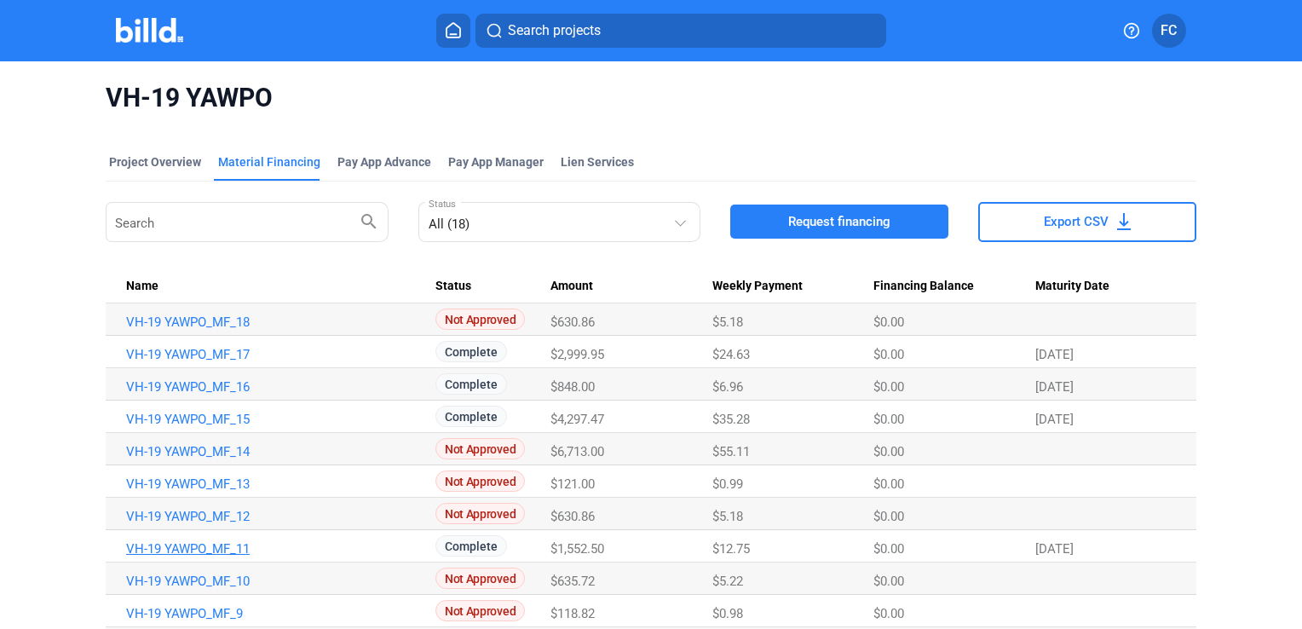
click at [187, 553] on link "VH-19 YAWPO_MF_11" at bounding box center [273, 548] width 294 height 15
click at [157, 426] on td "VH-19 YAWPO_MF_15" at bounding box center [271, 416] width 330 height 32
click at [153, 411] on link "VH-19 YAWPO_MF_15" at bounding box center [273, 418] width 294 height 15
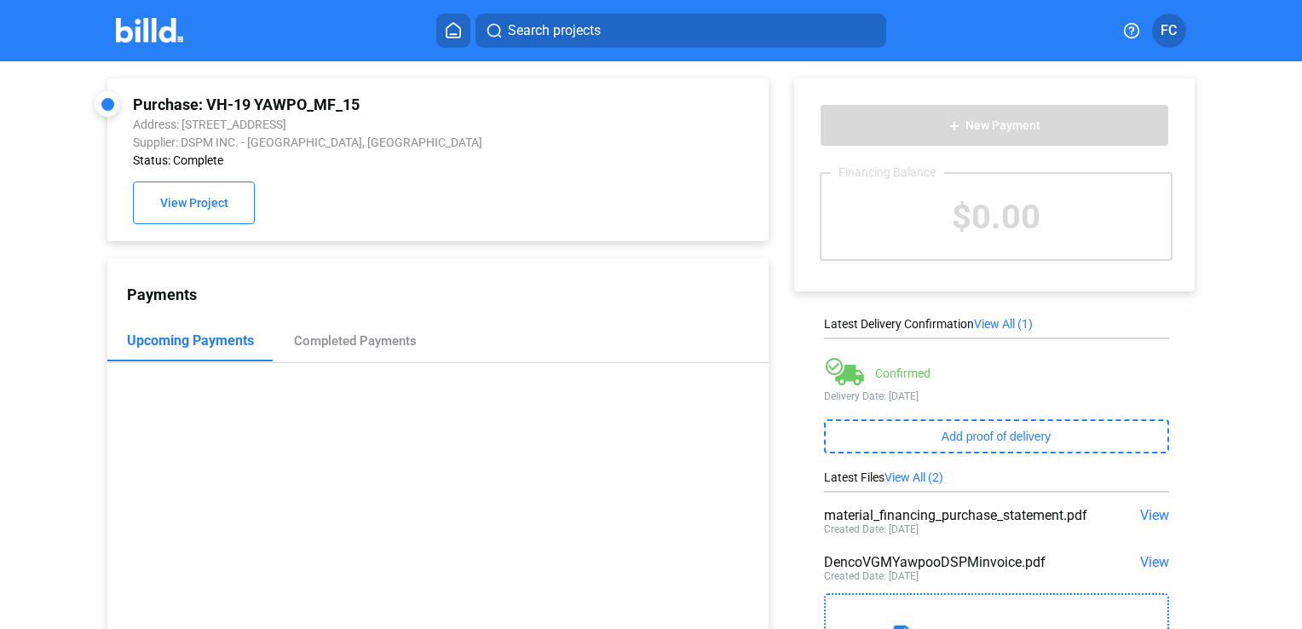
click at [1148, 559] on span "View" at bounding box center [1154, 562] width 29 height 16
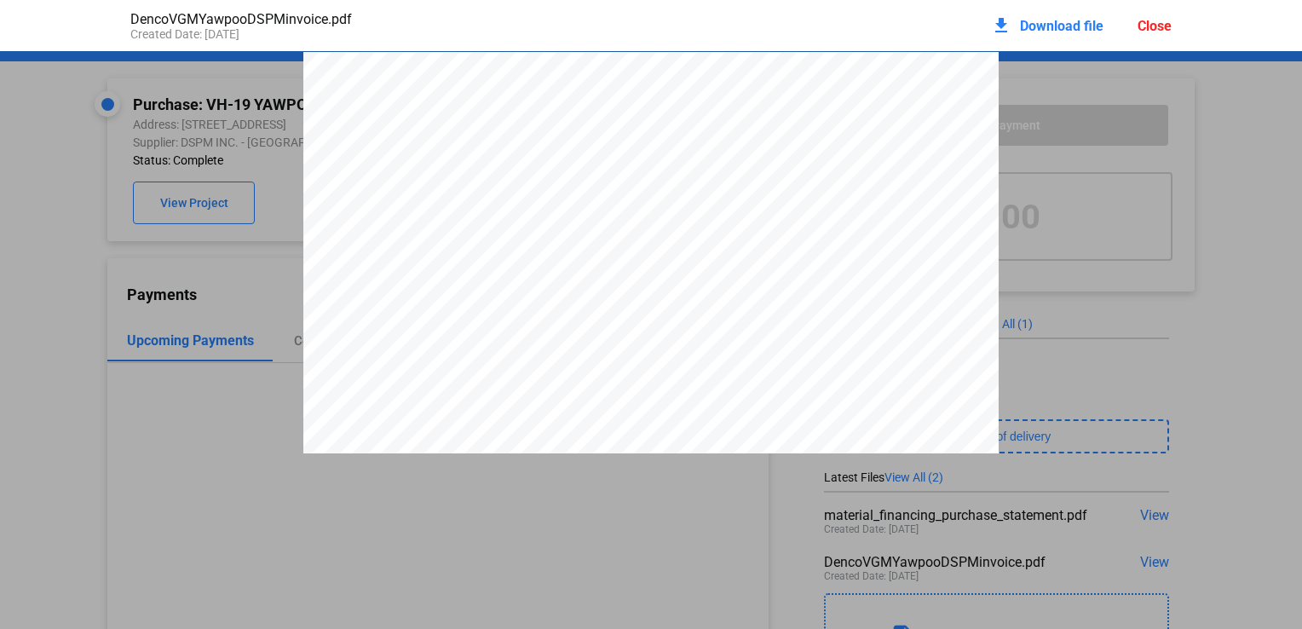
scroll to position [9, 0]
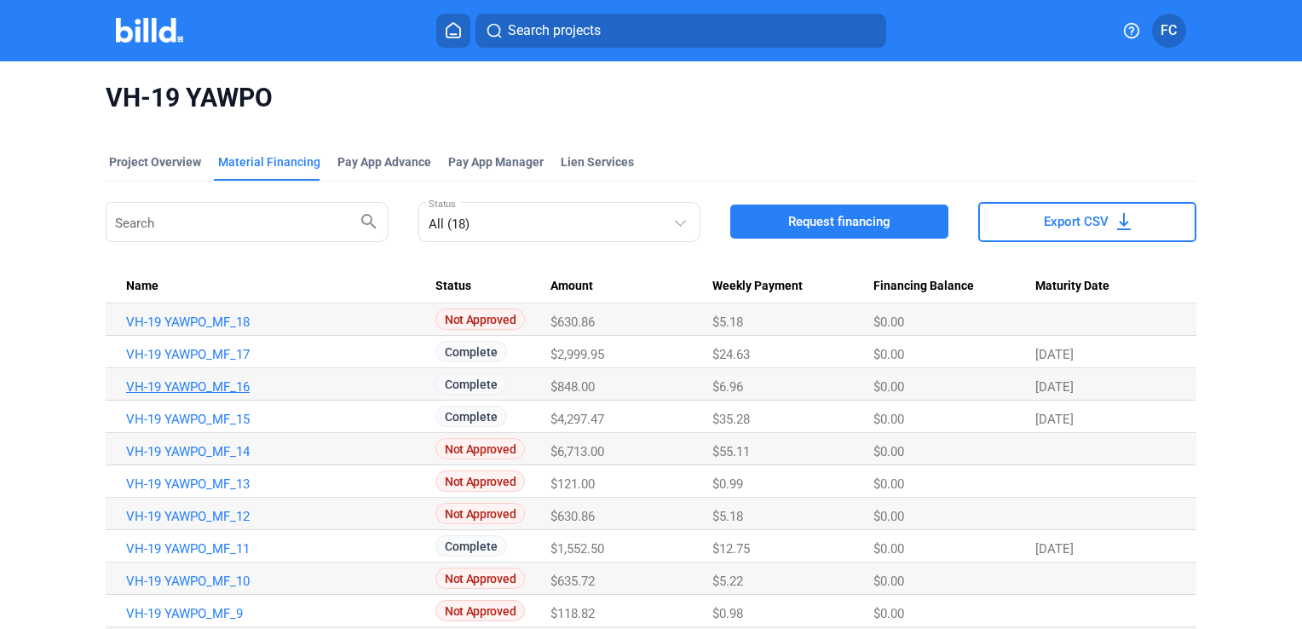
click at [191, 386] on link "VH-19 YAWPO_MF_16" at bounding box center [273, 386] width 294 height 15
click at [185, 350] on link "VH-19 YAWPO_MF_17" at bounding box center [273, 354] width 294 height 15
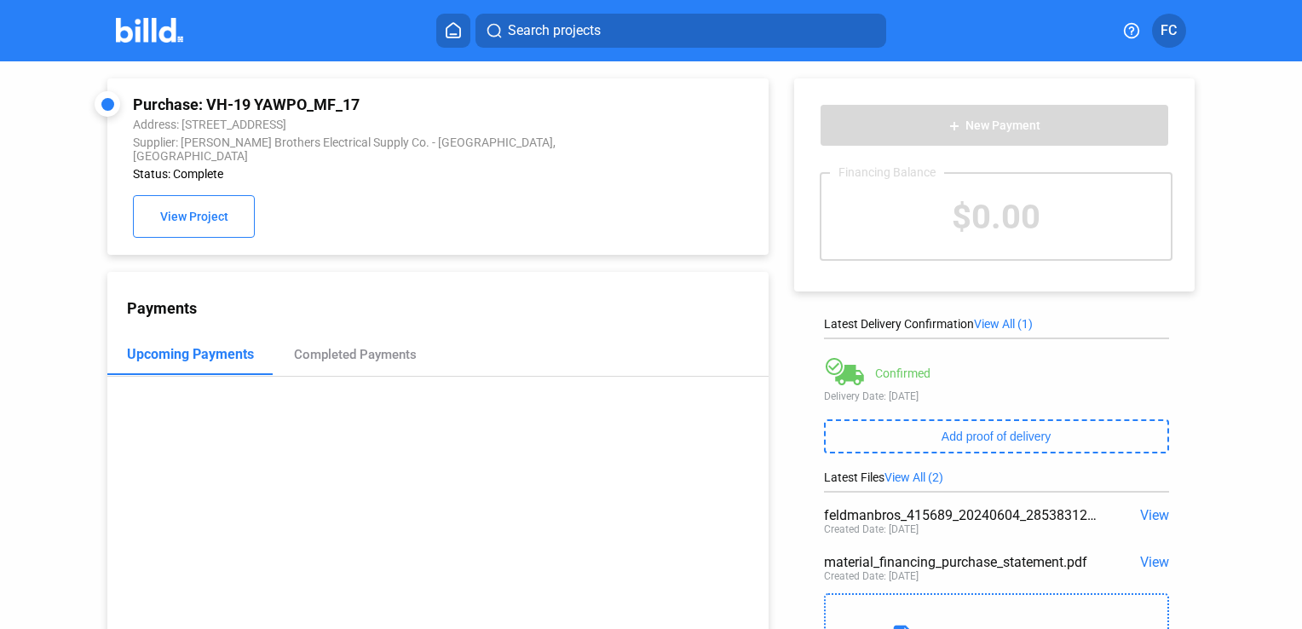
click at [1151, 507] on span "View" at bounding box center [1154, 515] width 29 height 16
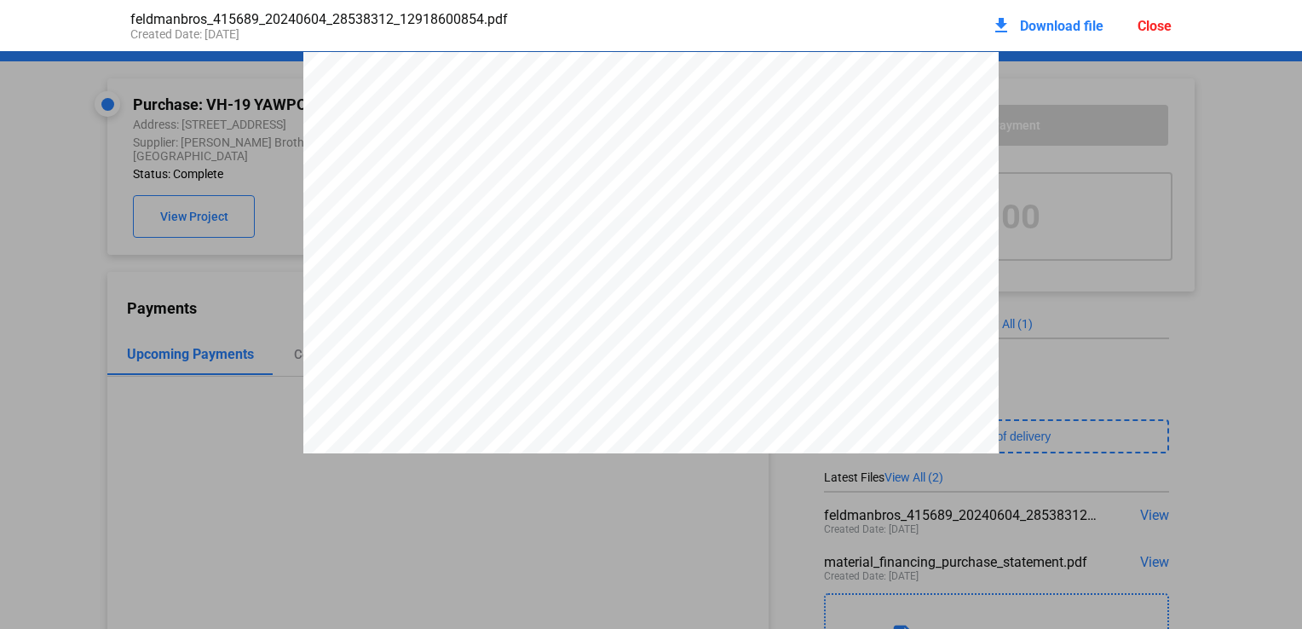
scroll to position [9, 0]
